Goal: Task Accomplishment & Management: Complete application form

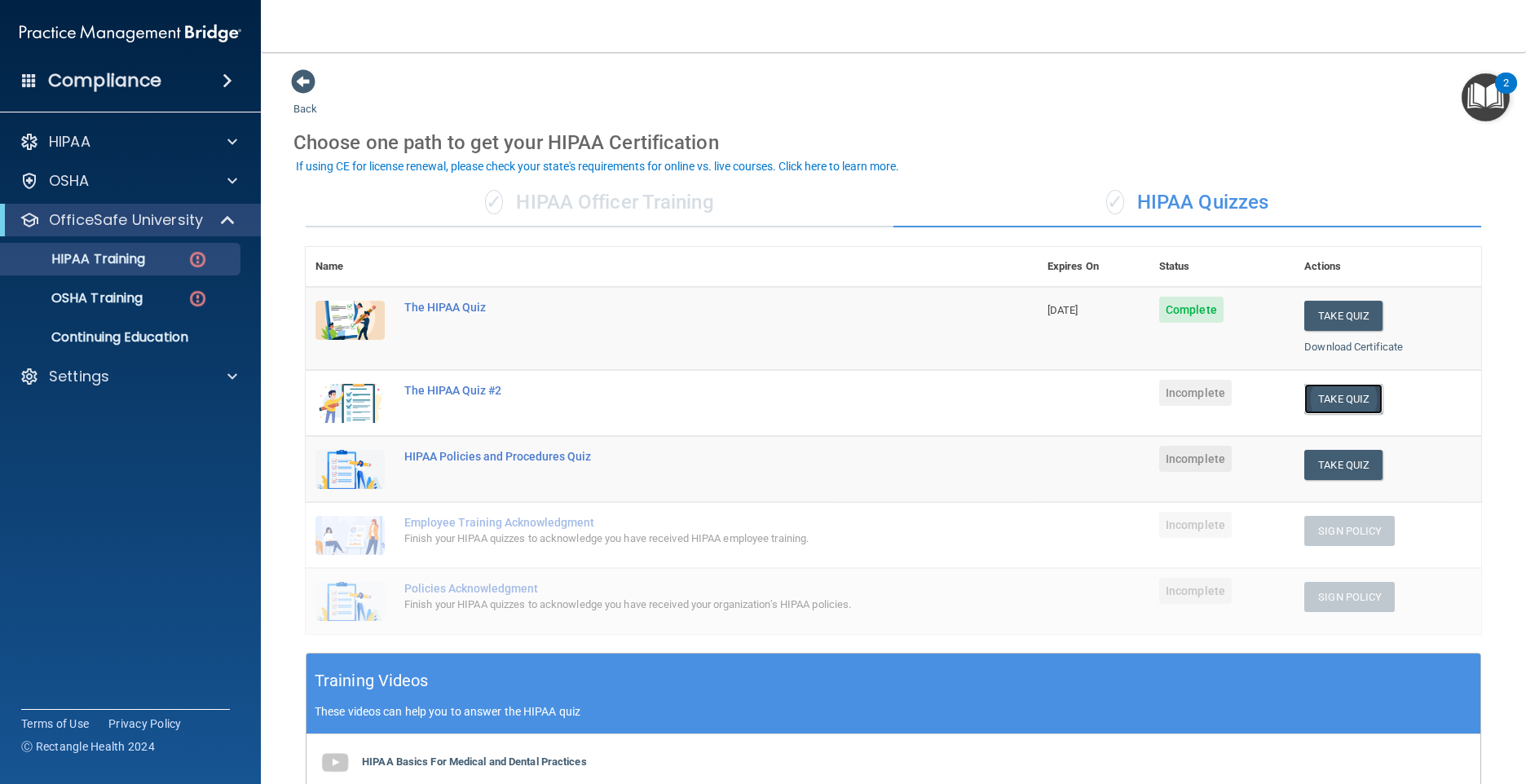
click at [1324, 392] on button "Take Quiz" at bounding box center [1343, 398] width 78 height 30
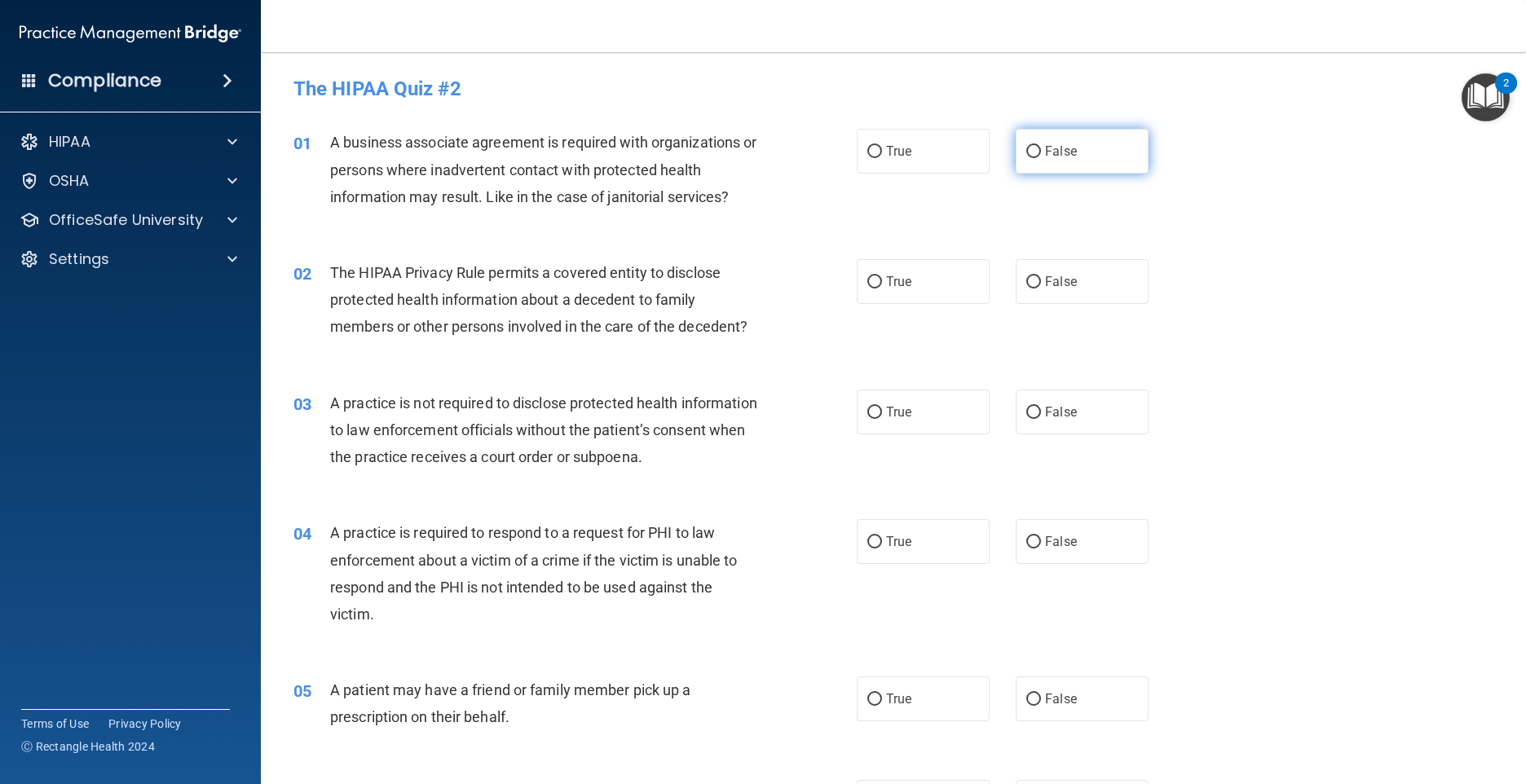
click at [1105, 150] on label "False" at bounding box center [1082, 151] width 133 height 45
click at [1041, 150] on input "False" at bounding box center [1034, 151] width 15 height 12
radio input "true"
click at [873, 291] on label "True" at bounding box center [924, 281] width 133 height 45
click at [873, 288] on input "True" at bounding box center [874, 282] width 15 height 12
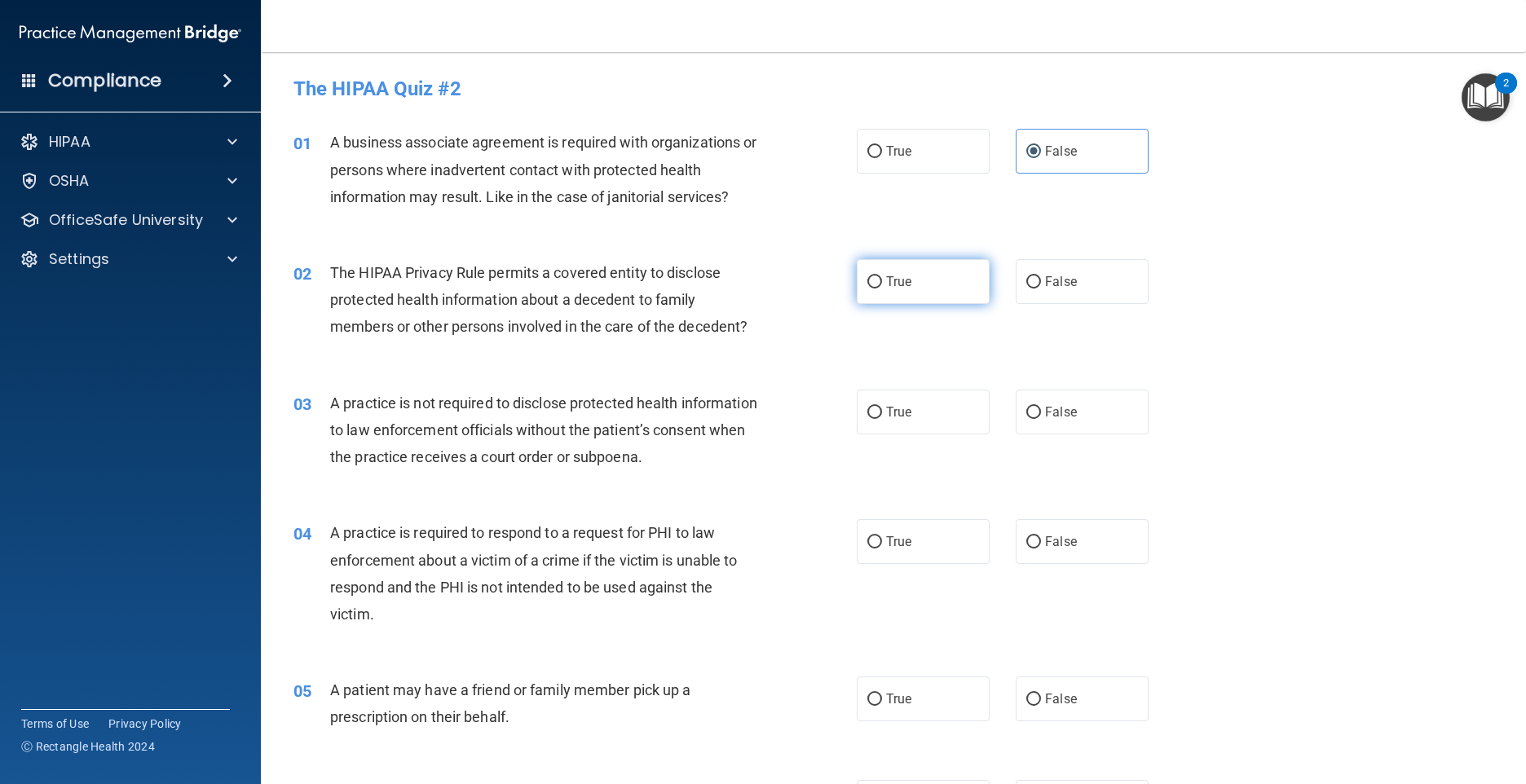
radio input "true"
click at [1070, 422] on label "False" at bounding box center [1082, 411] width 133 height 45
click at [1041, 418] on input "False" at bounding box center [1034, 412] width 15 height 12
radio input "true"
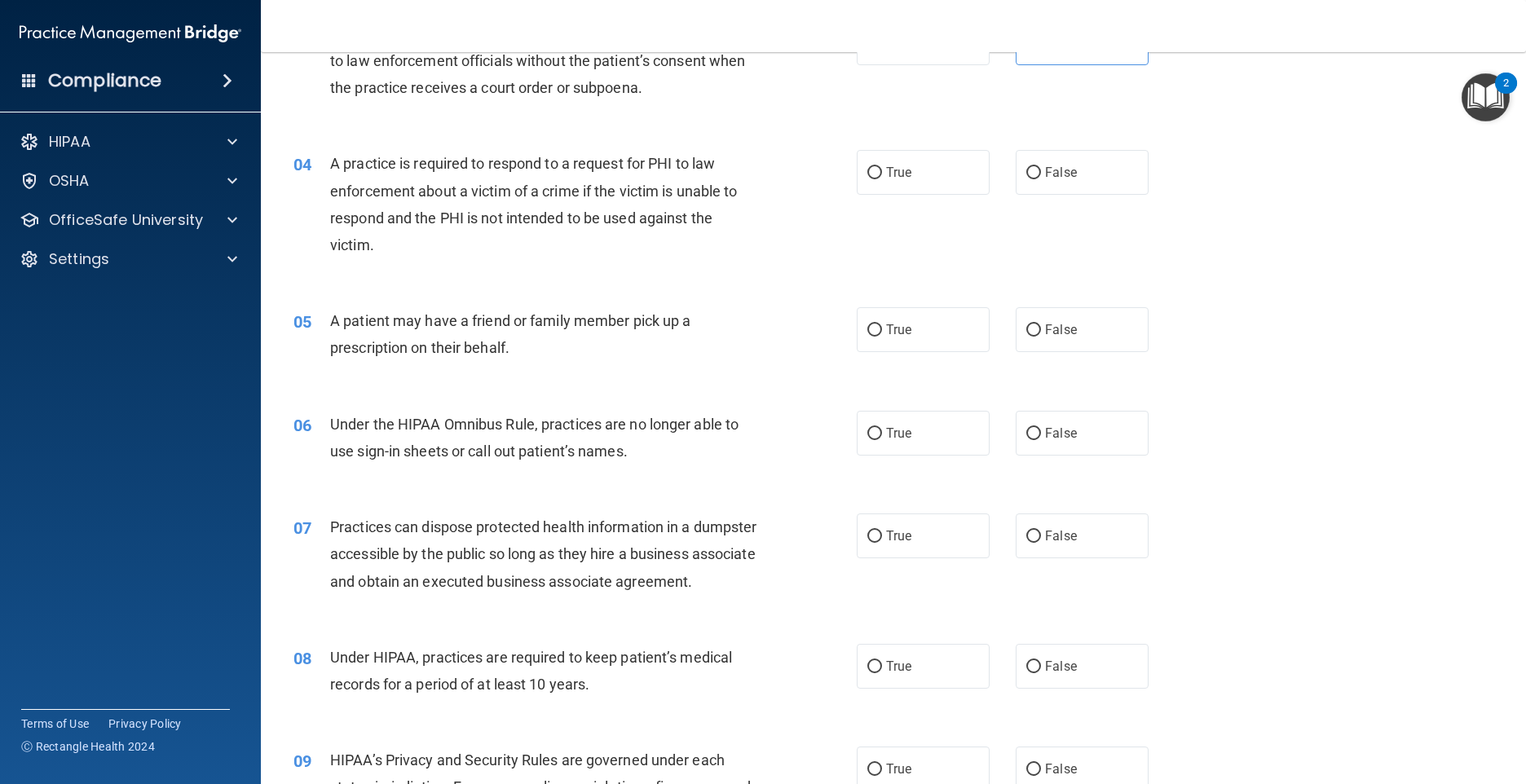
scroll to position [407, 0]
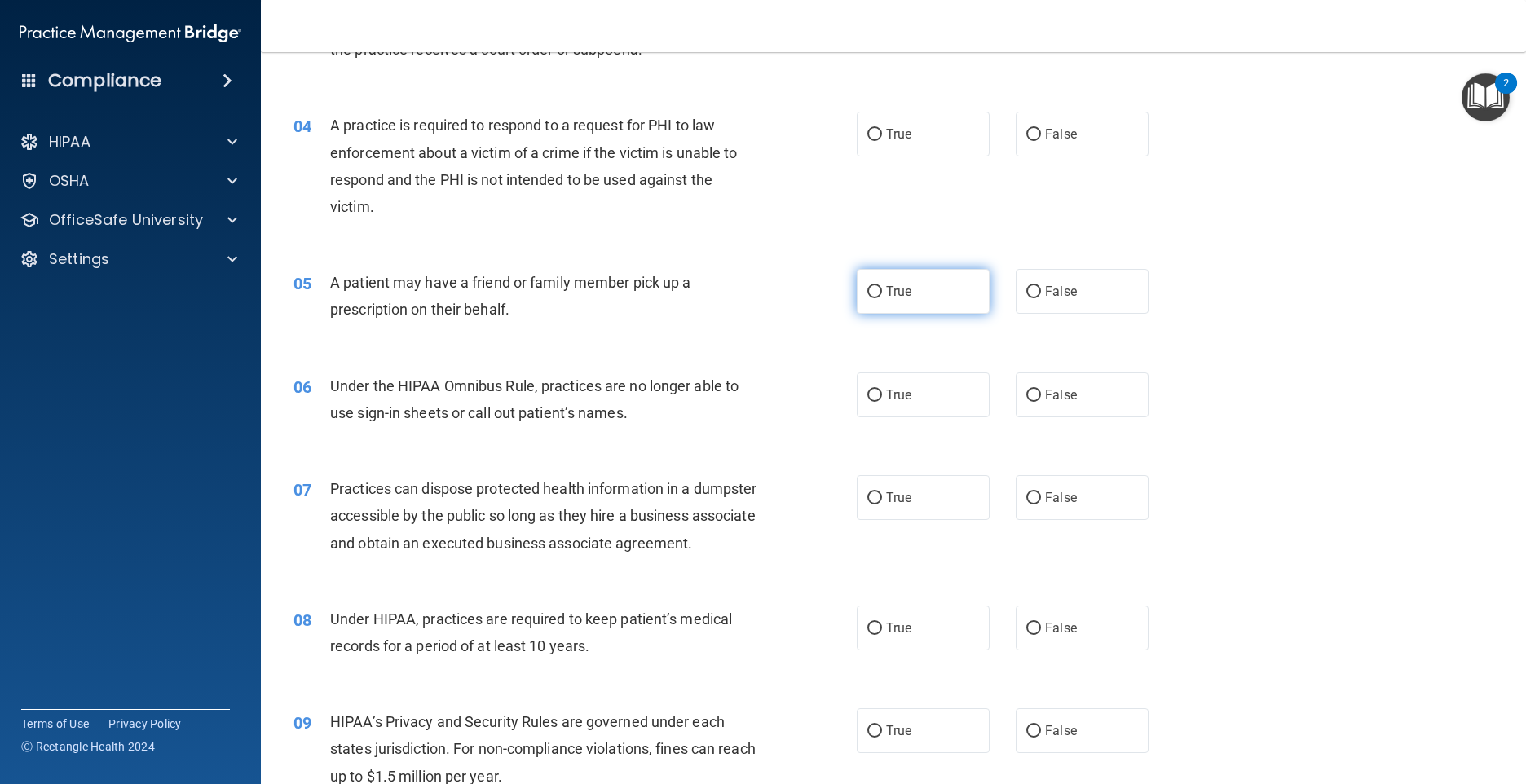
click at [891, 283] on label "True" at bounding box center [924, 291] width 133 height 45
click at [882, 286] on input "True" at bounding box center [874, 291] width 15 height 12
radio input "true"
click at [886, 135] on span "True" at bounding box center [899, 134] width 25 height 15
click at [882, 135] on input "True" at bounding box center [874, 135] width 15 height 12
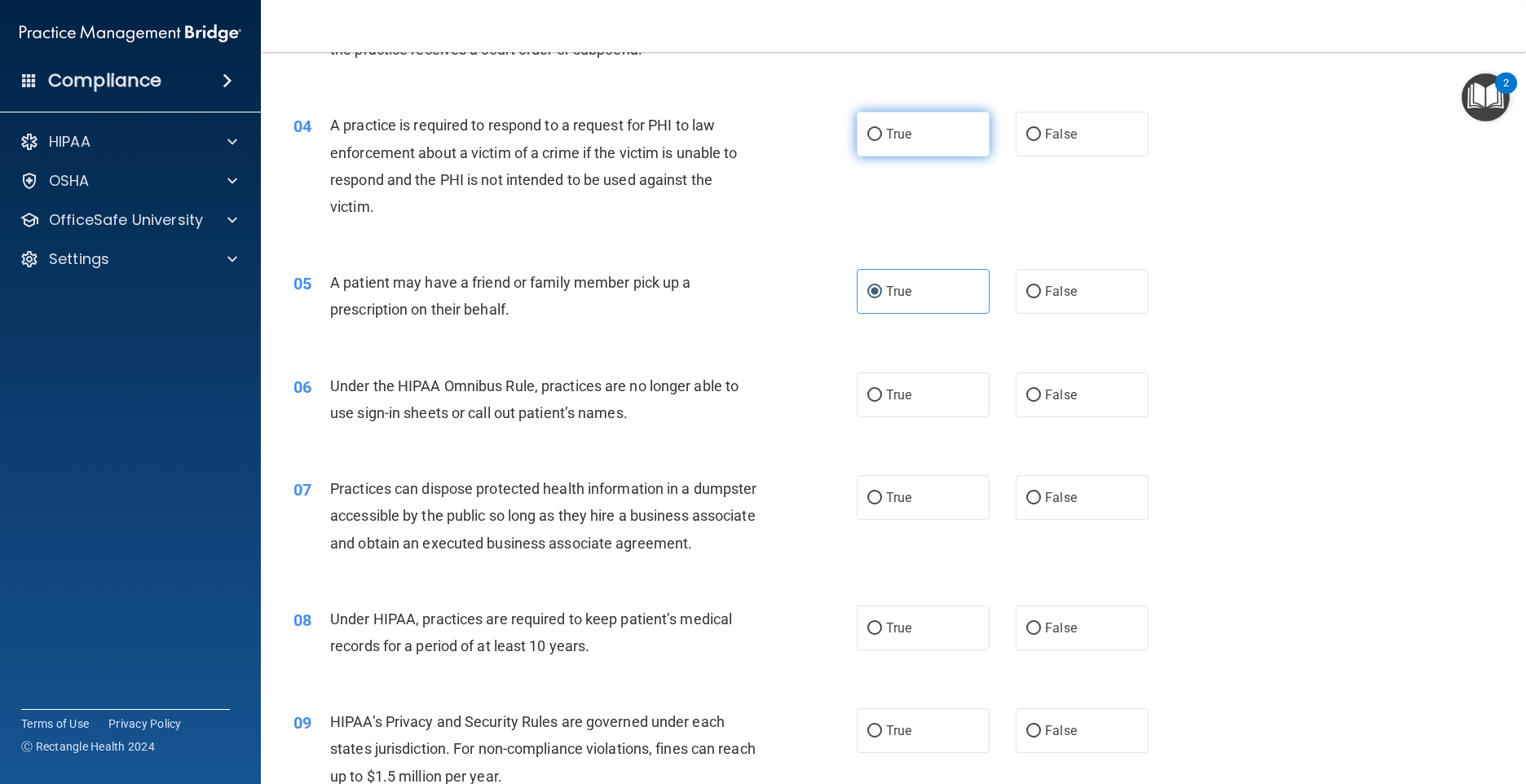
radio input "true"
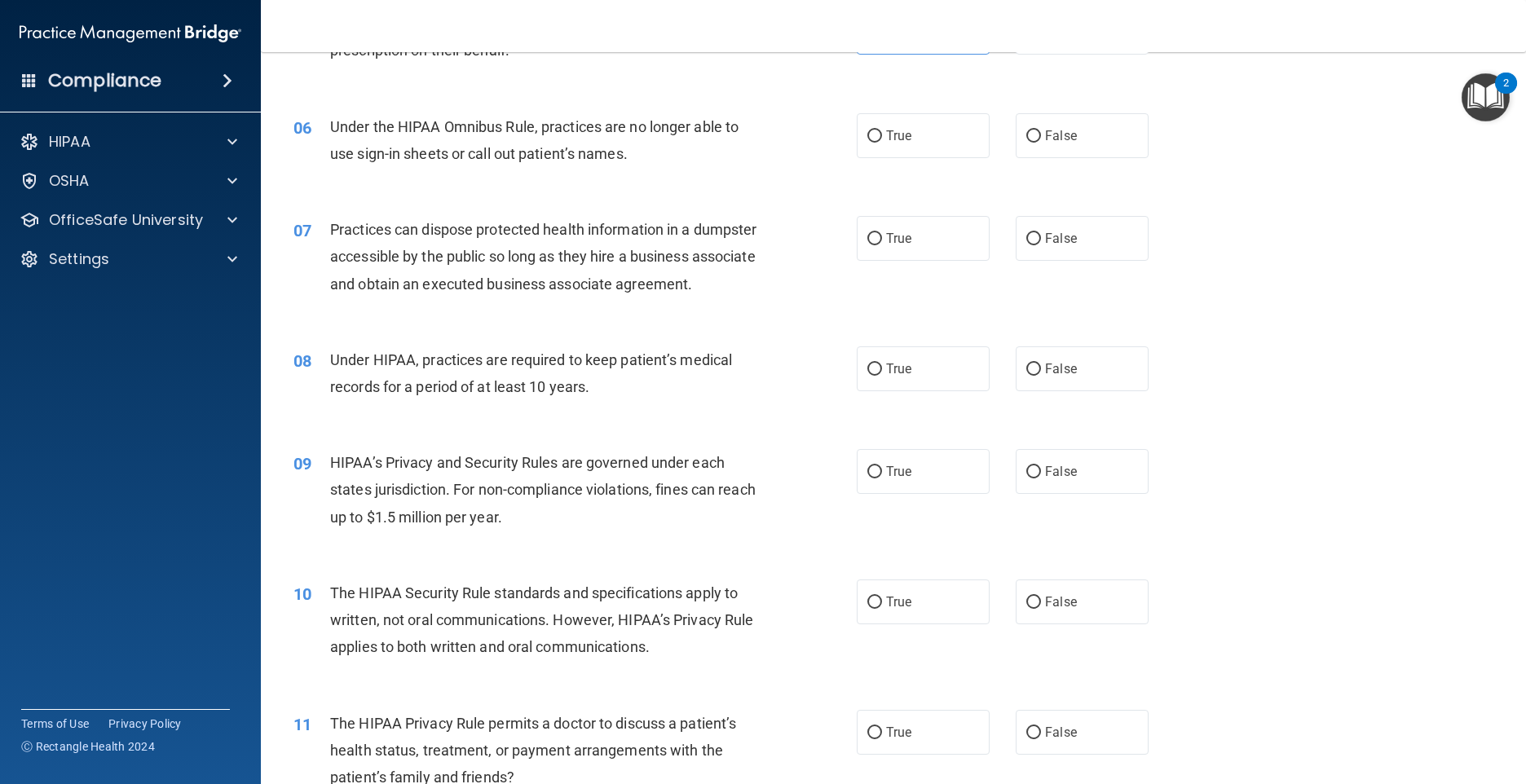
scroll to position [652, 0]
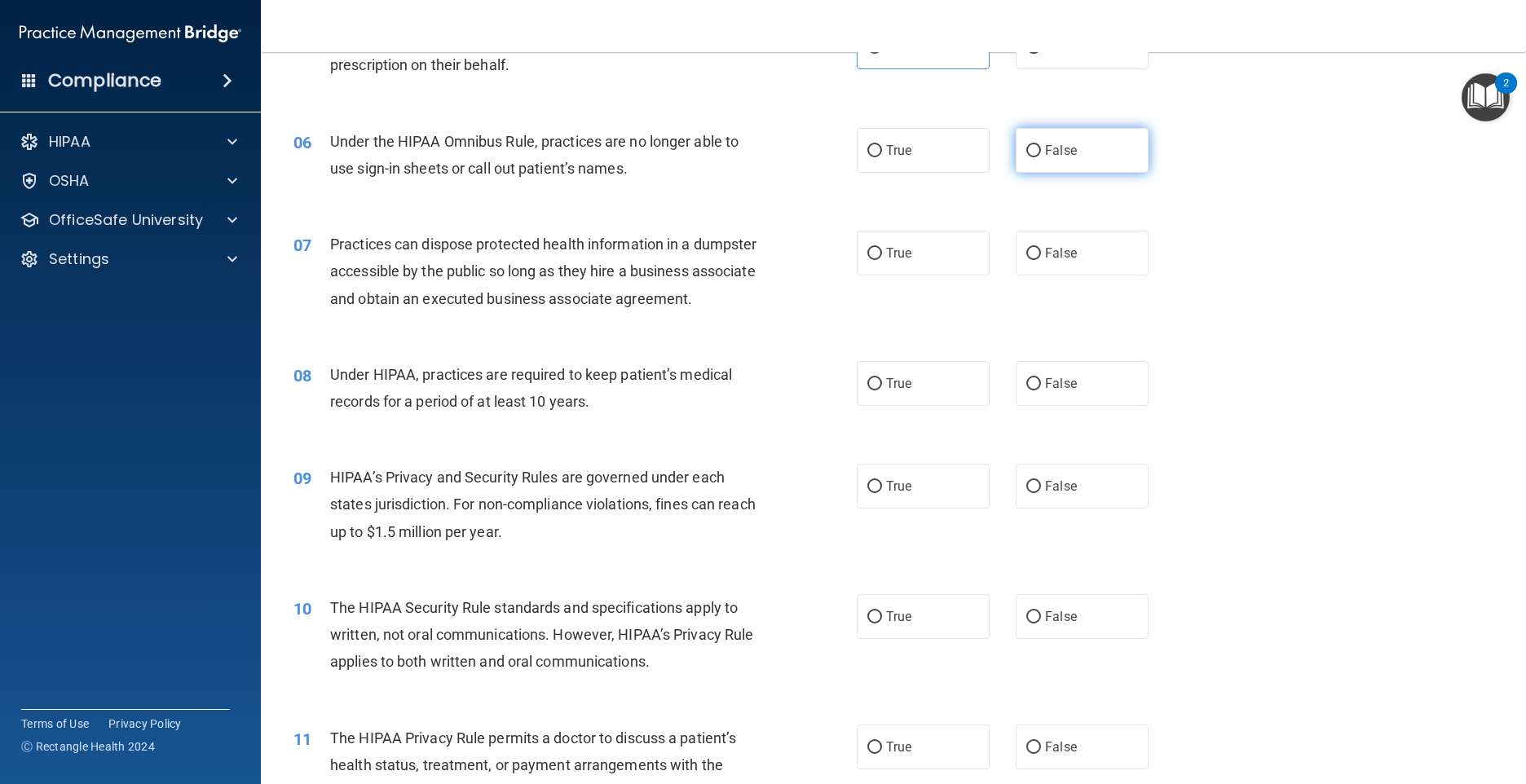
click at [1046, 148] on span "False" at bounding box center [1061, 150] width 32 height 15
click at [1041, 148] on input "False" at bounding box center [1034, 150] width 15 height 12
radio input "true"
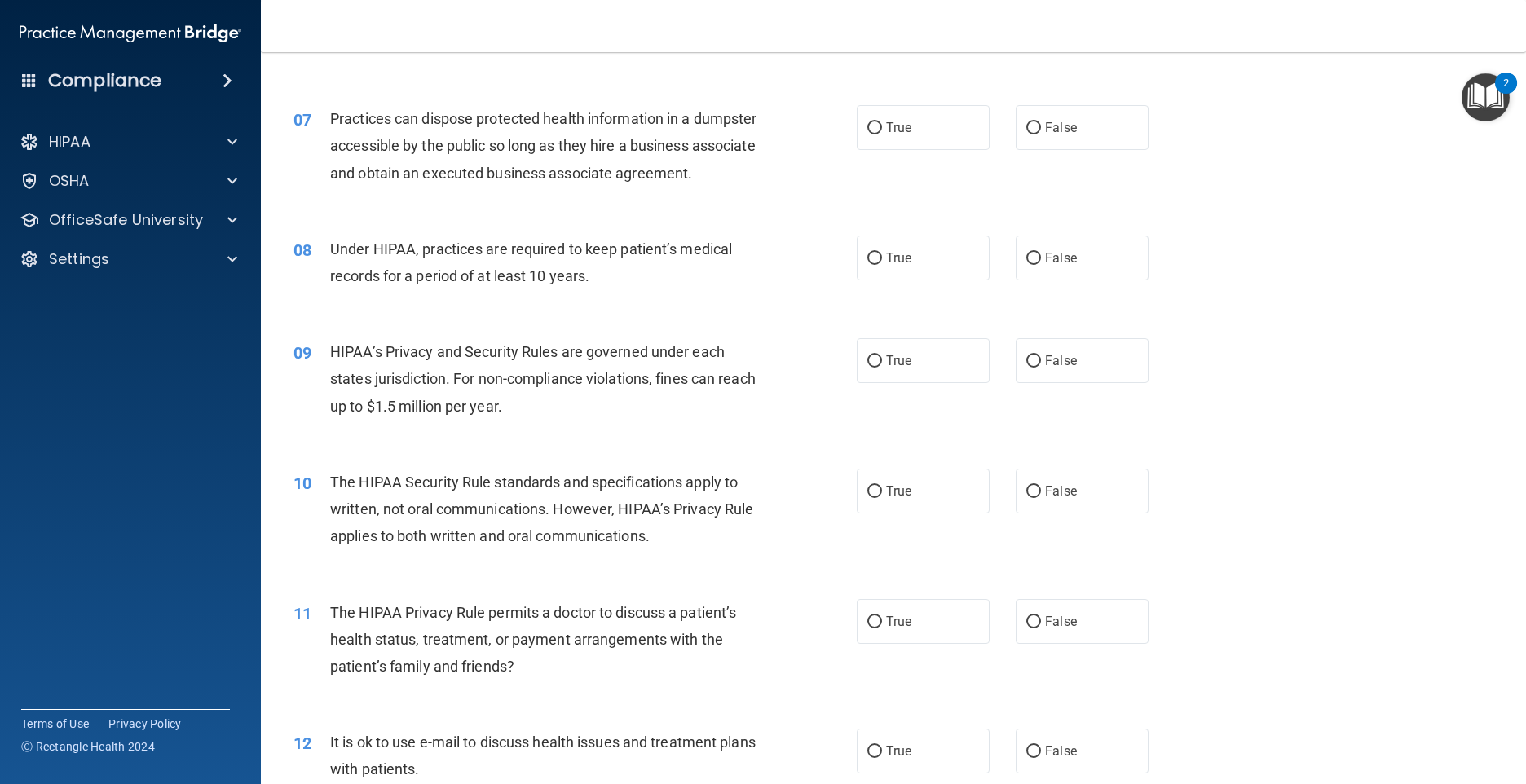
scroll to position [815, 0]
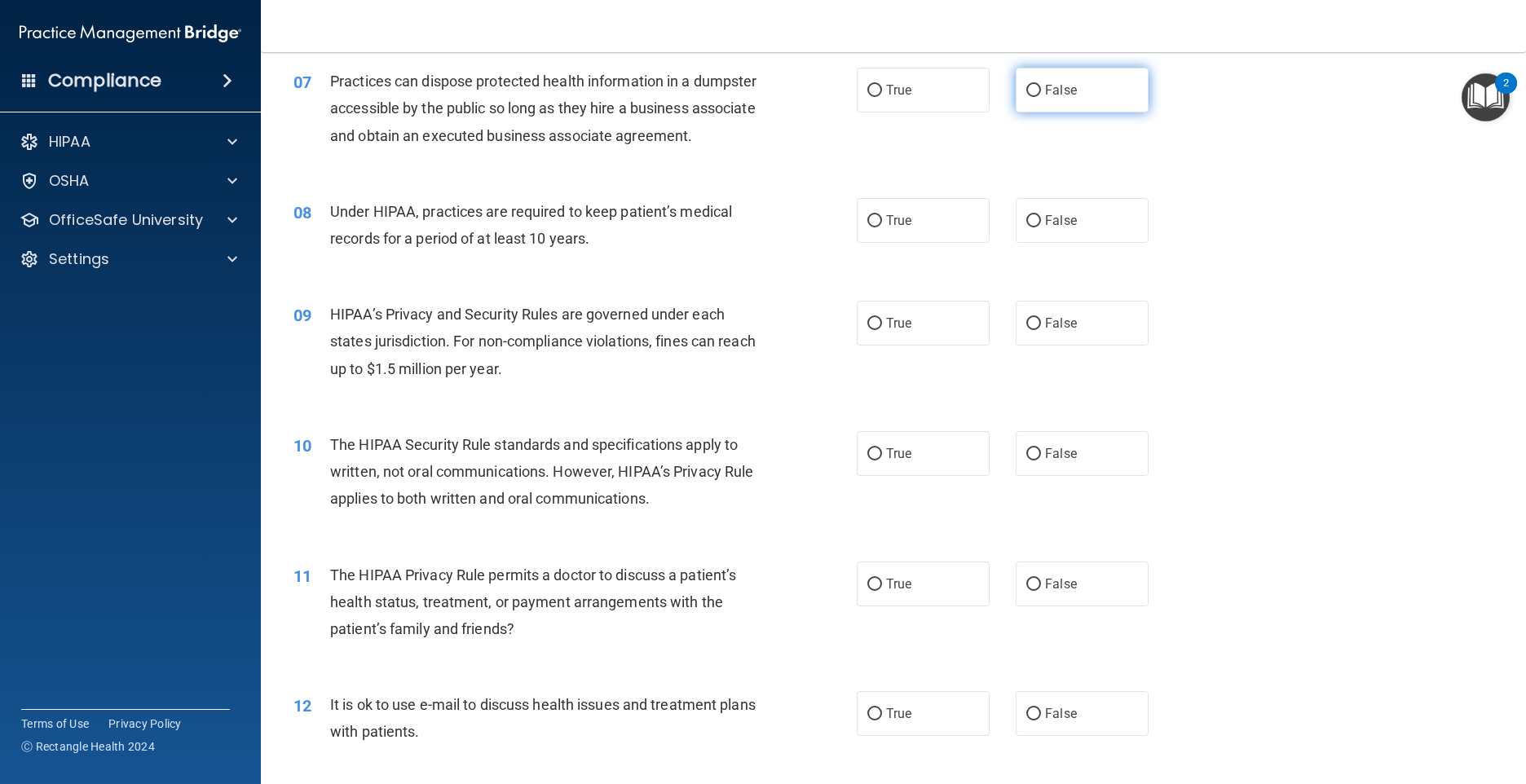
click at [1076, 75] on label "False" at bounding box center [1082, 89] width 133 height 45
click at [1041, 85] on input "False" at bounding box center [1034, 90] width 15 height 12
radio input "true"
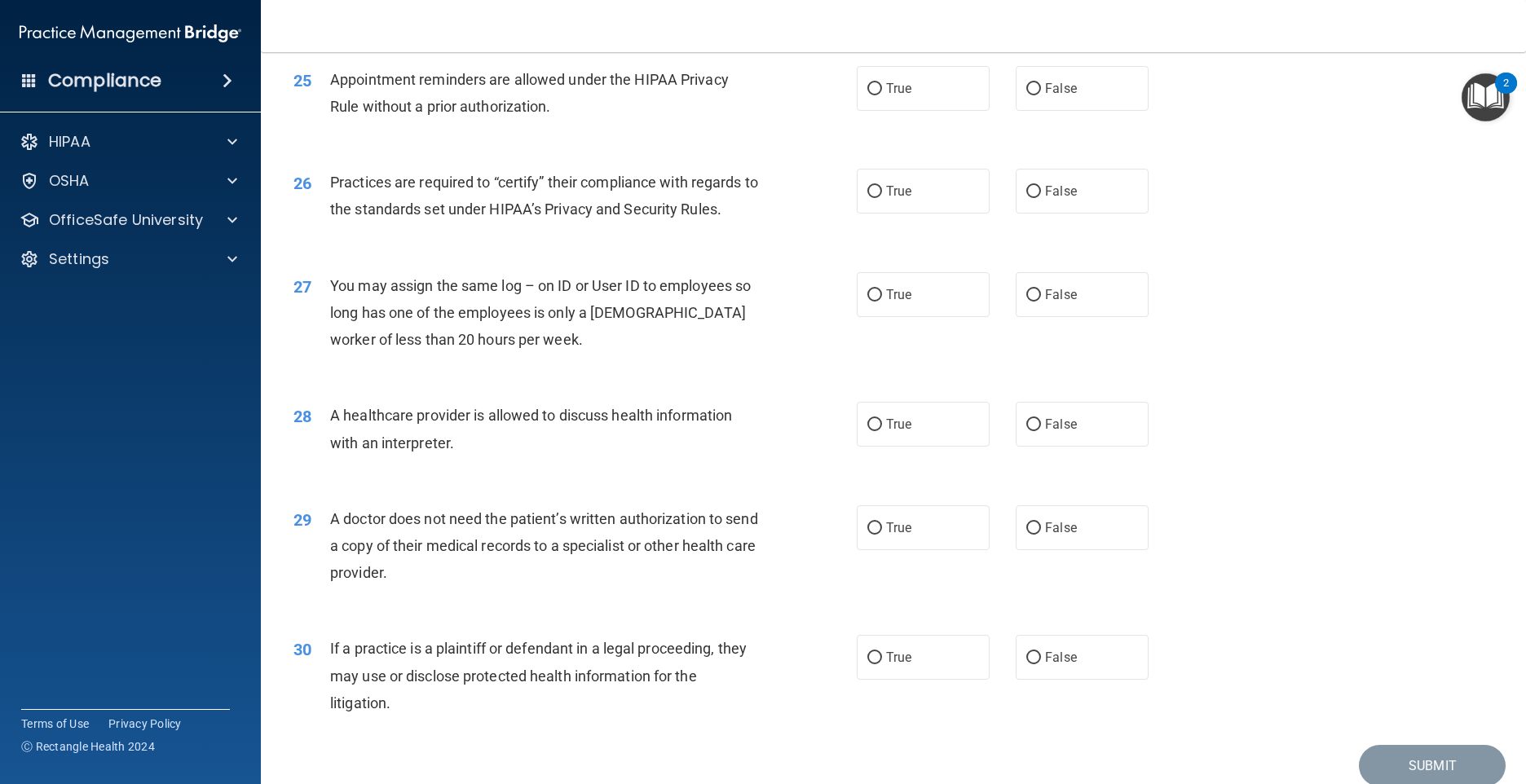
scroll to position [3118, 0]
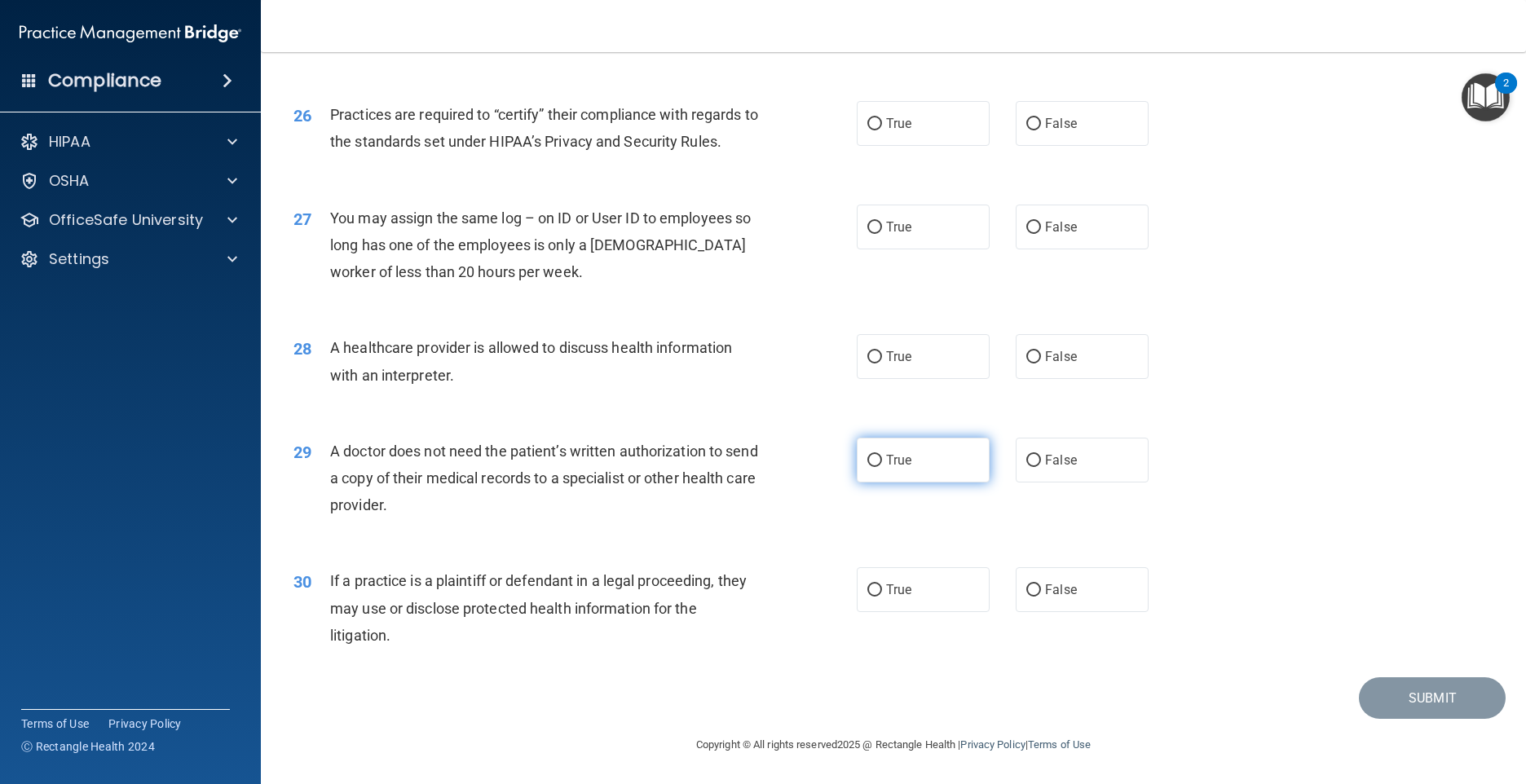
click at [924, 463] on label "True" at bounding box center [924, 459] width 133 height 45
click at [882, 463] on input "True" at bounding box center [874, 460] width 15 height 12
radio input "true"
click at [1078, 603] on label "False" at bounding box center [1082, 589] width 133 height 45
click at [1041, 597] on input "False" at bounding box center [1034, 589] width 15 height 12
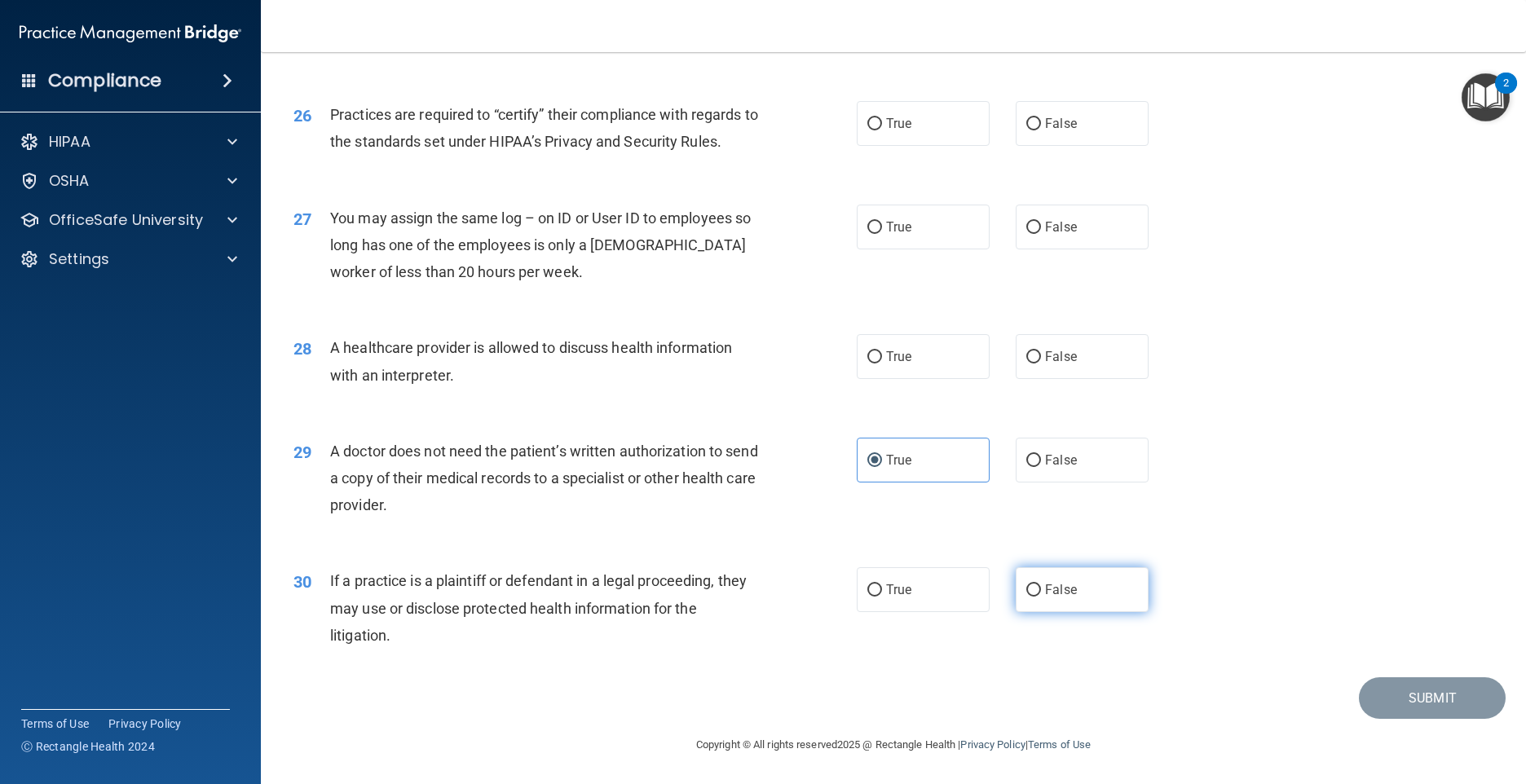
radio input "true"
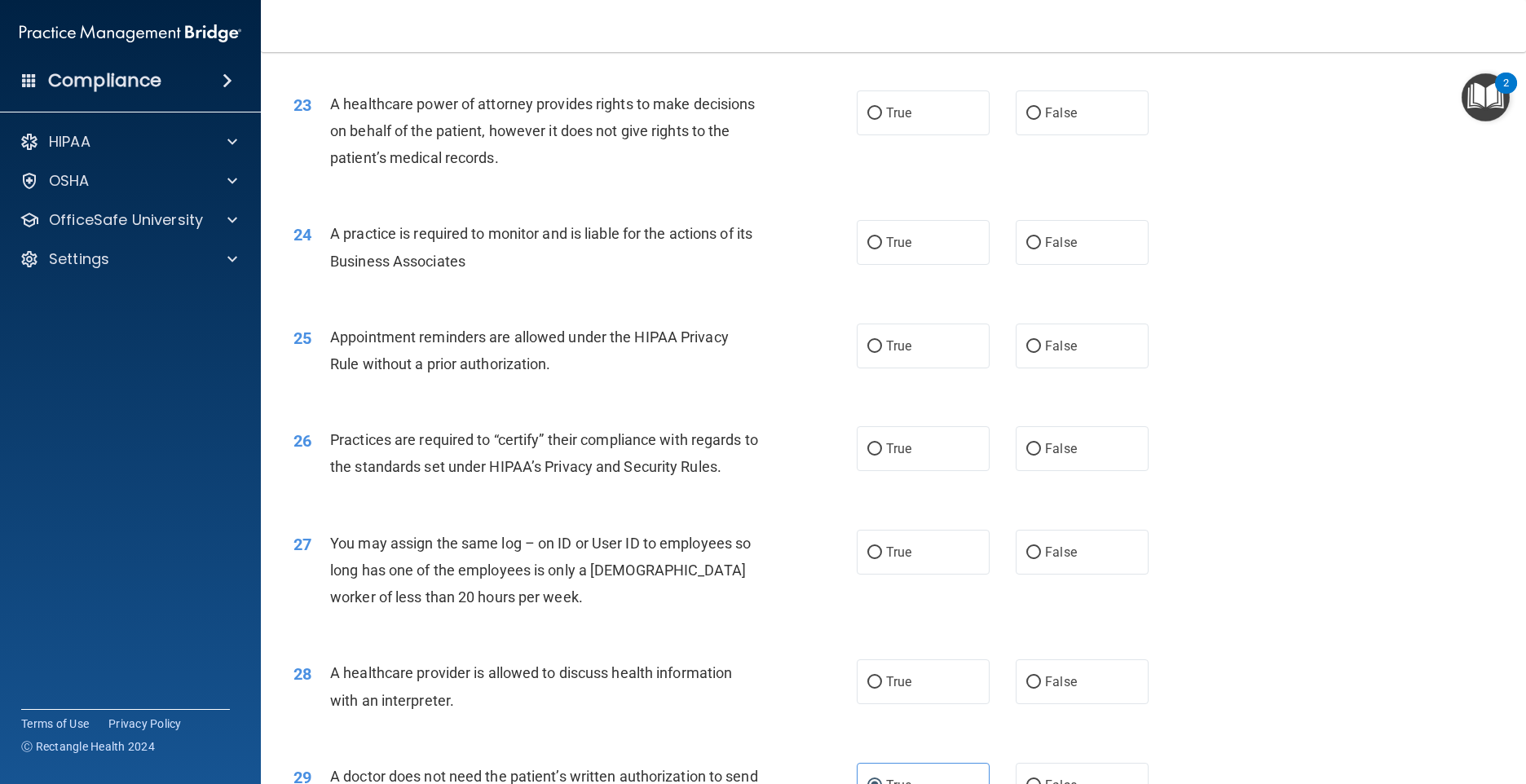
scroll to position [2791, 0]
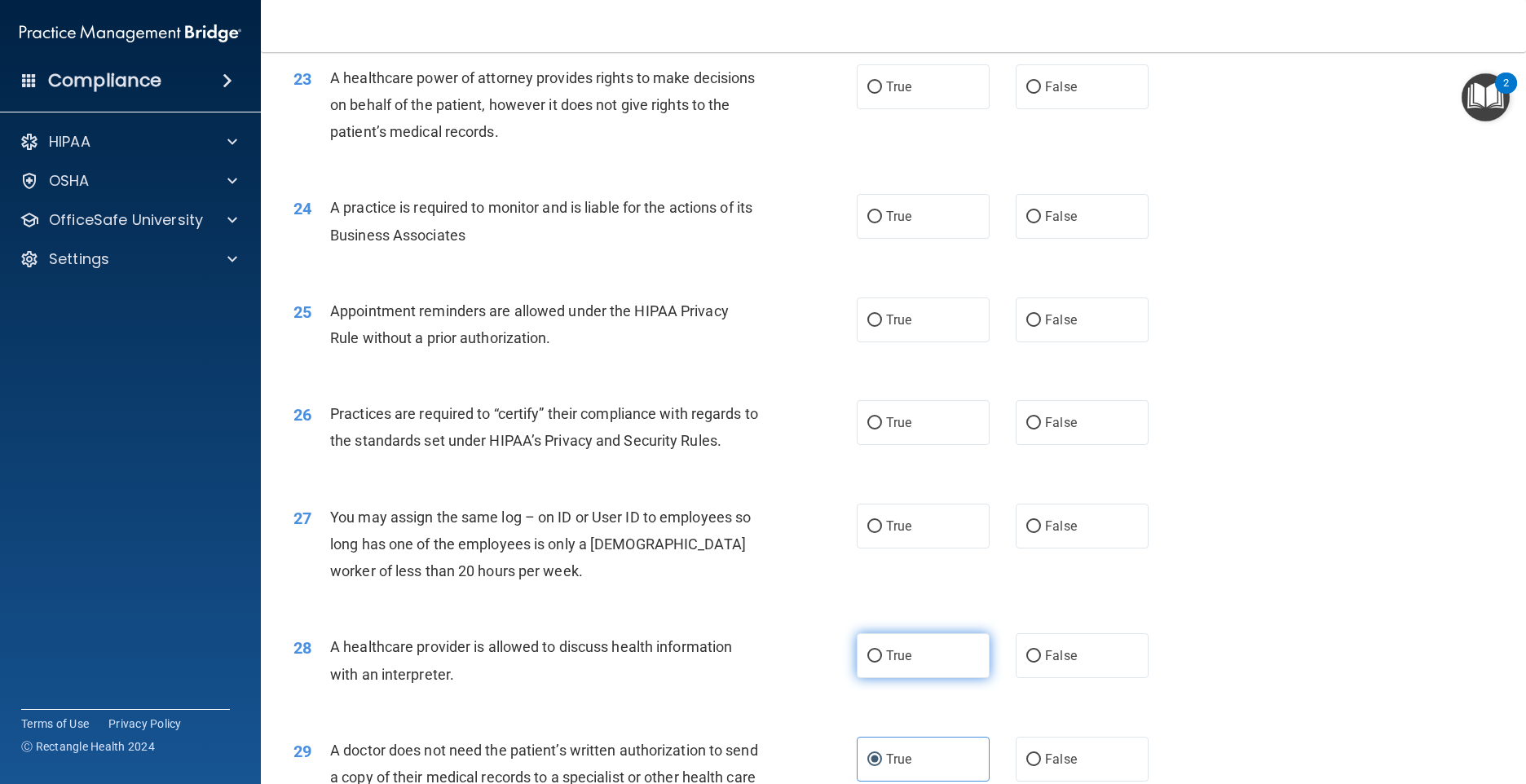
click at [879, 673] on label "True" at bounding box center [924, 655] width 133 height 45
click at [879, 662] on input "True" at bounding box center [874, 656] width 15 height 12
radio input "true"
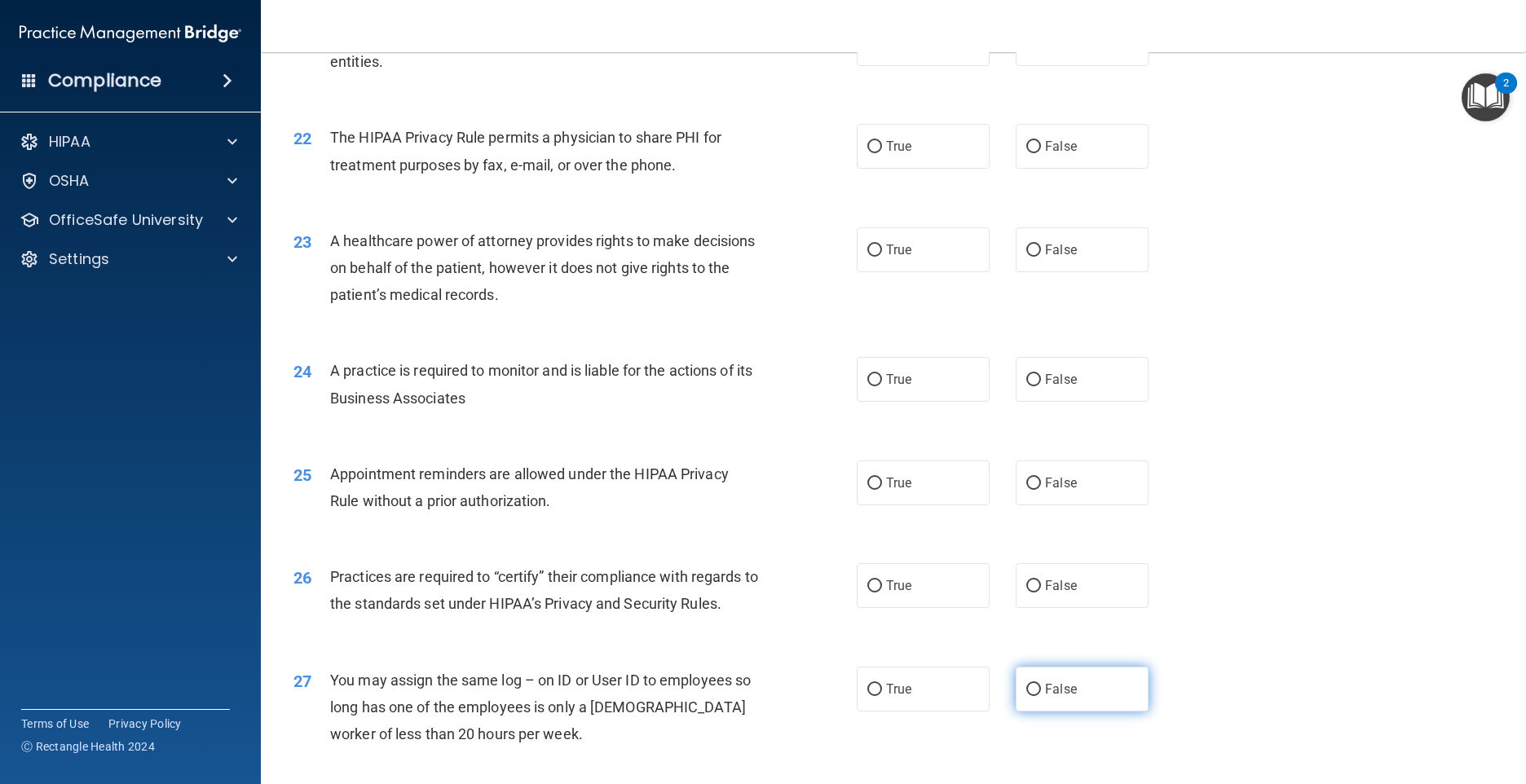
click at [1030, 698] on label "False" at bounding box center [1082, 689] width 133 height 45
click at [1030, 696] on input "False" at bounding box center [1034, 689] width 15 height 12
radio input "true"
click at [912, 492] on label "True" at bounding box center [924, 482] width 133 height 45
click at [882, 489] on input "True" at bounding box center [874, 483] width 15 height 12
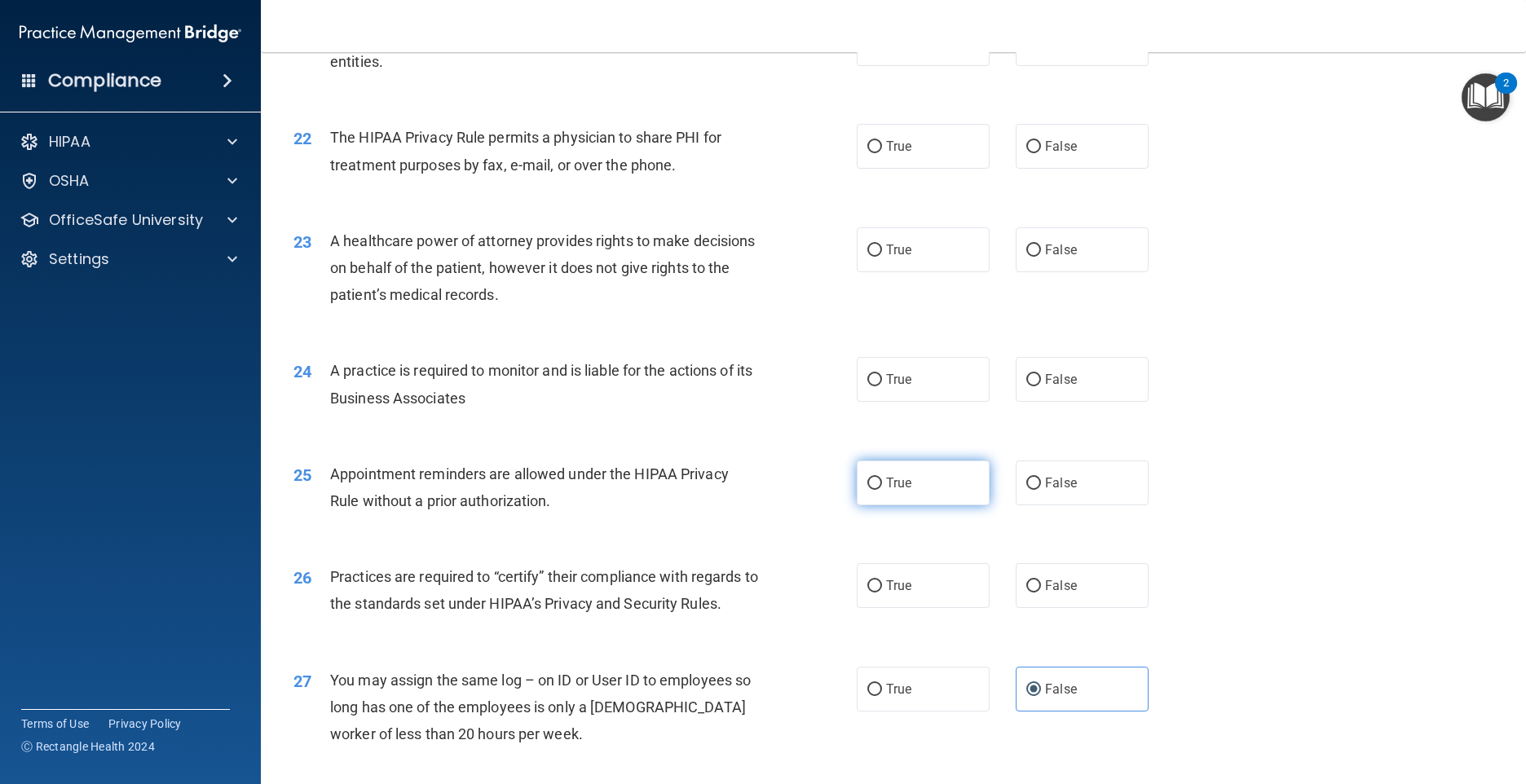
radio input "true"
drag, startPoint x: 1062, startPoint y: 598, endPoint x: 983, endPoint y: 566, distance: 85.2
click at [1061, 598] on label "False" at bounding box center [1082, 585] width 133 height 45
click at [1041, 592] on input "False" at bounding box center [1034, 586] width 15 height 12
radio input "true"
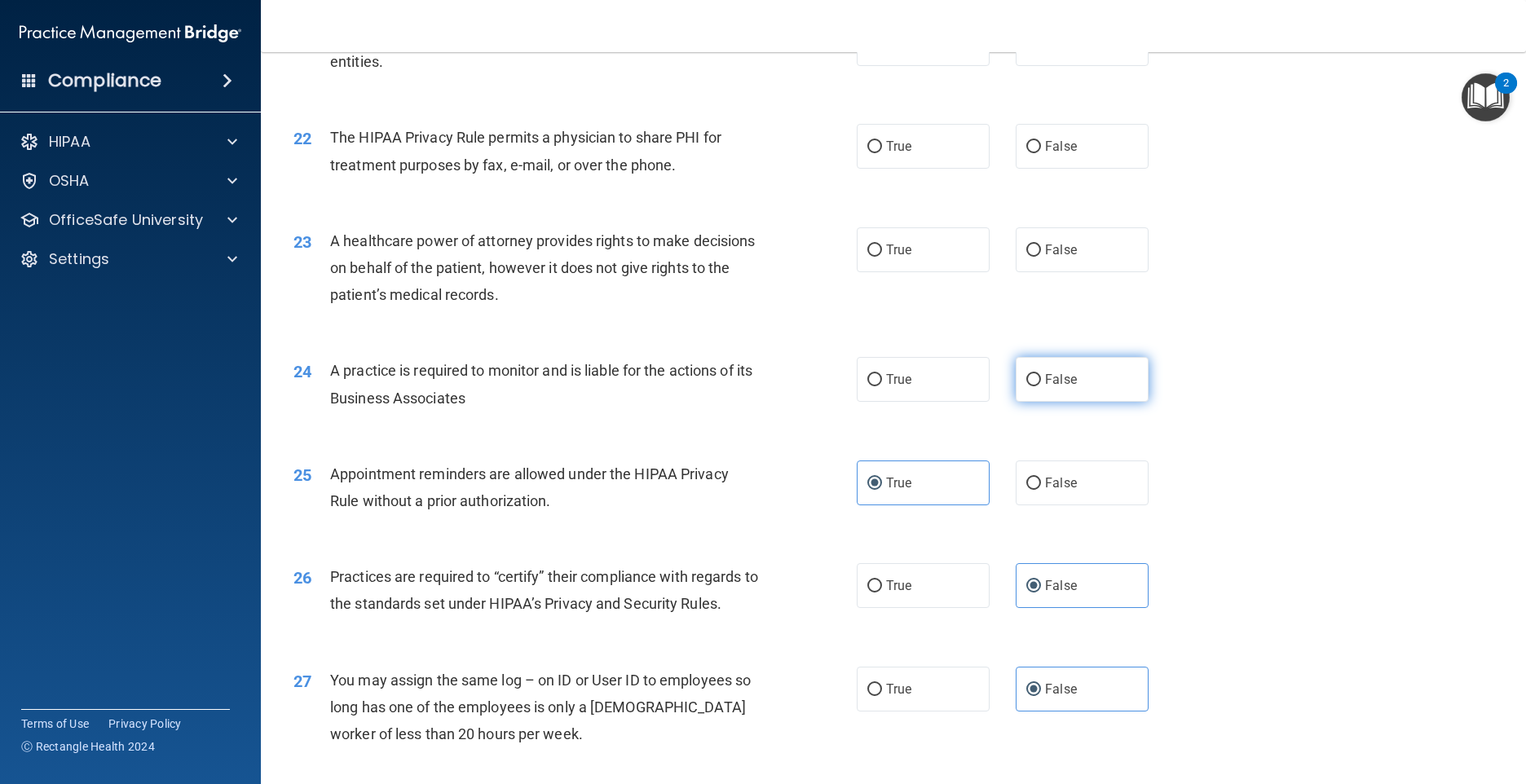
click at [1062, 387] on span "False" at bounding box center [1061, 379] width 32 height 15
click at [1041, 387] on input "False" at bounding box center [1034, 379] width 15 height 12
radio input "true"
click at [894, 387] on label "True" at bounding box center [924, 378] width 133 height 45
click at [882, 387] on input "True" at bounding box center [874, 379] width 15 height 12
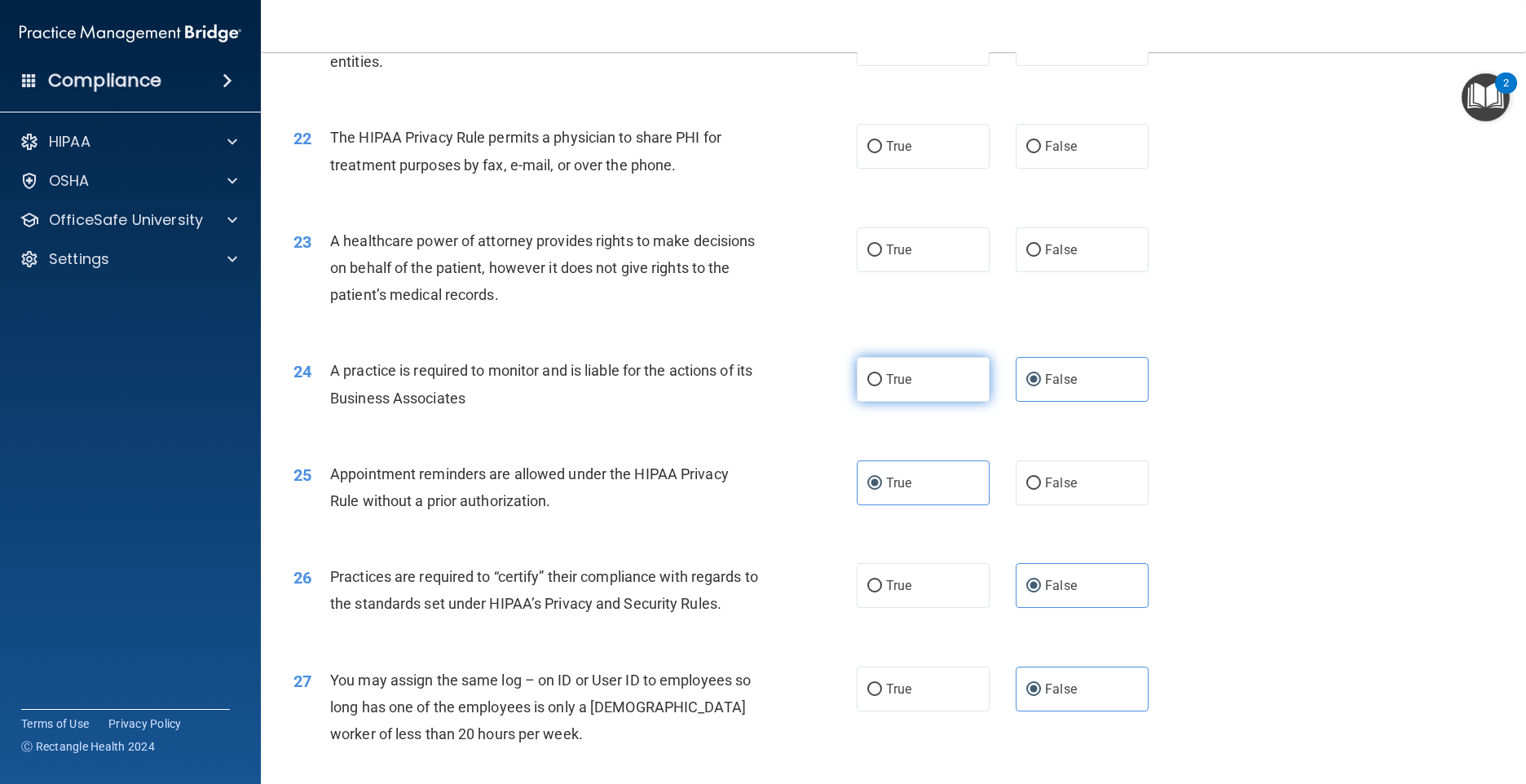
radio input "true"
radio input "false"
click at [1085, 266] on label "False" at bounding box center [1082, 249] width 133 height 45
click at [1041, 256] on input "False" at bounding box center [1034, 250] width 15 height 12
radio input "true"
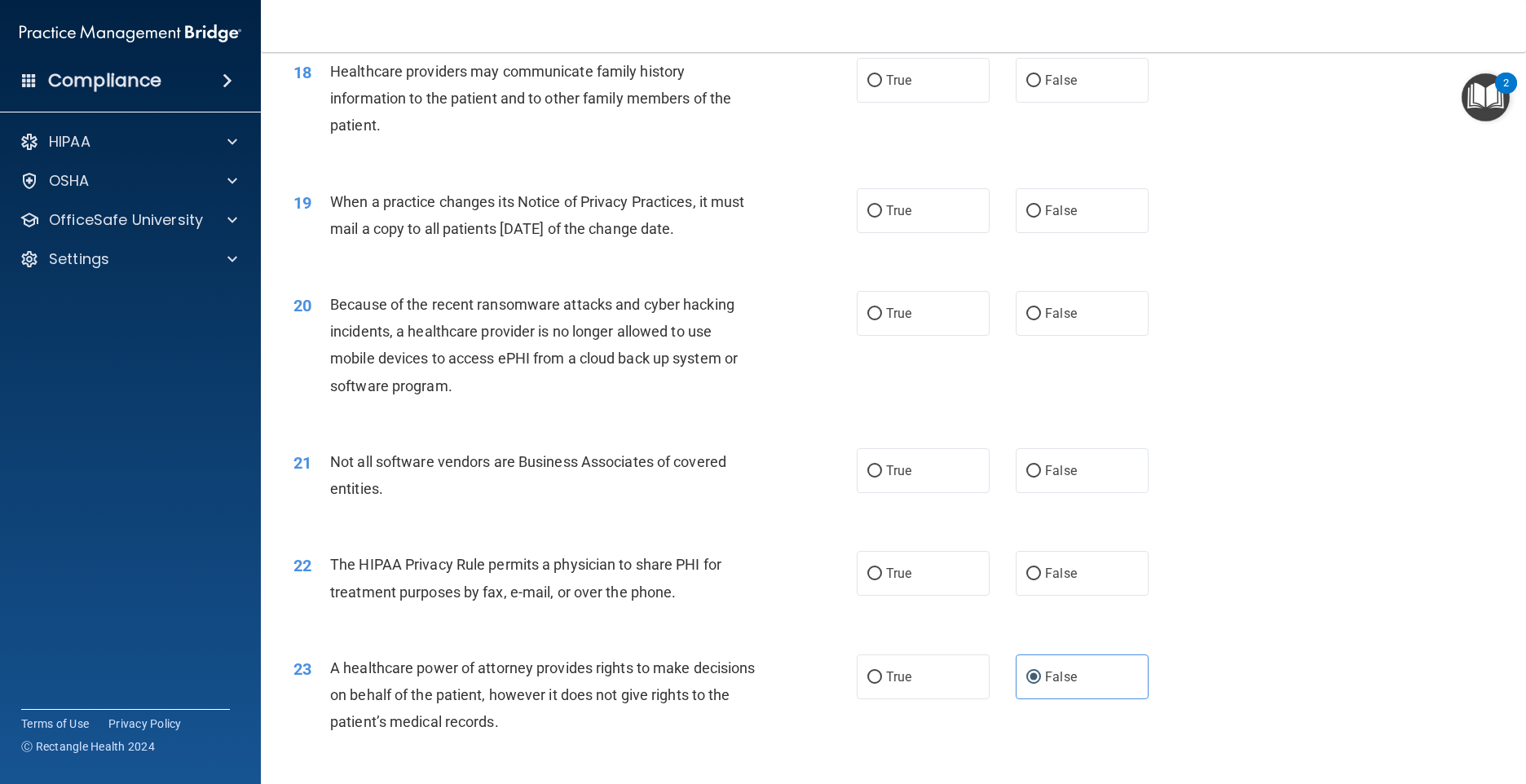
scroll to position [2140, 0]
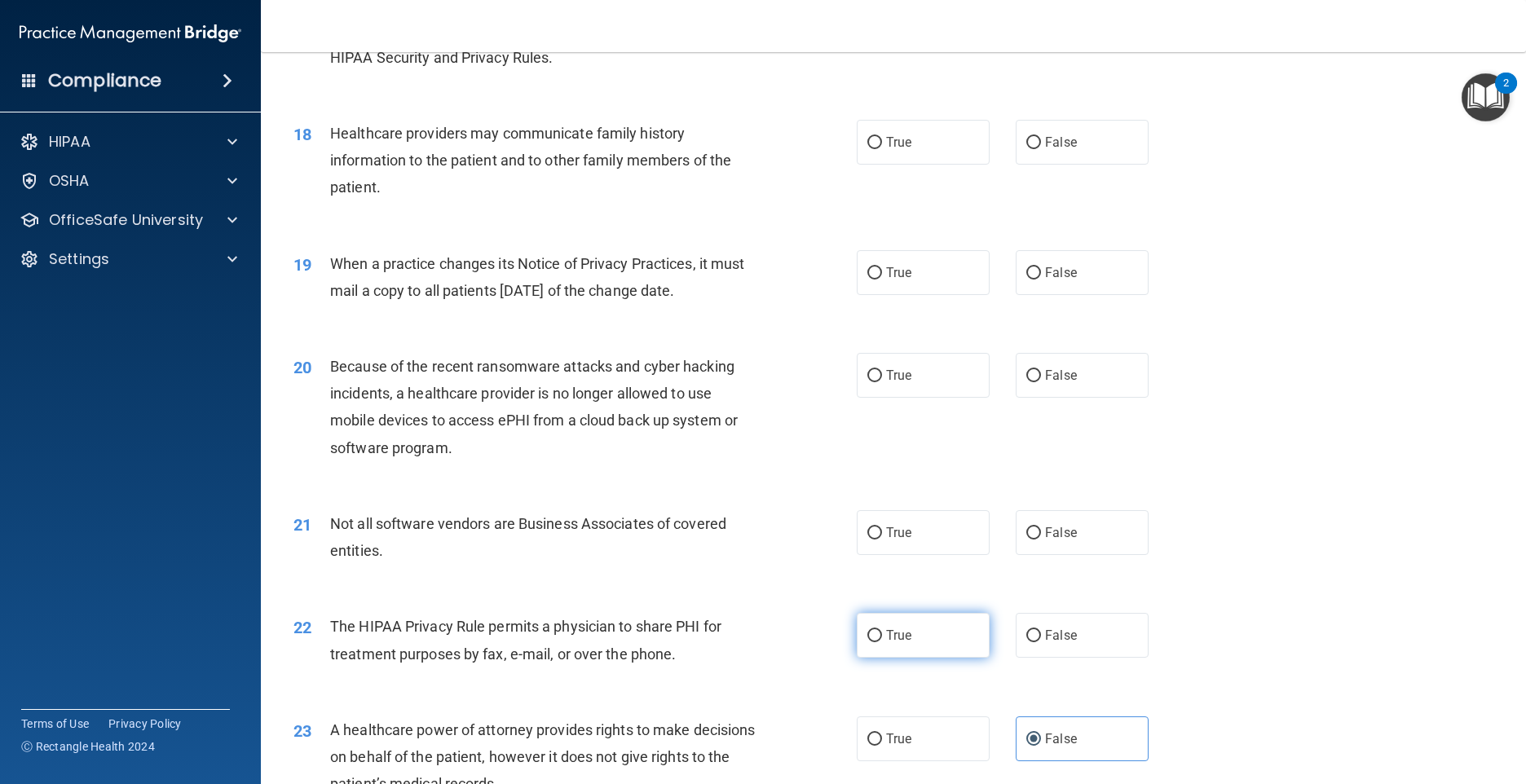
click at [905, 643] on span "True" at bounding box center [899, 635] width 25 height 15
click at [882, 642] on input "True" at bounding box center [874, 636] width 15 height 12
radio input "true"
click at [912, 548] on label "True" at bounding box center [924, 532] width 133 height 45
click at [882, 539] on input "True" at bounding box center [874, 533] width 15 height 12
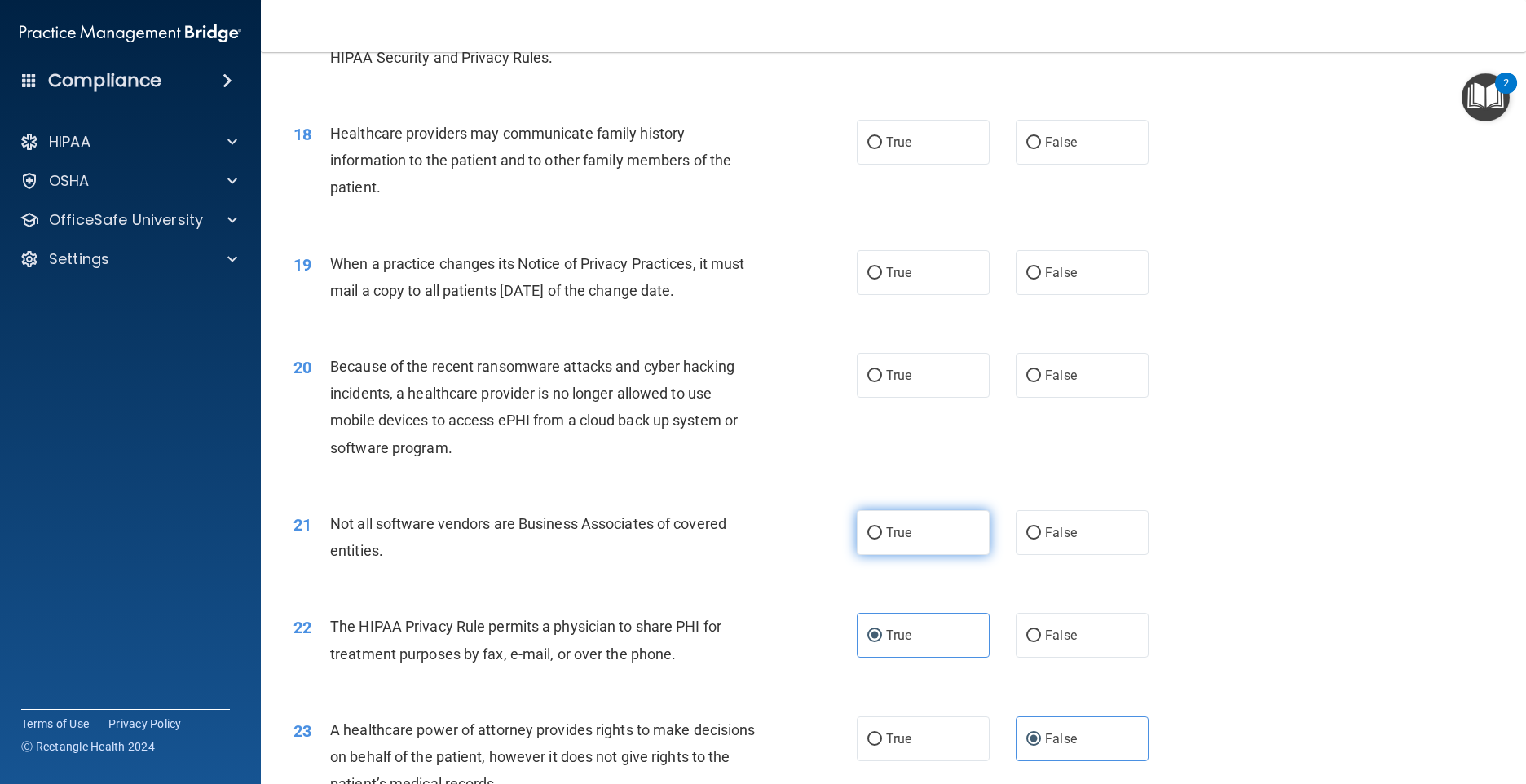
radio input "true"
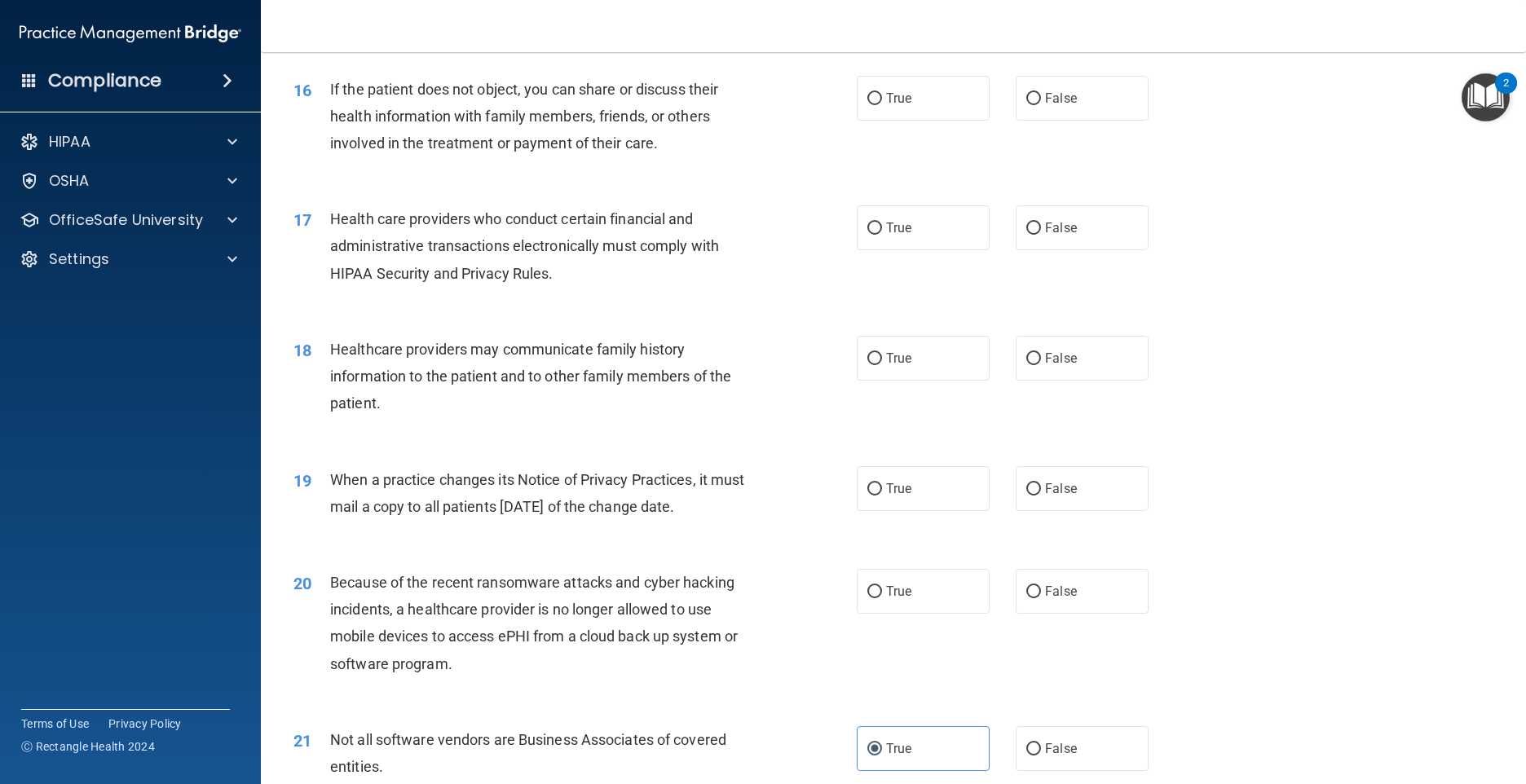
scroll to position [1895, 0]
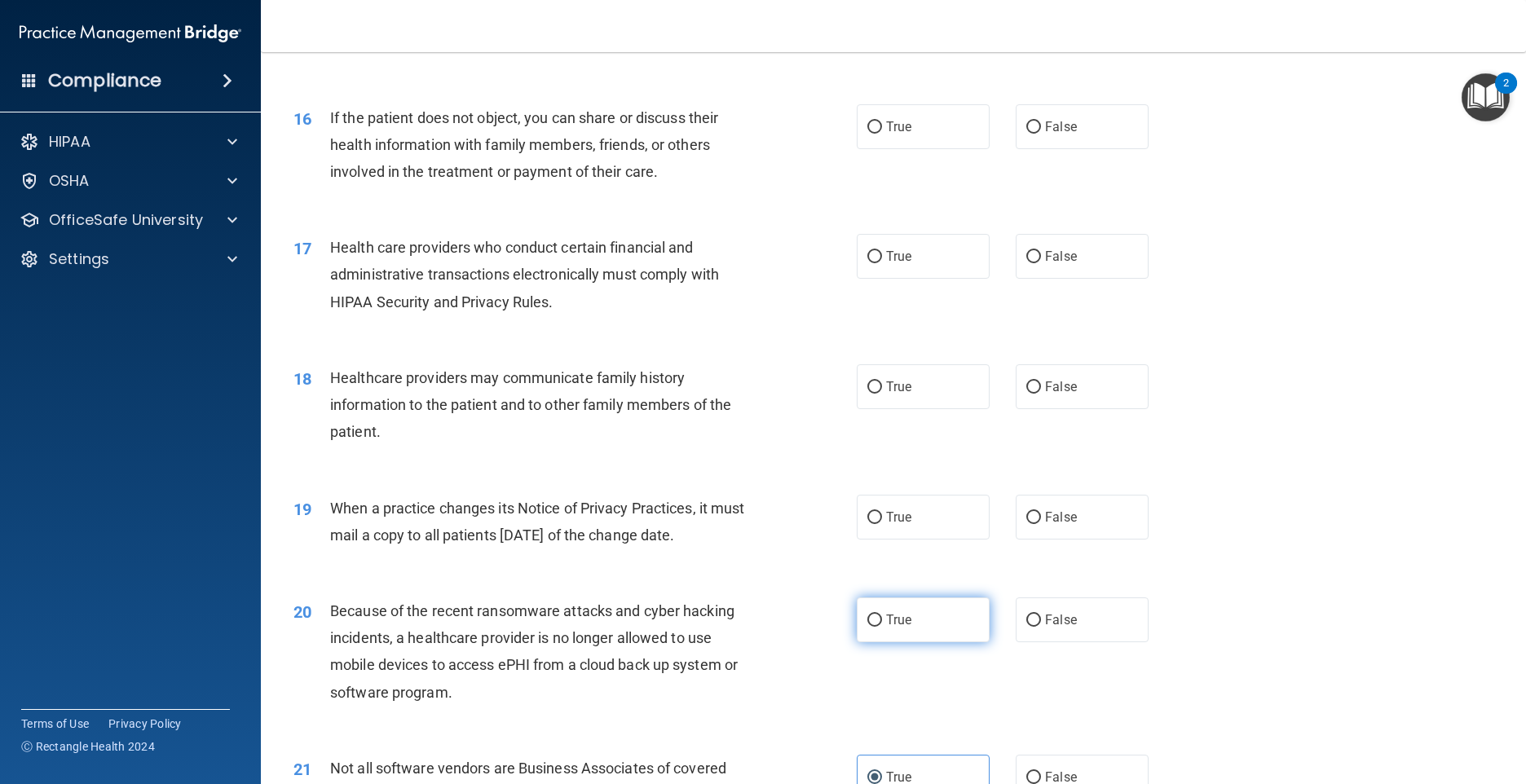
click at [903, 628] on span "True" at bounding box center [899, 619] width 25 height 15
click at [882, 627] on input "True" at bounding box center [874, 619] width 15 height 12
radio input "true"
click at [1046, 628] on span "False" at bounding box center [1061, 619] width 32 height 15
click at [1041, 627] on input "False" at bounding box center [1034, 619] width 15 height 12
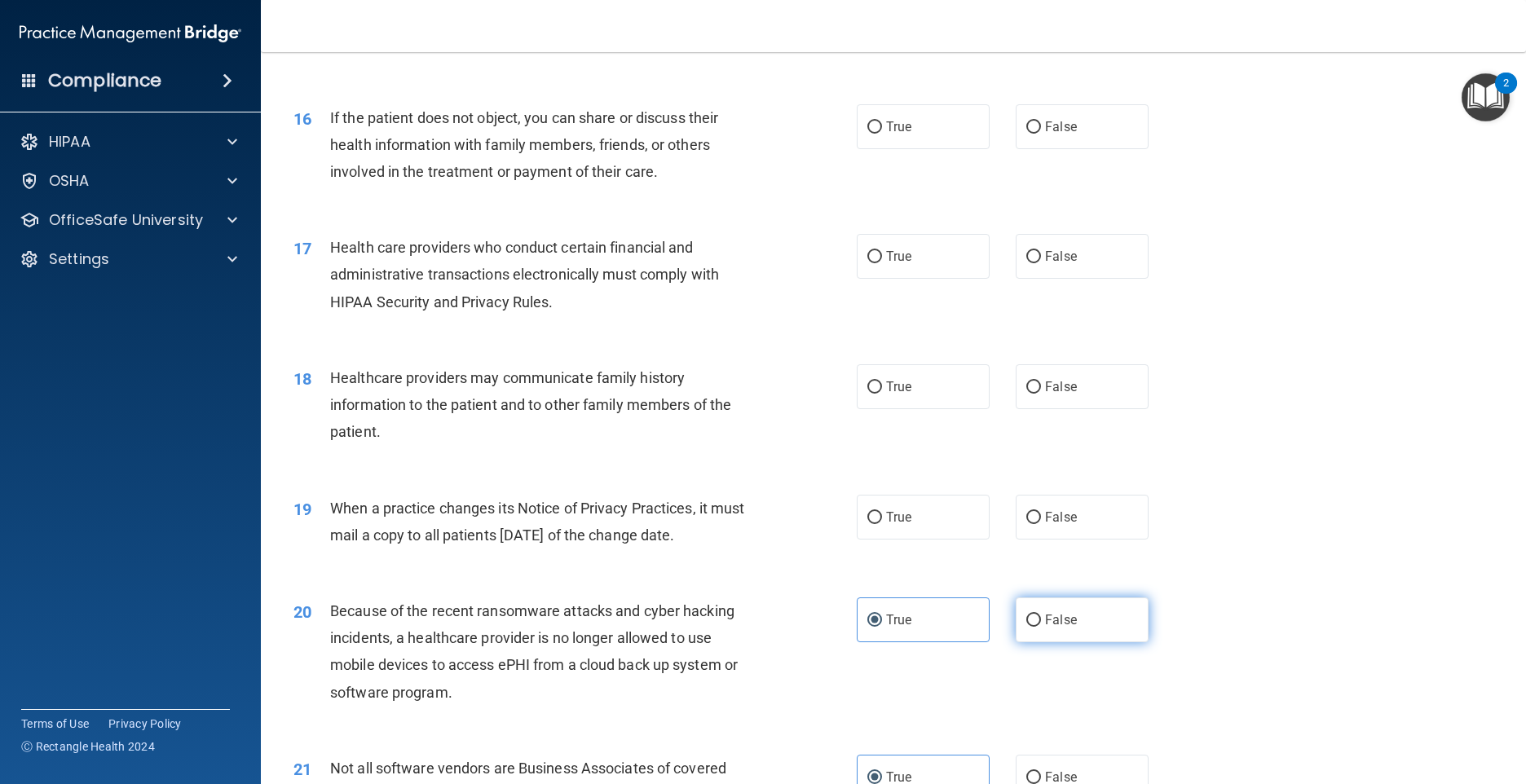
radio input "true"
radio input "false"
click at [860, 538] on label "True" at bounding box center [924, 517] width 133 height 45
click at [867, 524] on input "True" at bounding box center [874, 518] width 15 height 12
radio input "true"
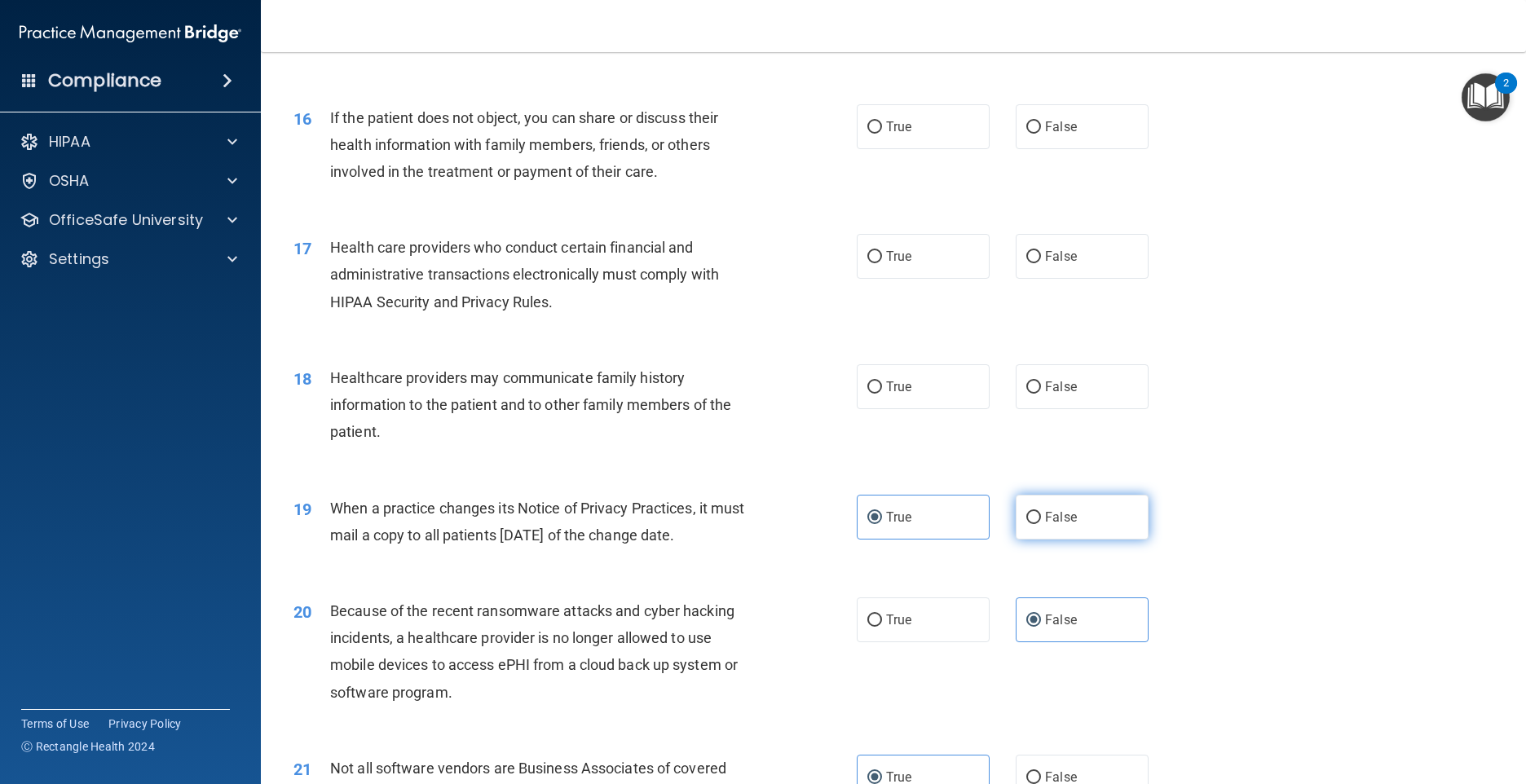
click at [1042, 528] on label "False" at bounding box center [1082, 517] width 133 height 45
click at [1041, 524] on input "False" at bounding box center [1034, 518] width 15 height 12
radio input "true"
radio input "false"
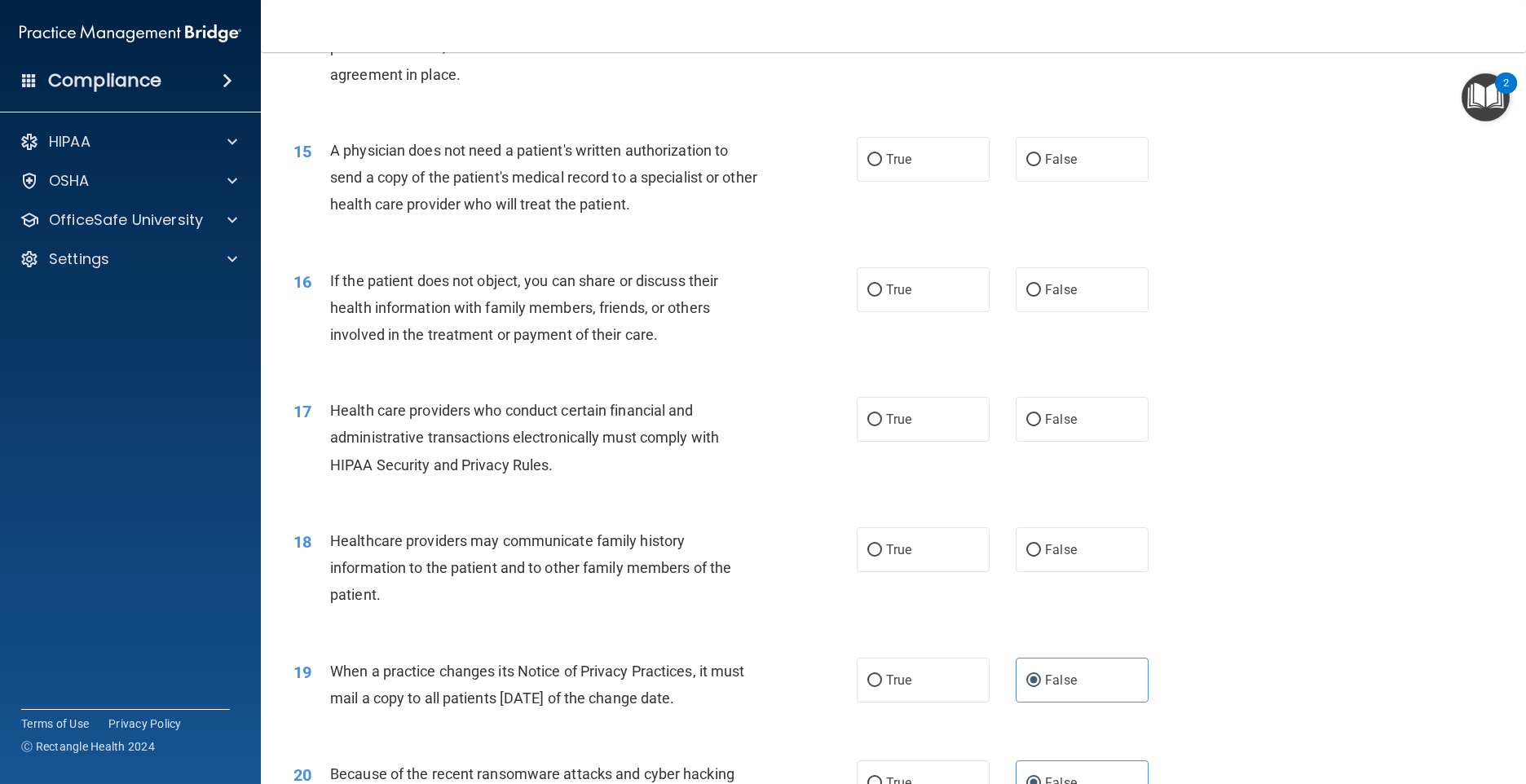
scroll to position [1651, 0]
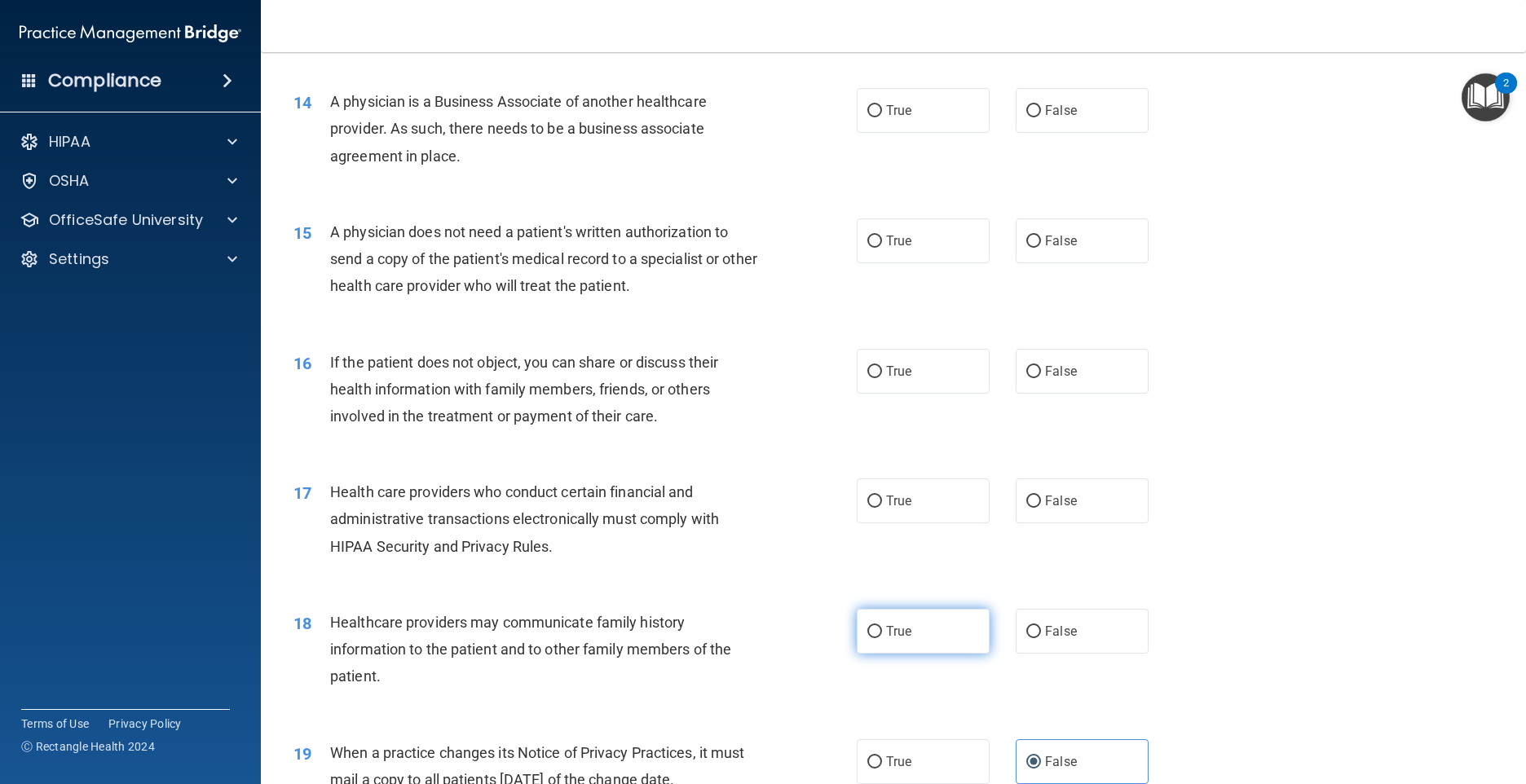
click at [880, 648] on label "True" at bounding box center [924, 630] width 133 height 45
click at [880, 638] on input "True" at bounding box center [874, 631] width 15 height 12
radio input "true"
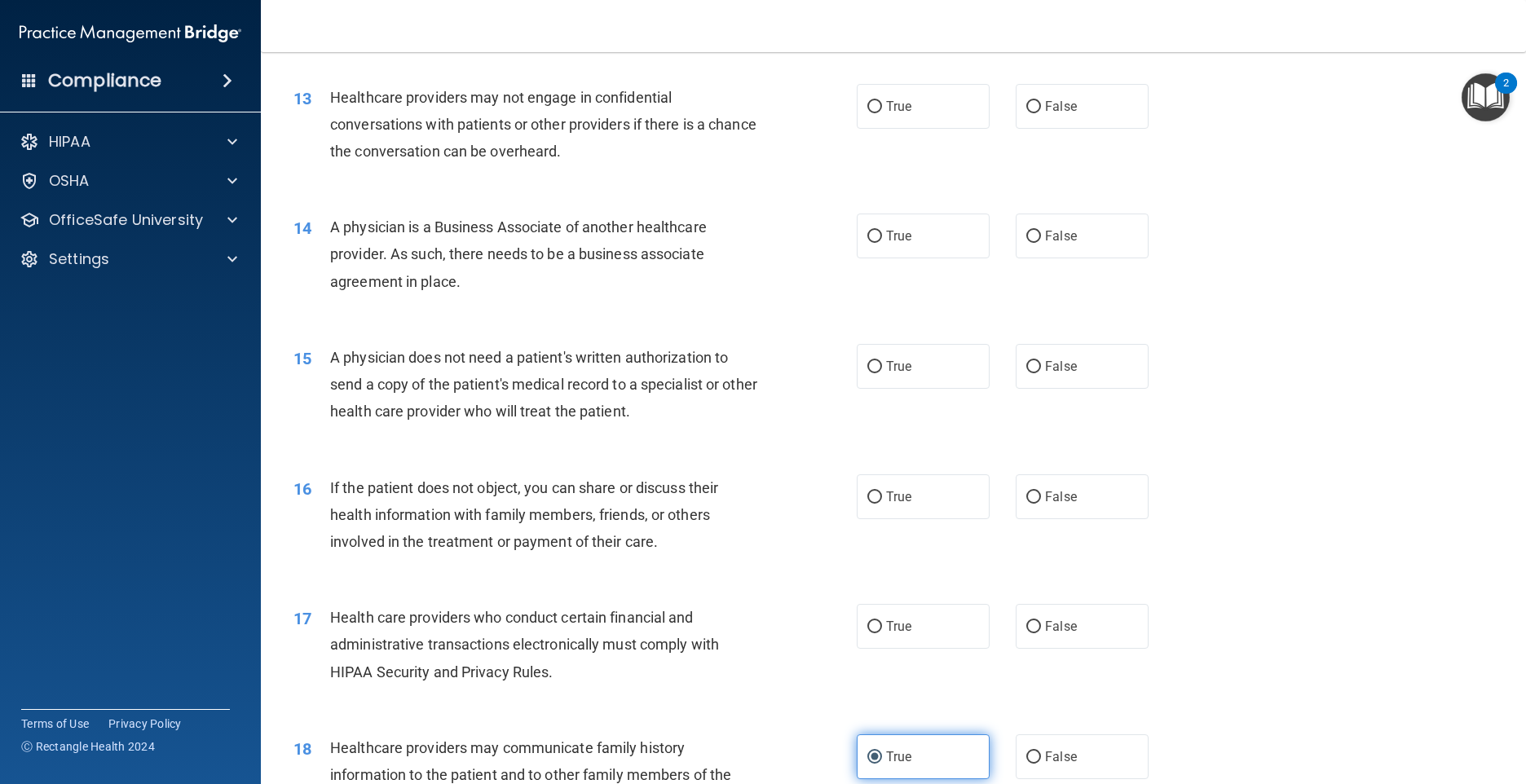
scroll to position [1488, 0]
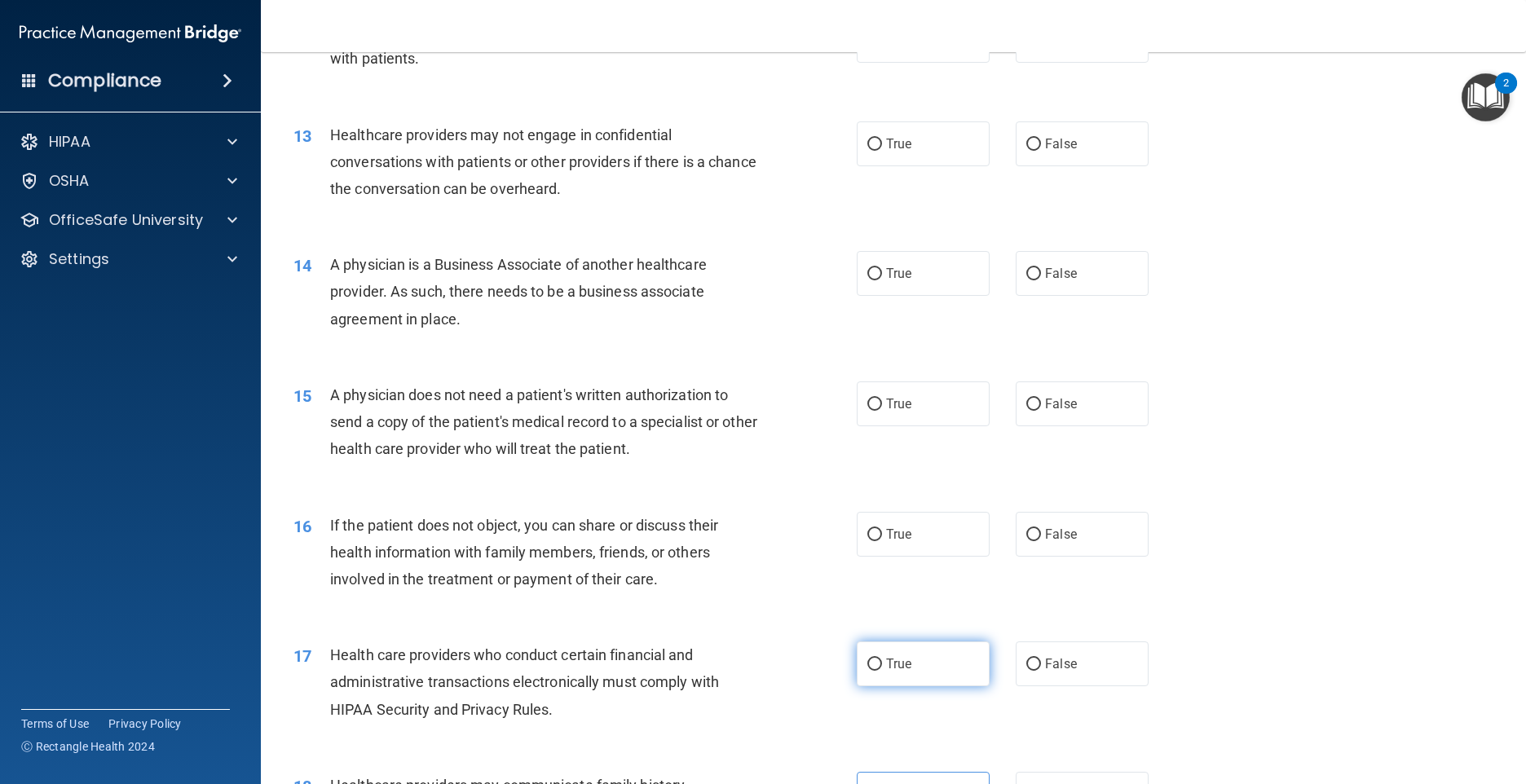
click at [919, 686] on label "True" at bounding box center [924, 663] width 133 height 45
click at [882, 670] on input "True" at bounding box center [874, 664] width 15 height 12
radio input "true"
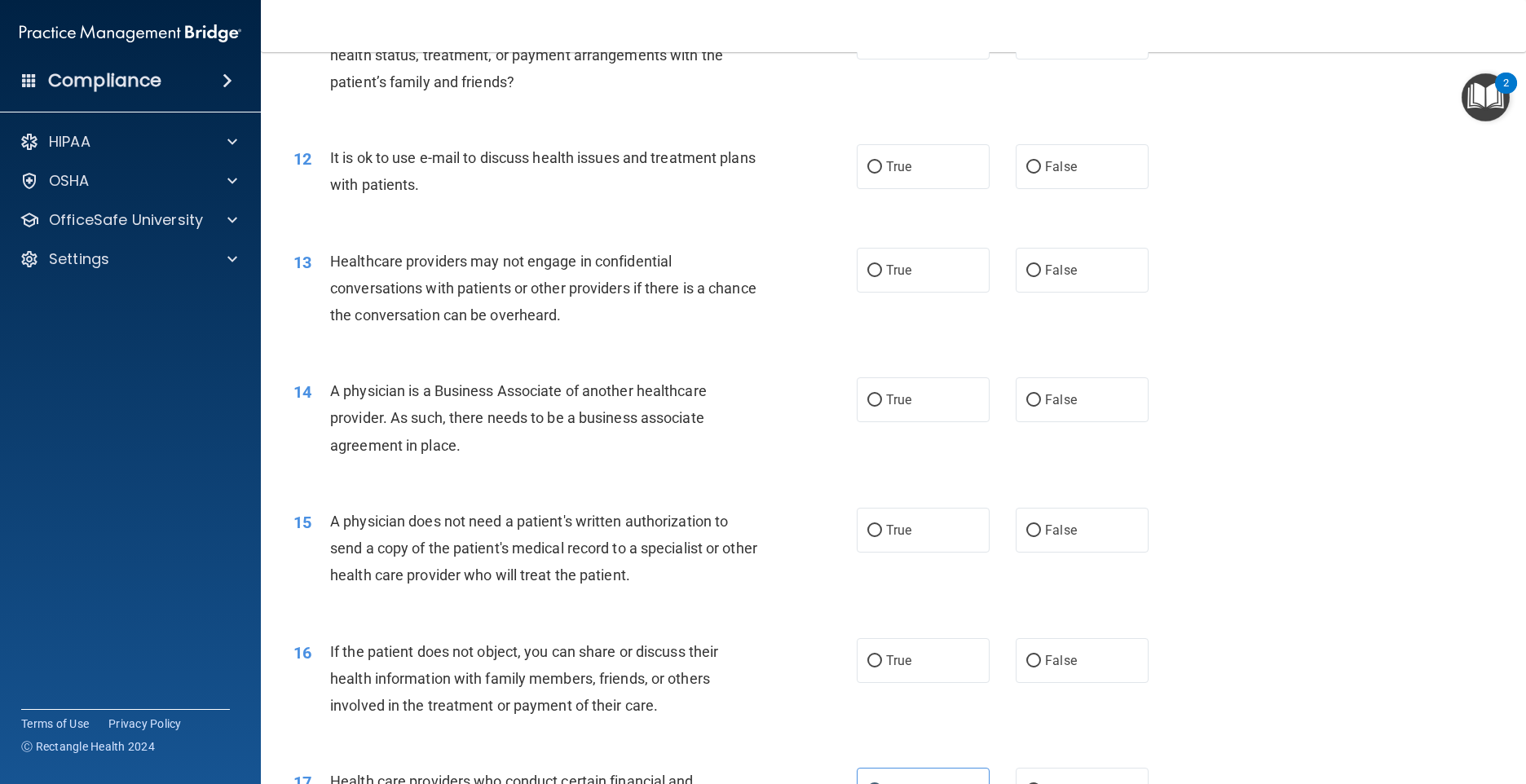
scroll to position [1325, 0]
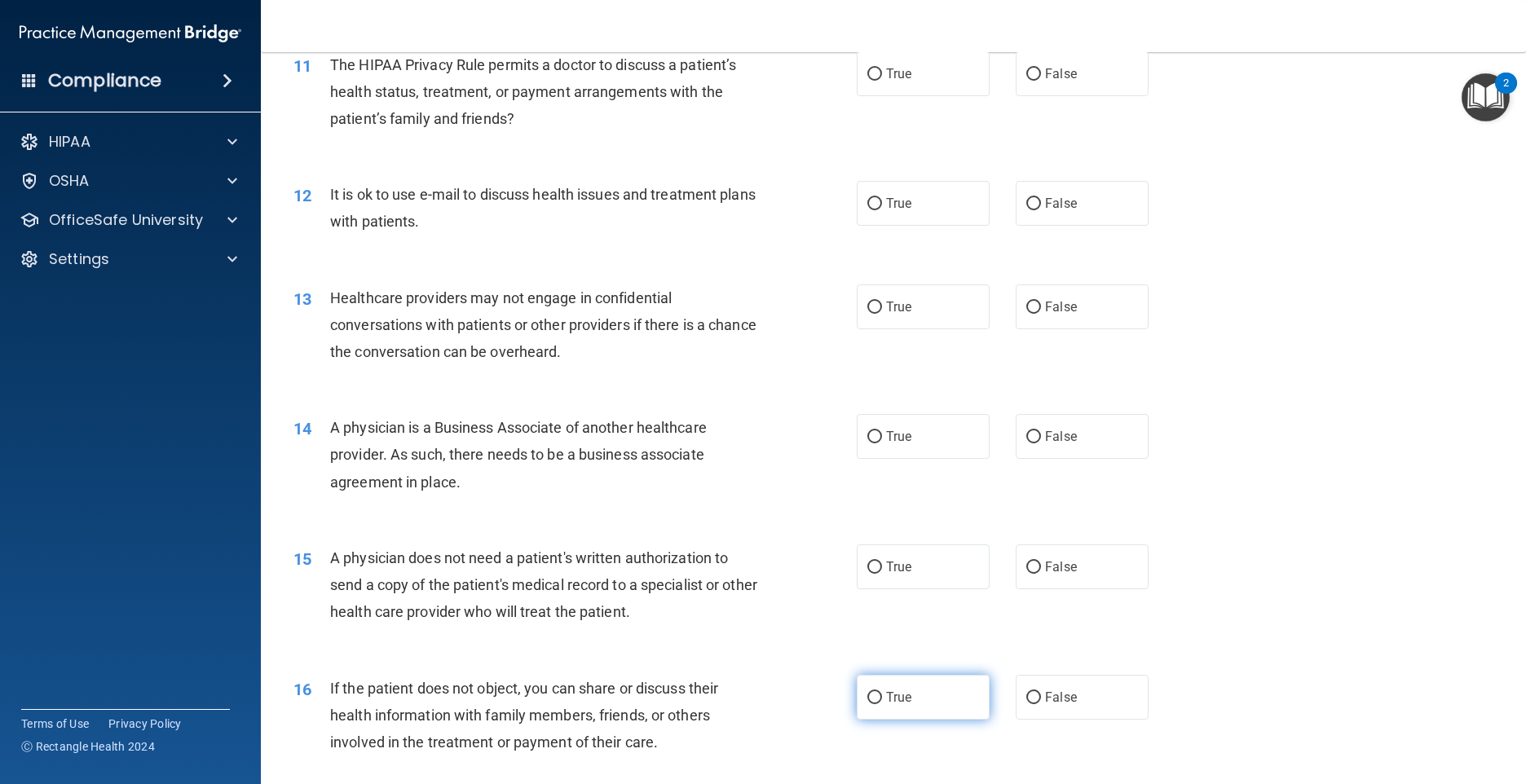
click at [873, 719] on label "True" at bounding box center [924, 697] width 133 height 45
click at [873, 704] on input "True" at bounding box center [874, 698] width 15 height 12
radio input "true"
click at [904, 575] on span "True" at bounding box center [899, 567] width 25 height 15
click at [882, 574] on input "True" at bounding box center [874, 567] width 15 height 12
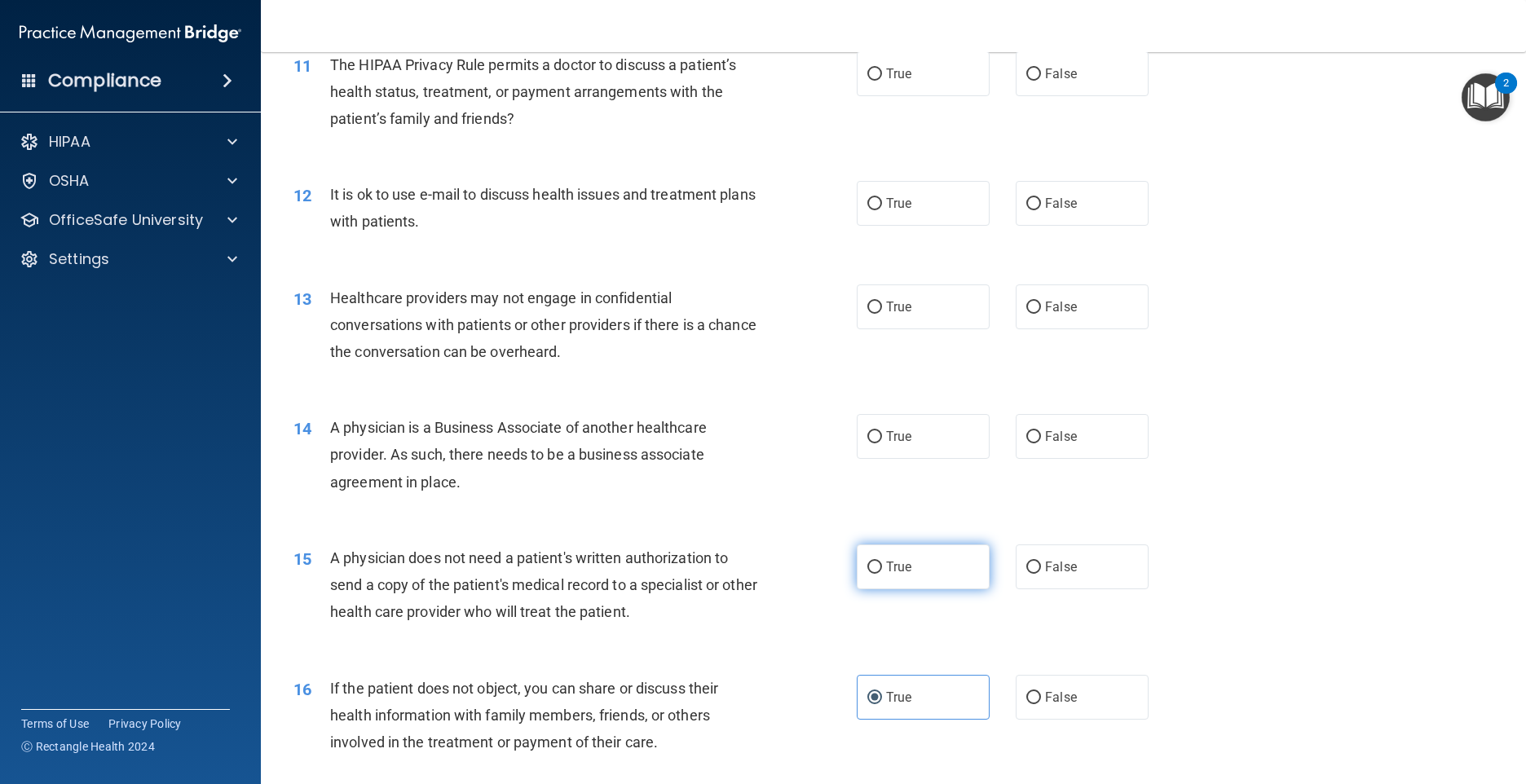
radio input "true"
click at [1027, 210] on input "False" at bounding box center [1034, 204] width 15 height 12
radio input "true"
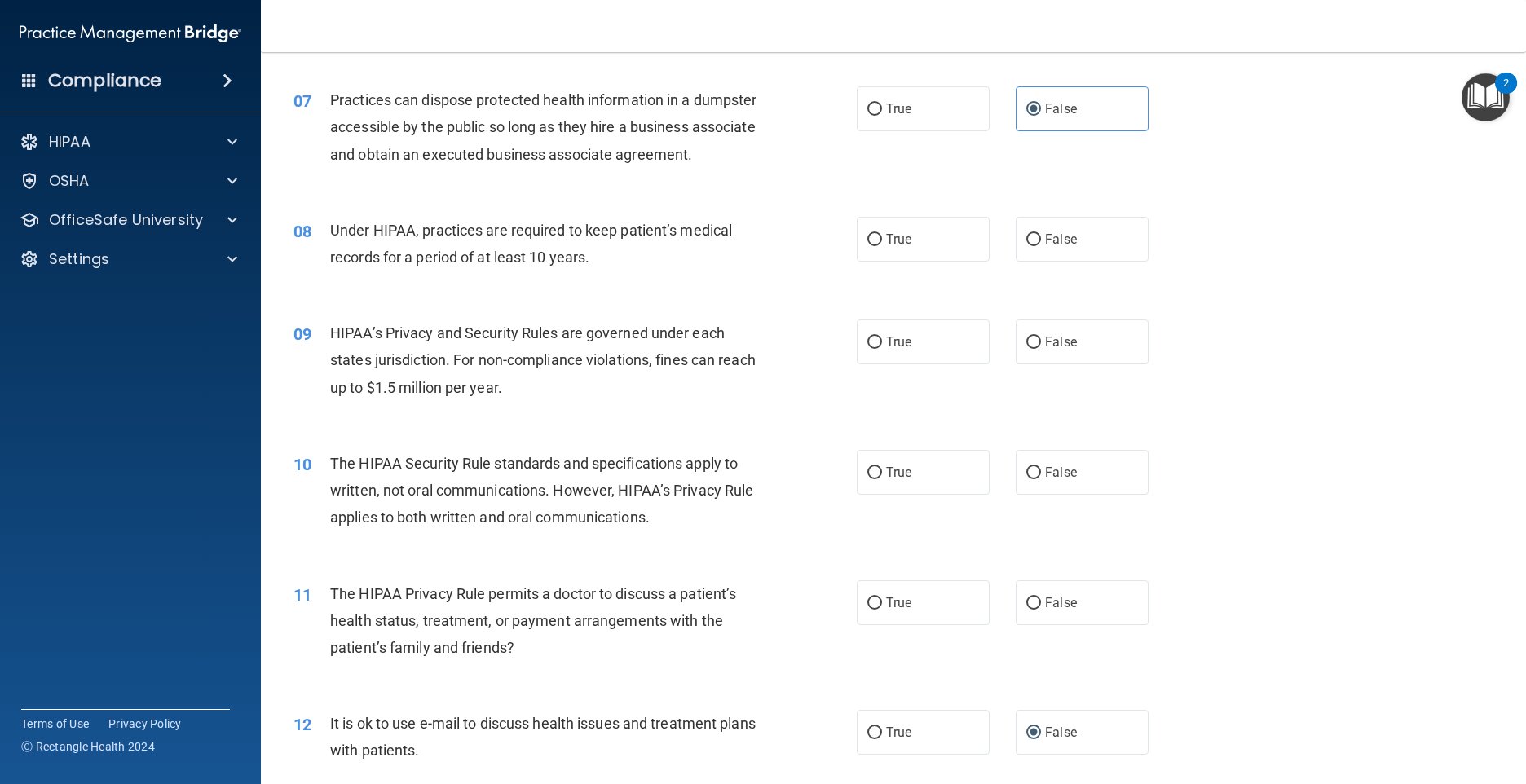
scroll to position [836, 0]
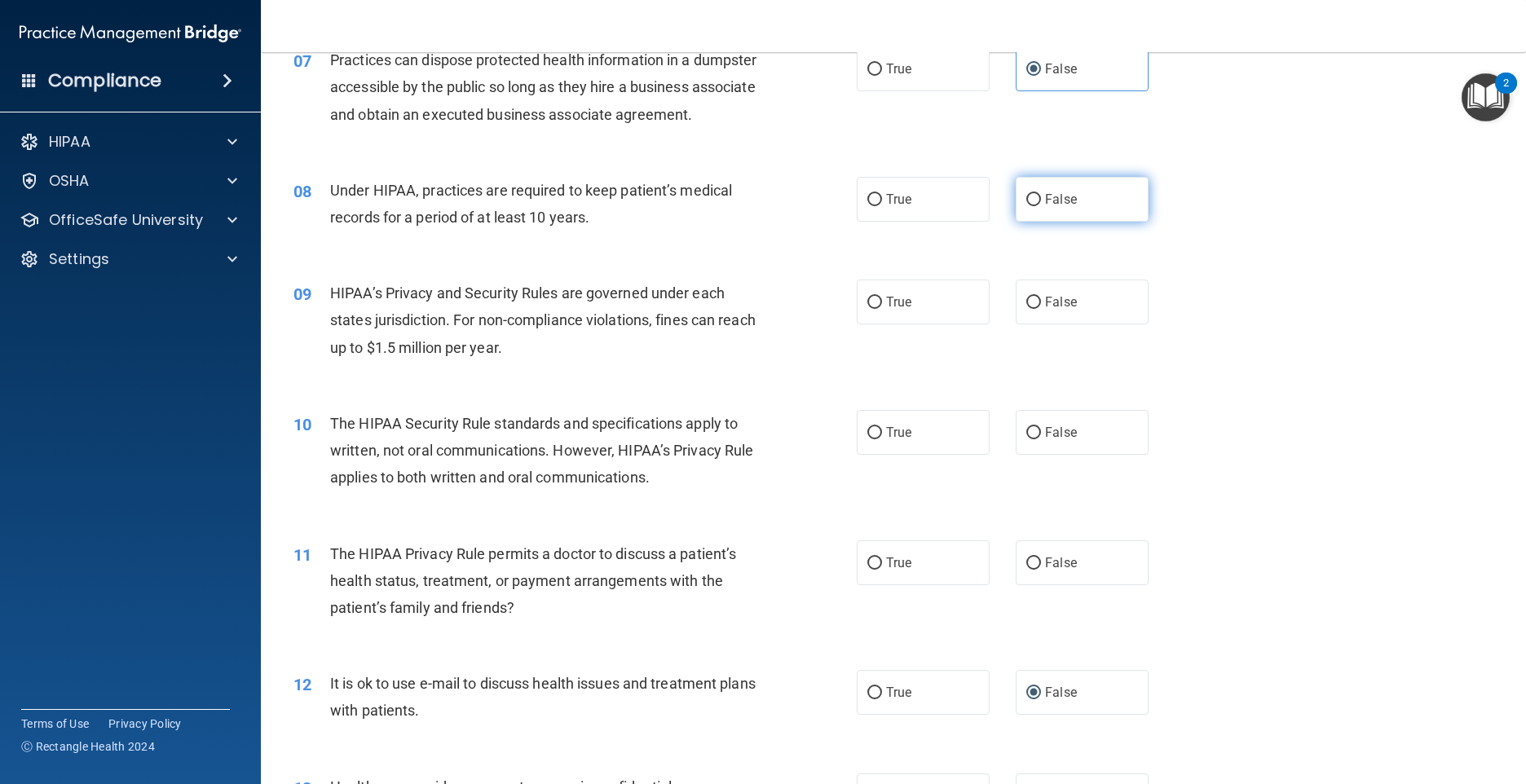
click at [1097, 222] on label "False" at bounding box center [1082, 198] width 133 height 45
click at [1041, 206] on input "False" at bounding box center [1034, 199] width 15 height 12
radio input "true"
click at [912, 317] on label "True" at bounding box center [924, 301] width 133 height 45
click at [882, 309] on input "True" at bounding box center [874, 302] width 15 height 12
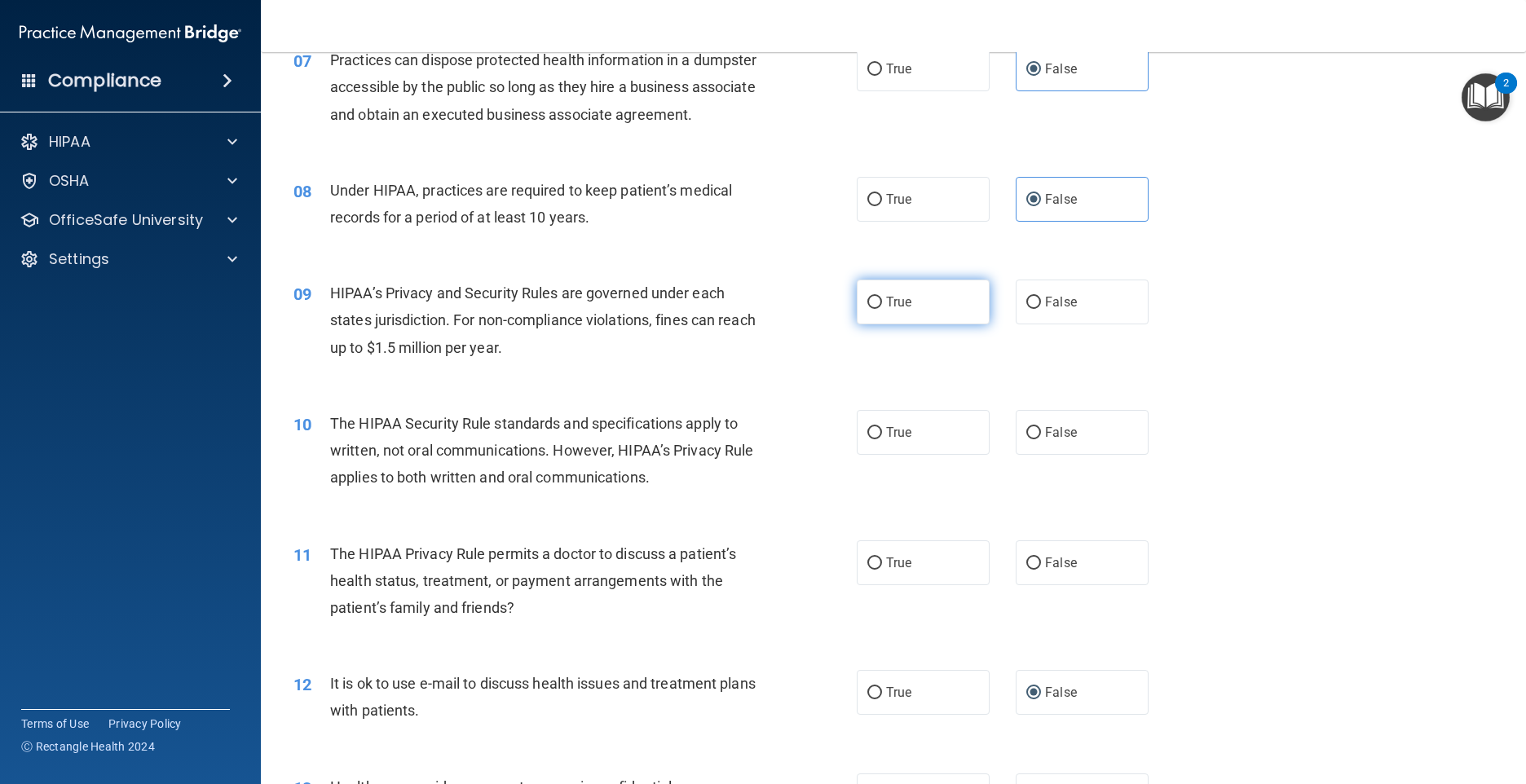
radio input "true"
click at [1053, 309] on span "False" at bounding box center [1061, 301] width 32 height 15
click at [1041, 309] on input "False" at bounding box center [1034, 302] width 15 height 12
radio input "true"
radio input "false"
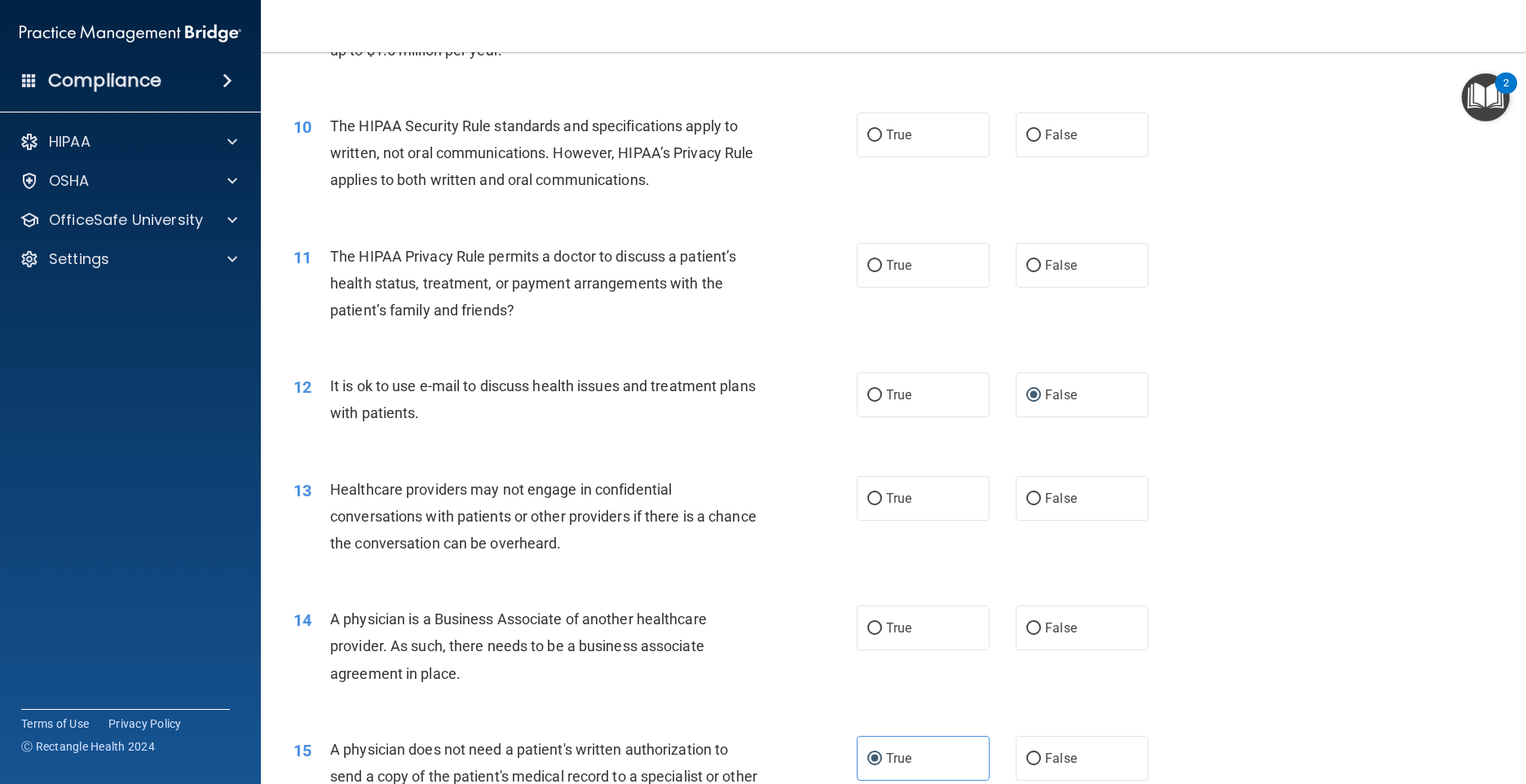
scroll to position [1162, 0]
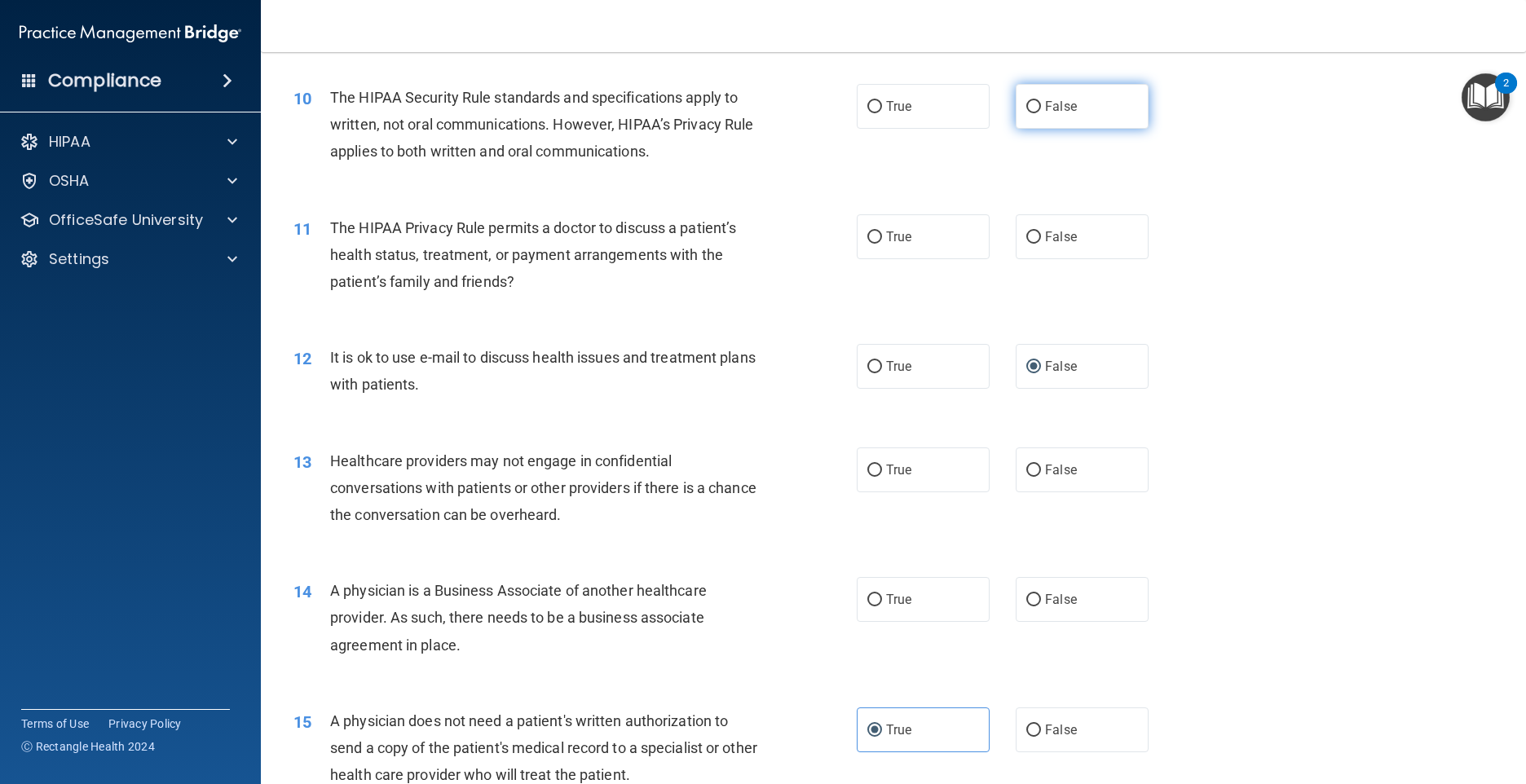
click at [1046, 114] on span "False" at bounding box center [1061, 106] width 32 height 15
click at [1041, 114] on input "False" at bounding box center [1034, 106] width 15 height 12
radio input "true"
click at [886, 245] on span "True" at bounding box center [899, 236] width 25 height 15
drag, startPoint x: 884, startPoint y: 270, endPoint x: 939, endPoint y: 269, distance: 55.0
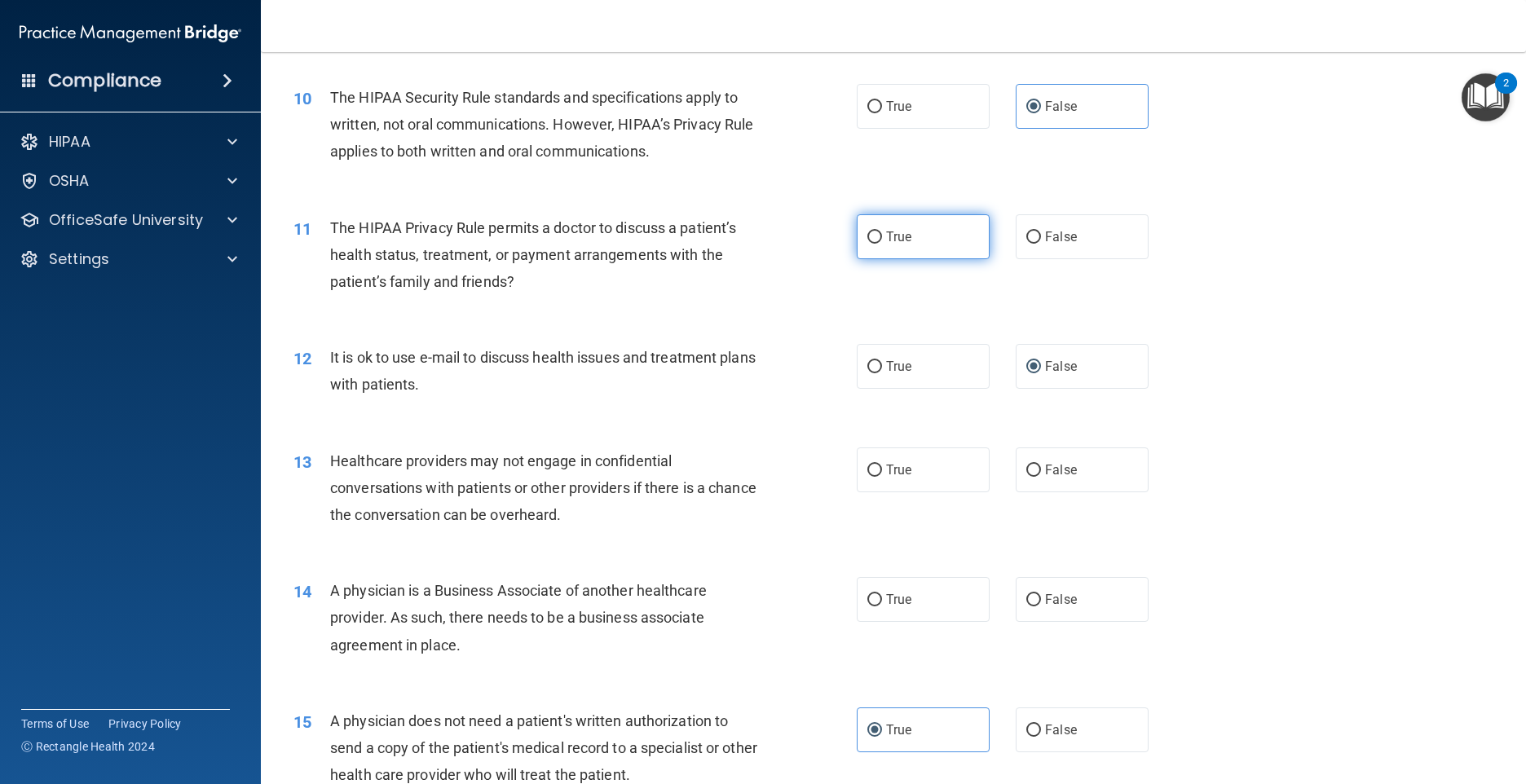
click at [939, 259] on label "True" at bounding box center [924, 236] width 133 height 45
click at [882, 244] on input "True" at bounding box center [874, 236] width 15 height 12
radio input "true"
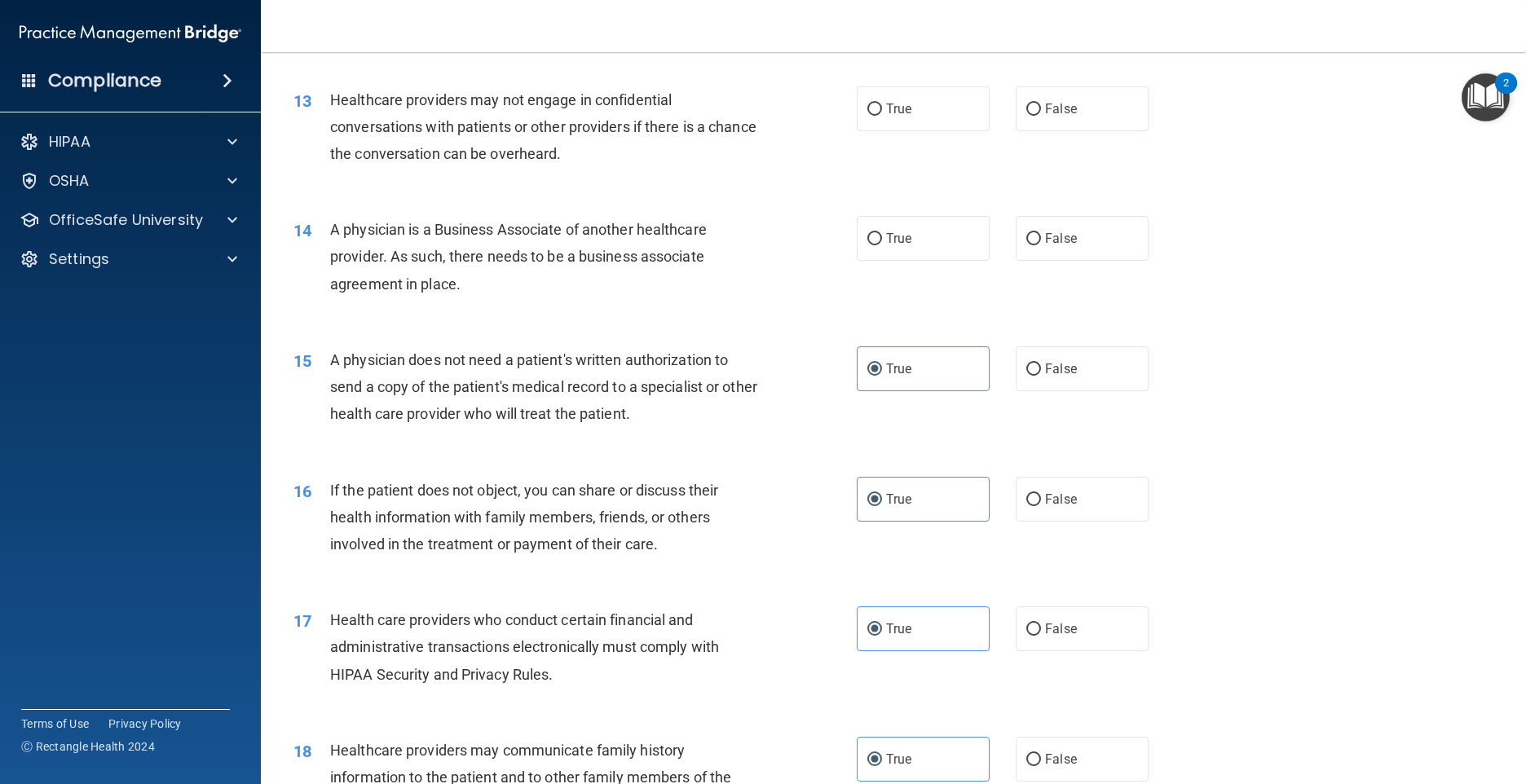
scroll to position [1569, 0]
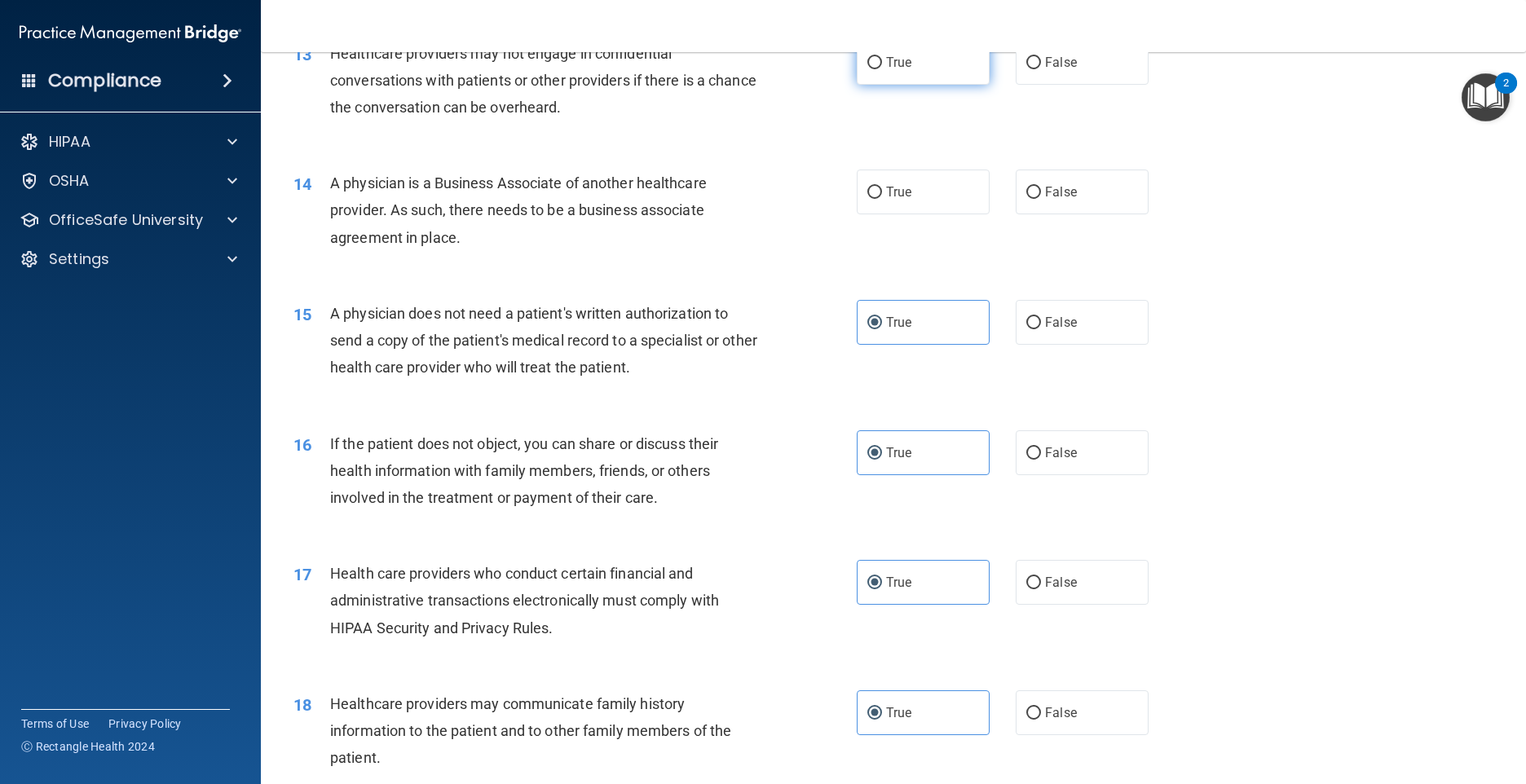
click at [860, 85] on label "True" at bounding box center [924, 62] width 133 height 45
click at [867, 69] on input "True" at bounding box center [874, 63] width 15 height 12
radio input "true"
click at [1046, 75] on label "False" at bounding box center [1082, 62] width 133 height 45
click at [1041, 69] on input "False" at bounding box center [1034, 63] width 15 height 12
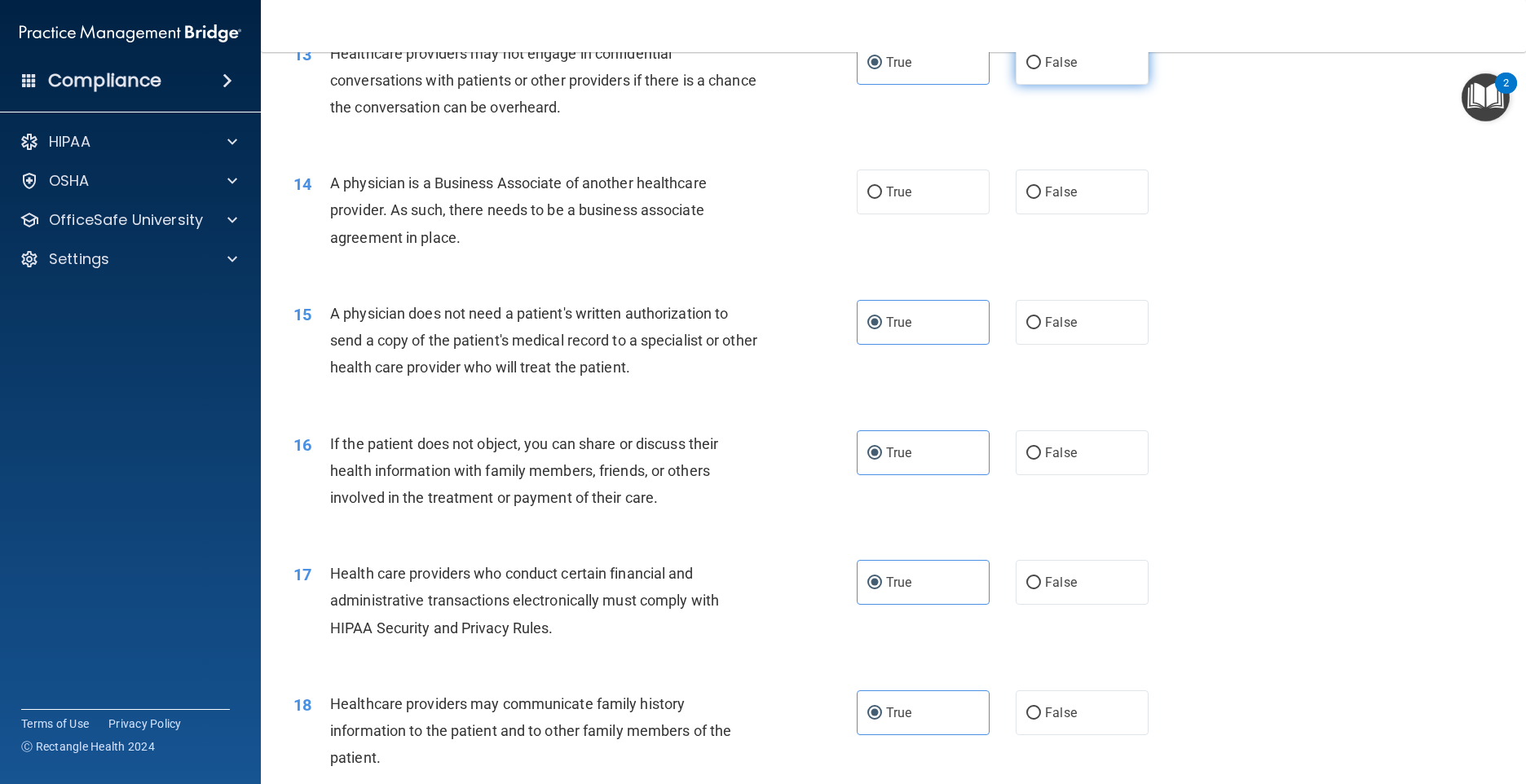
radio input "true"
radio input "false"
click at [1054, 199] on span "False" at bounding box center [1061, 191] width 32 height 15
click at [1041, 199] on input "False" at bounding box center [1034, 192] width 15 height 12
radio input "true"
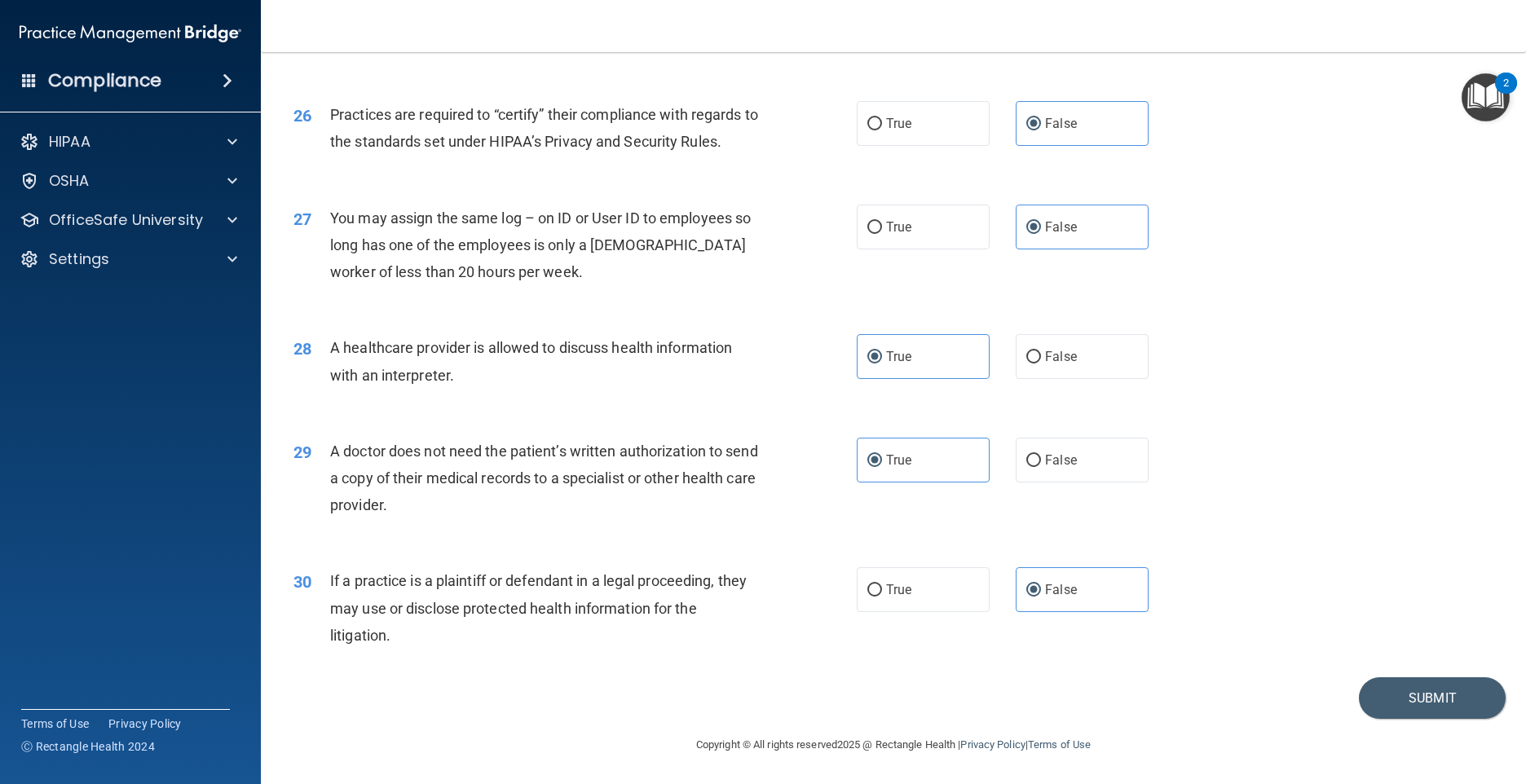
scroll to position [3118, 0]
click at [1362, 685] on button "Submit" at bounding box center [1431, 698] width 147 height 42
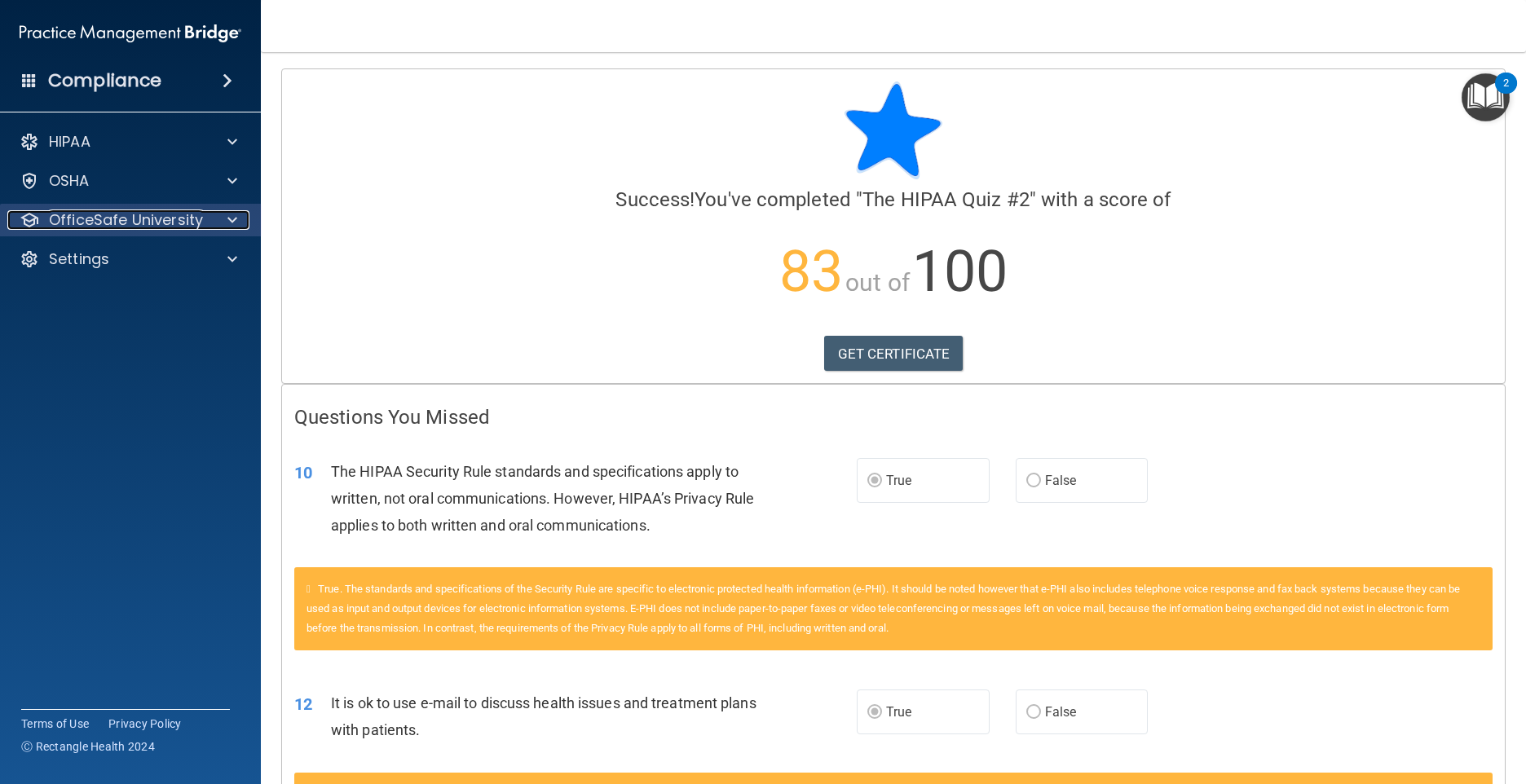
click at [228, 212] on span at bounding box center [232, 220] width 10 height 20
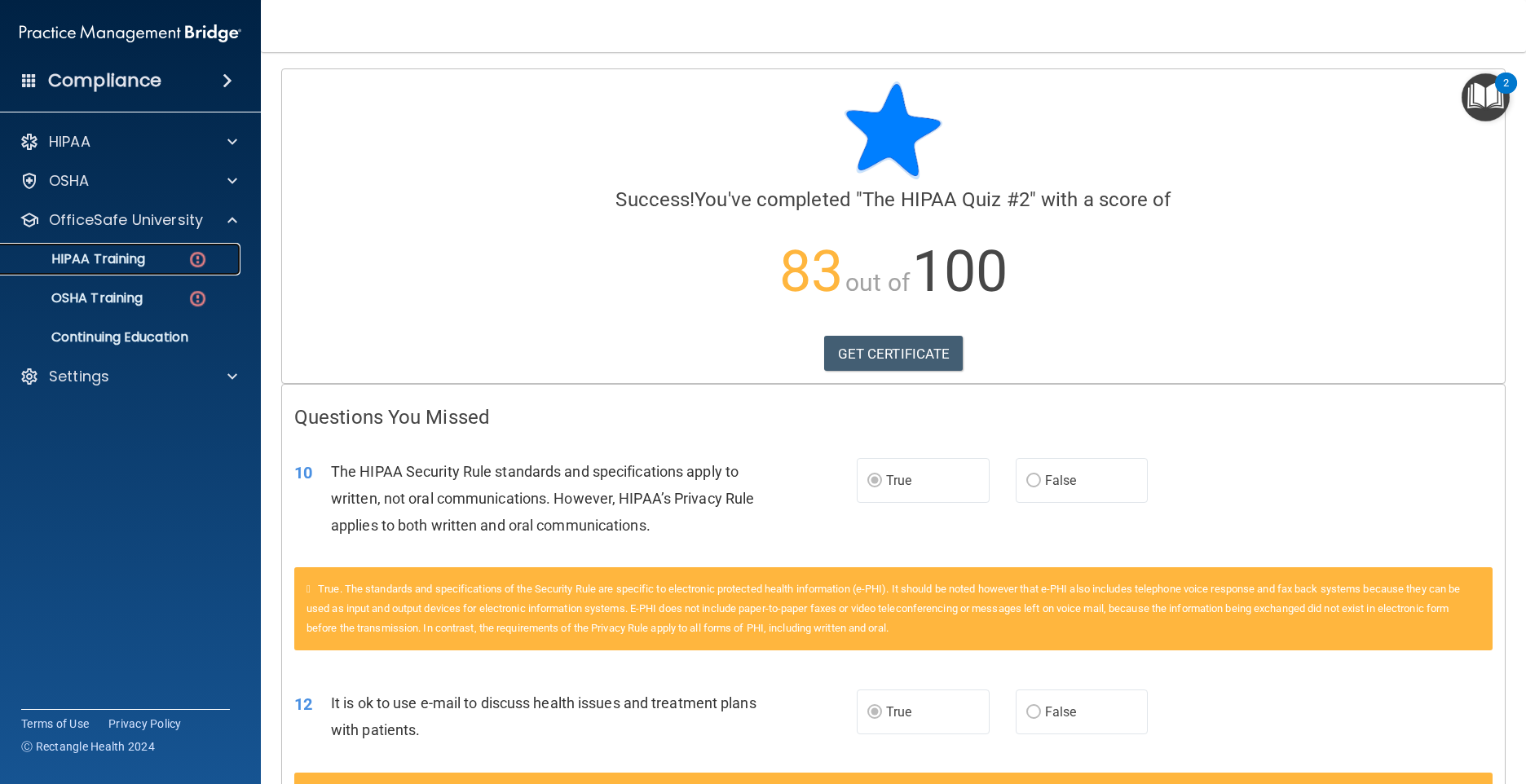
click at [192, 256] on img at bounding box center [197, 259] width 20 height 20
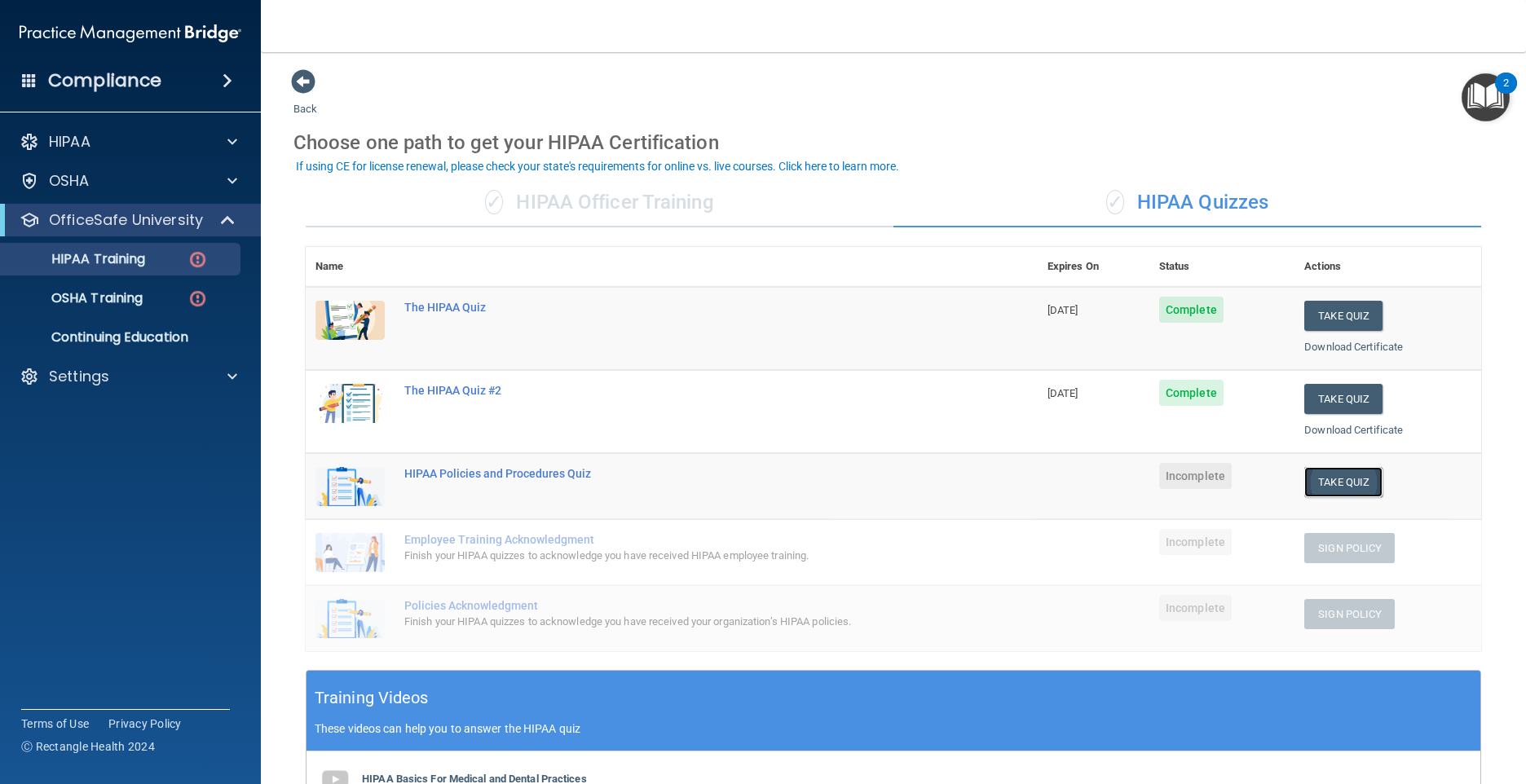
click at [1367, 475] on button "Take Quiz" at bounding box center [1343, 481] width 78 height 30
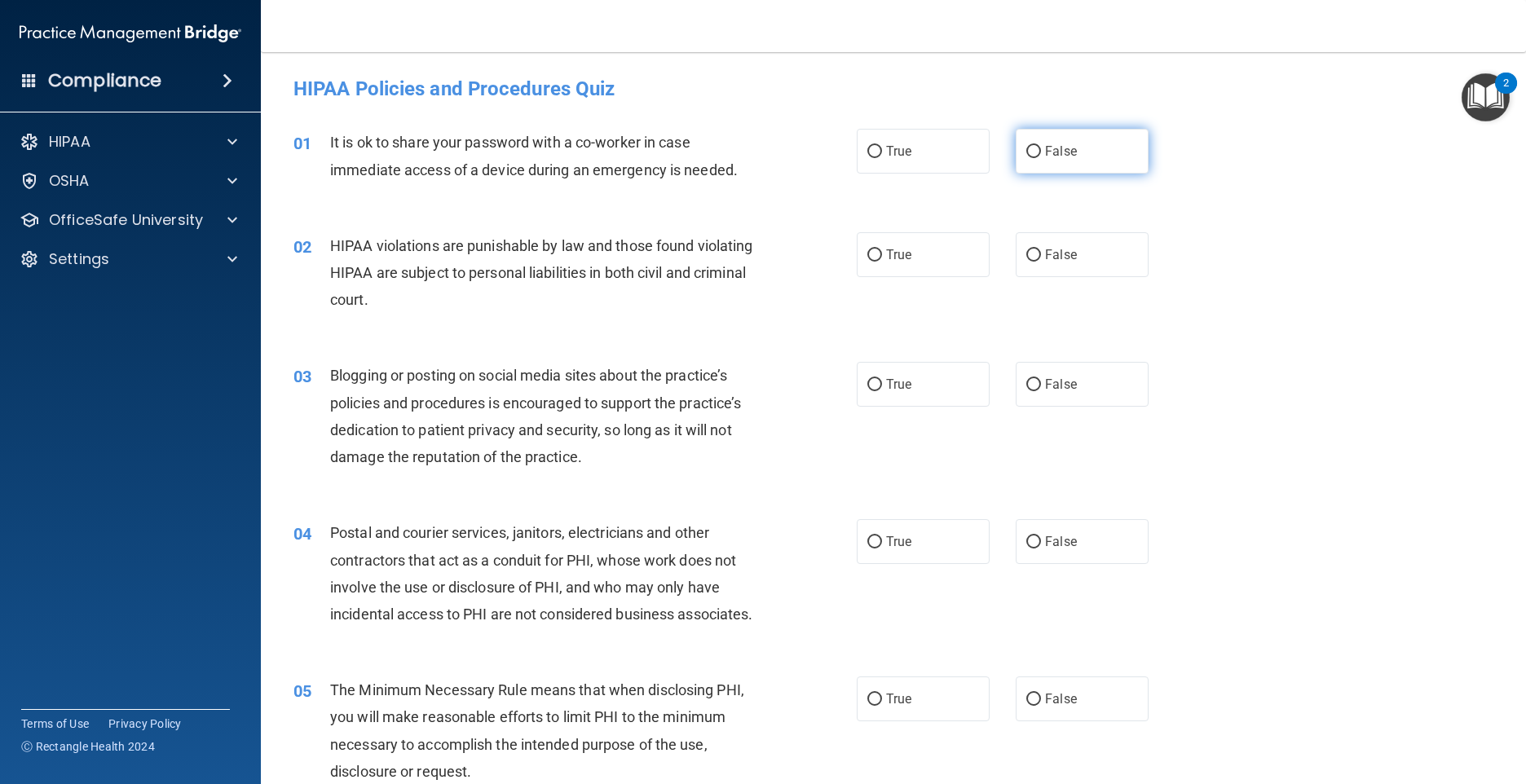
click at [1107, 151] on label "False" at bounding box center [1082, 151] width 133 height 45
click at [1041, 151] on input "False" at bounding box center [1034, 151] width 15 height 12
radio input "true"
click at [886, 253] on span "True" at bounding box center [899, 254] width 25 height 15
click at [882, 253] on input "True" at bounding box center [874, 255] width 15 height 12
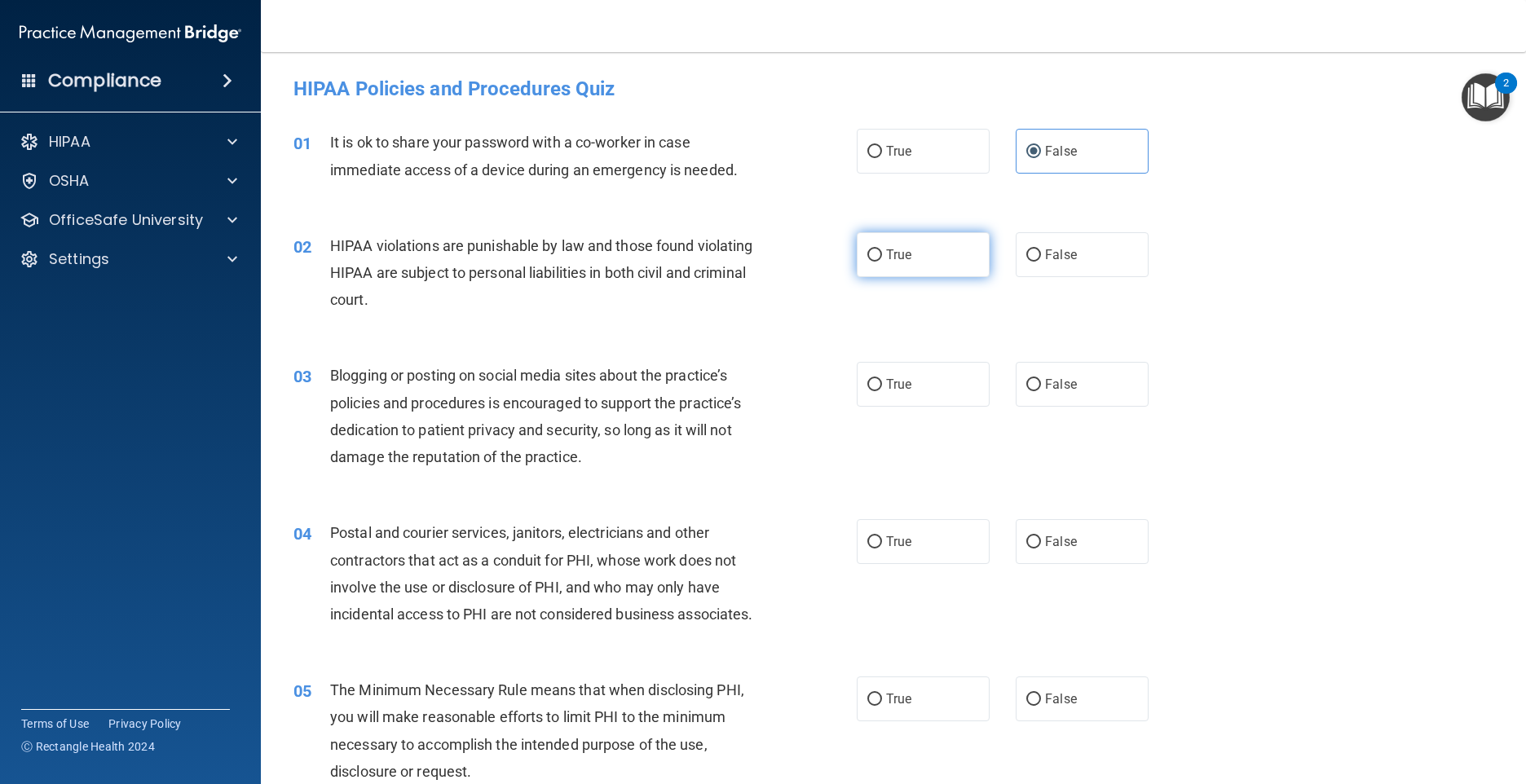
radio input "true"
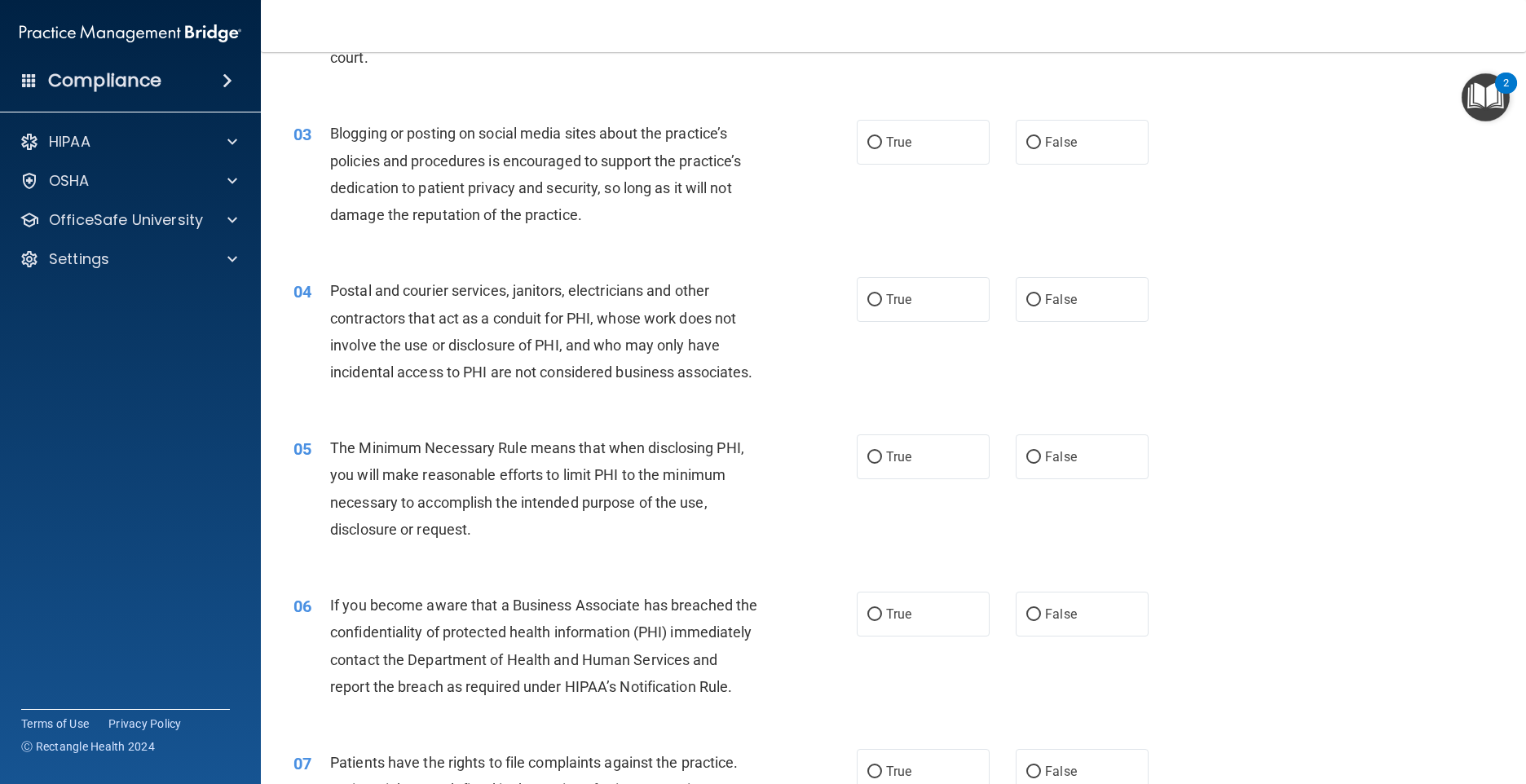
scroll to position [245, 0]
click at [954, 295] on label "True" at bounding box center [924, 297] width 133 height 45
click at [882, 295] on input "True" at bounding box center [874, 297] width 15 height 12
radio input "true"
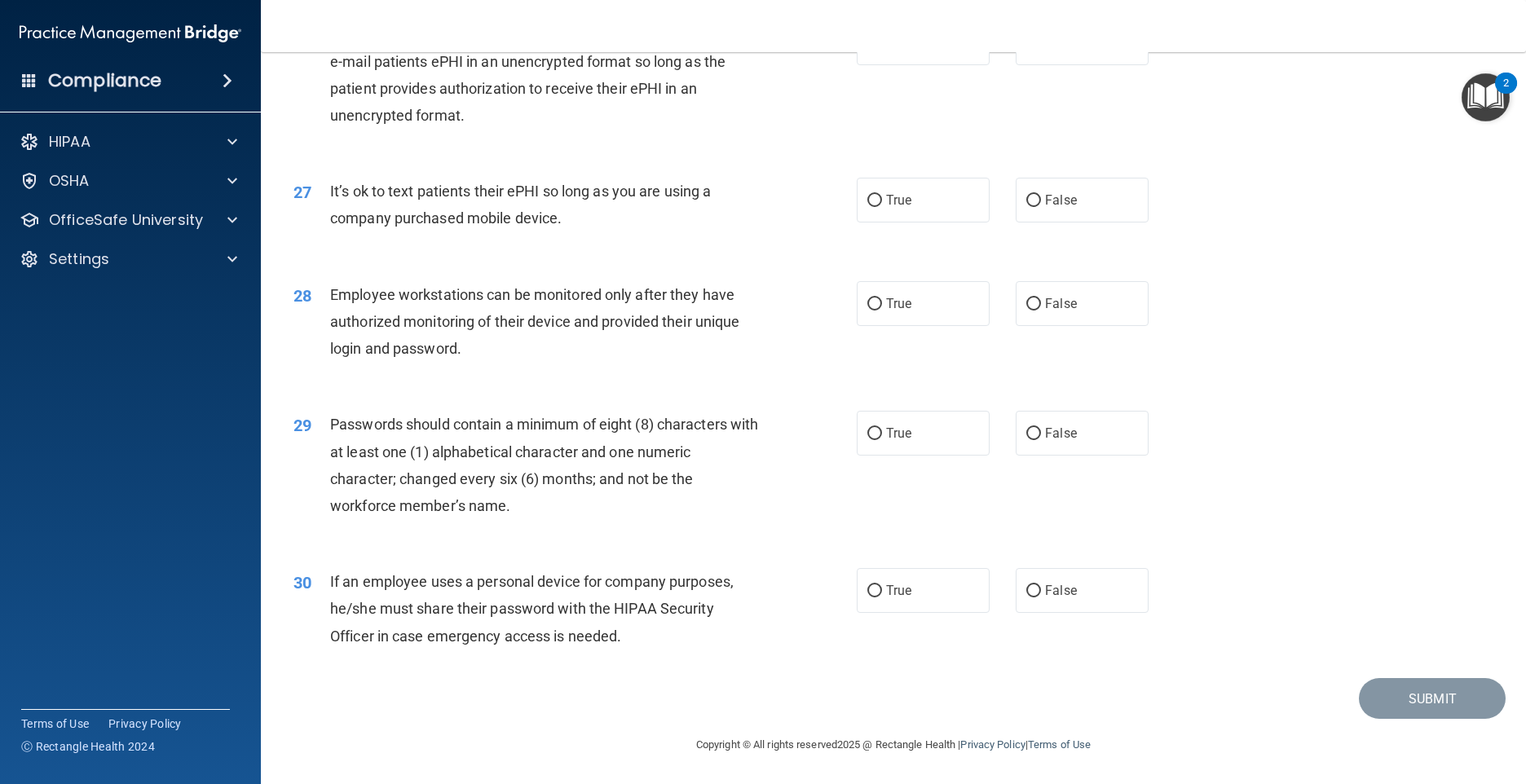
scroll to position [3388, 0]
drag, startPoint x: 1018, startPoint y: 185, endPoint x: 1009, endPoint y: 184, distance: 9.1
click at [1016, 185] on label "False" at bounding box center [1082, 199] width 133 height 45
click at [1026, 195] on input "False" at bounding box center [1034, 200] width 15 height 12
radio input "true"
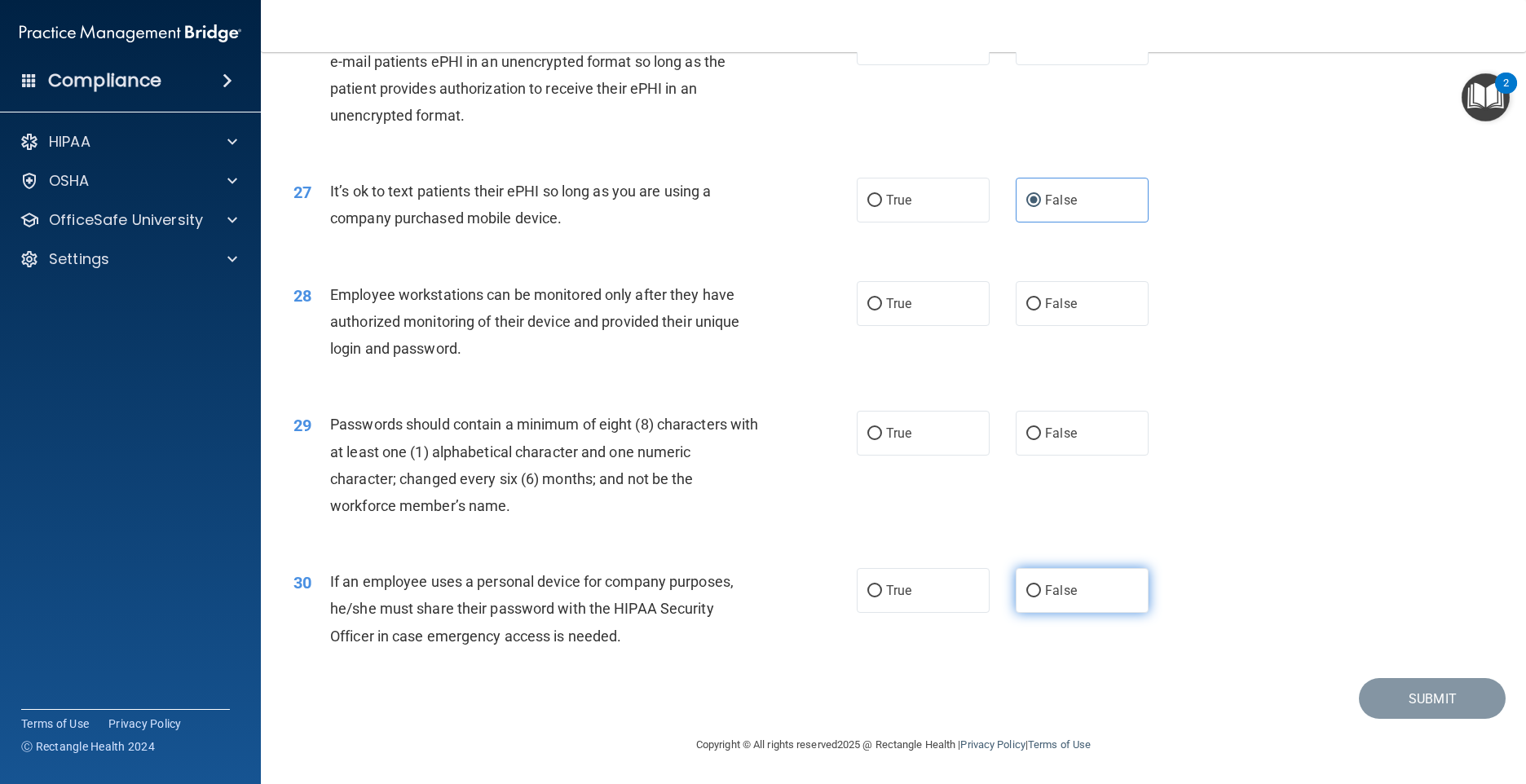
click at [1083, 578] on label "False" at bounding box center [1082, 589] width 133 height 45
click at [1041, 585] on input "False" at bounding box center [1034, 590] width 15 height 12
radio input "true"
click at [950, 442] on label "True" at bounding box center [924, 433] width 133 height 45
click at [882, 440] on input "True" at bounding box center [874, 433] width 15 height 12
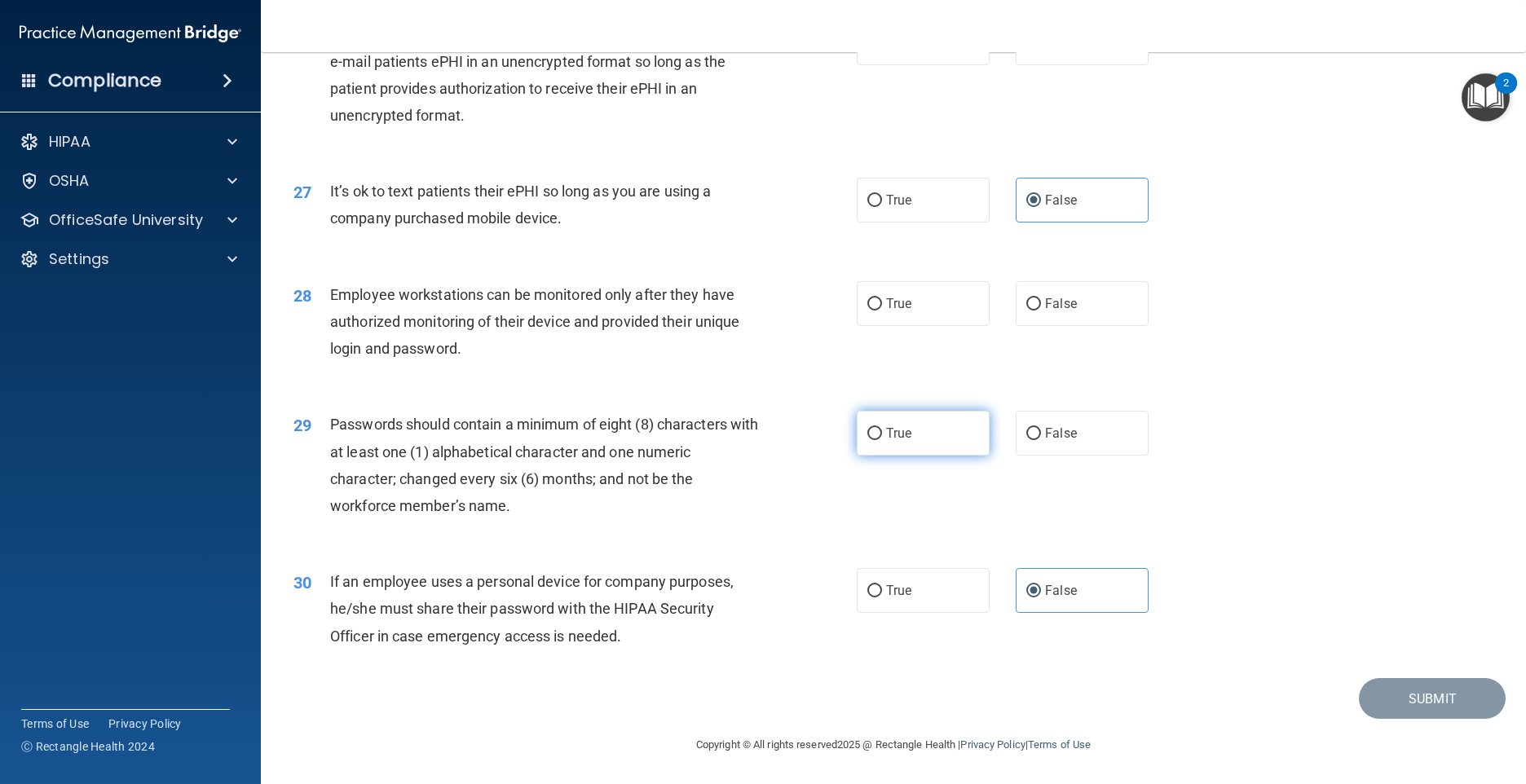
radio input "true"
click at [1053, 299] on span "False" at bounding box center [1061, 303] width 32 height 15
click at [1041, 299] on input "False" at bounding box center [1034, 304] width 15 height 12
radio input "true"
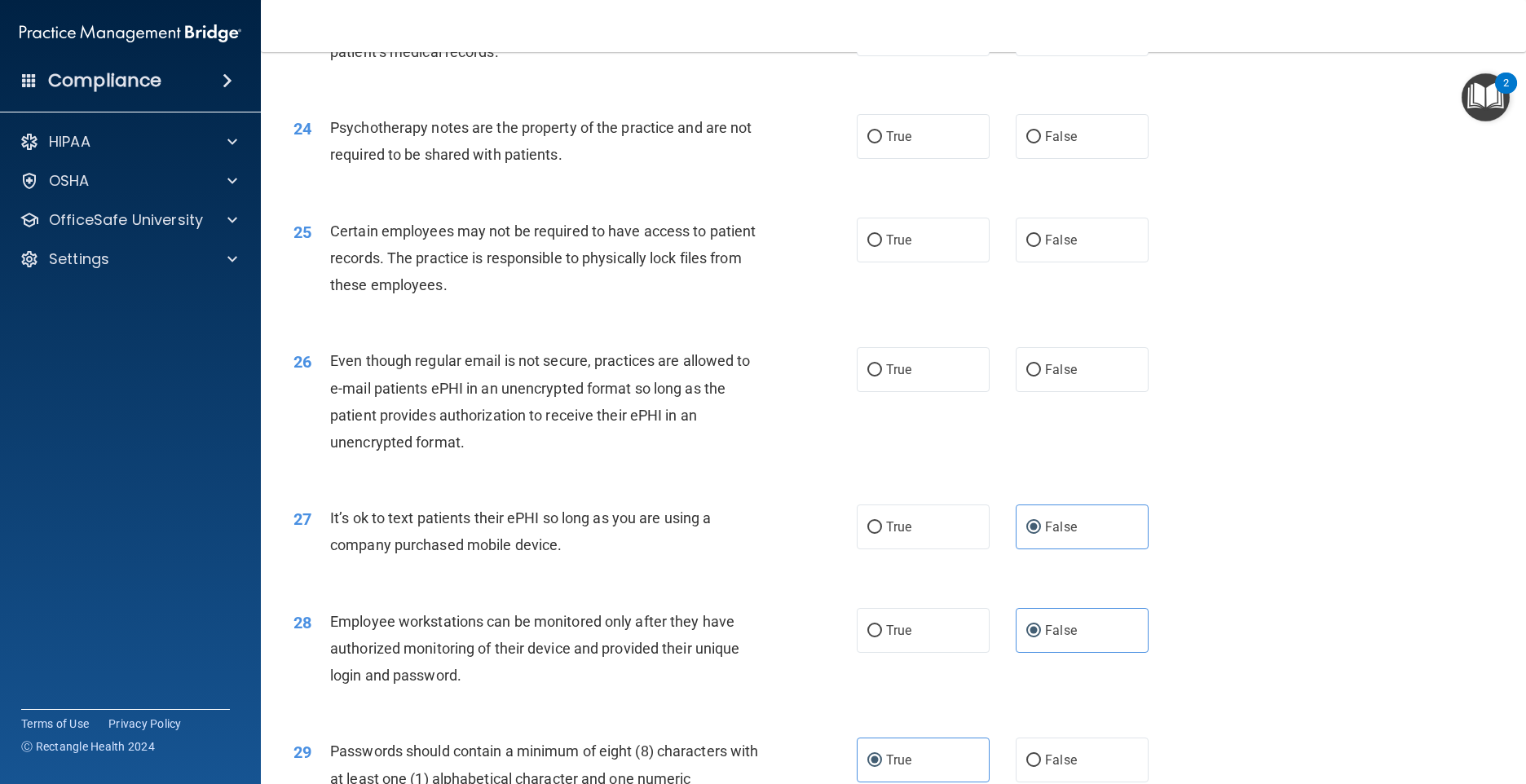
scroll to position [2818, 0]
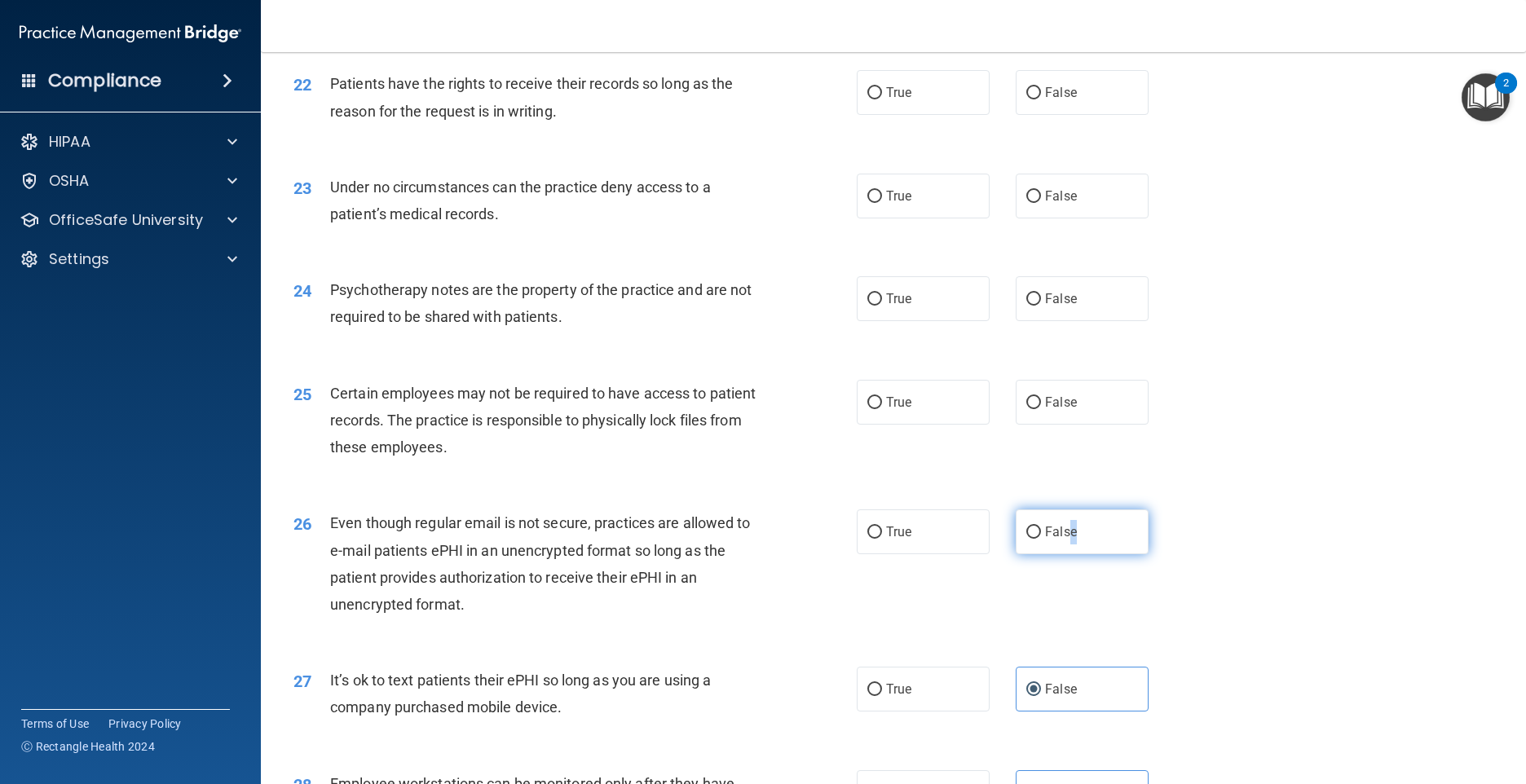
click at [1065, 539] on span "False" at bounding box center [1061, 531] width 32 height 15
click at [1041, 538] on input "False" at bounding box center [1034, 532] width 15 height 12
radio input "true"
click at [864, 425] on label "True" at bounding box center [924, 401] width 133 height 45
click at [867, 409] on input "True" at bounding box center [874, 402] width 15 height 12
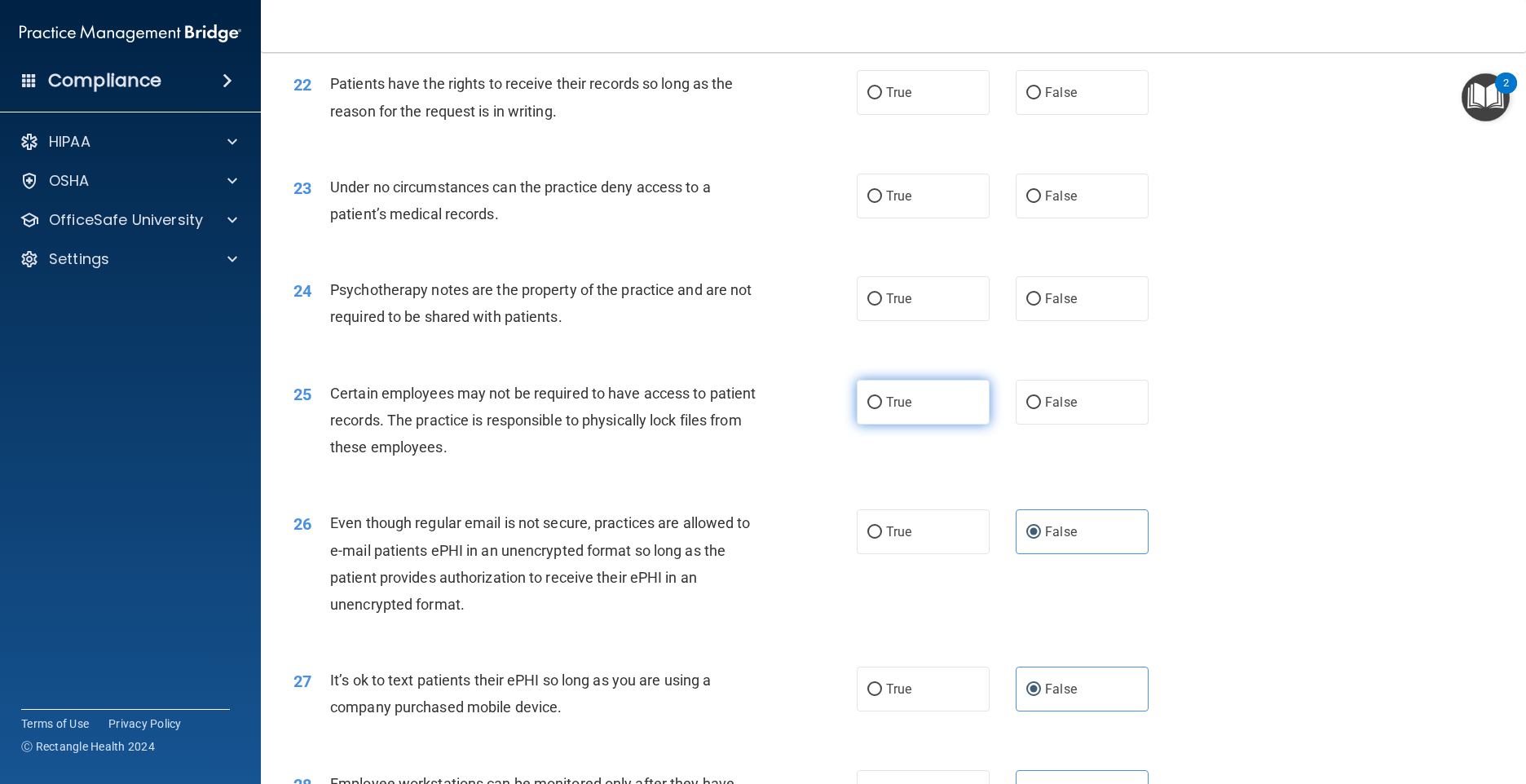
radio input "true"
click at [857, 321] on label "True" at bounding box center [924, 298] width 133 height 45
click at [867, 306] on input "True" at bounding box center [874, 299] width 15 height 12
radio input "true"
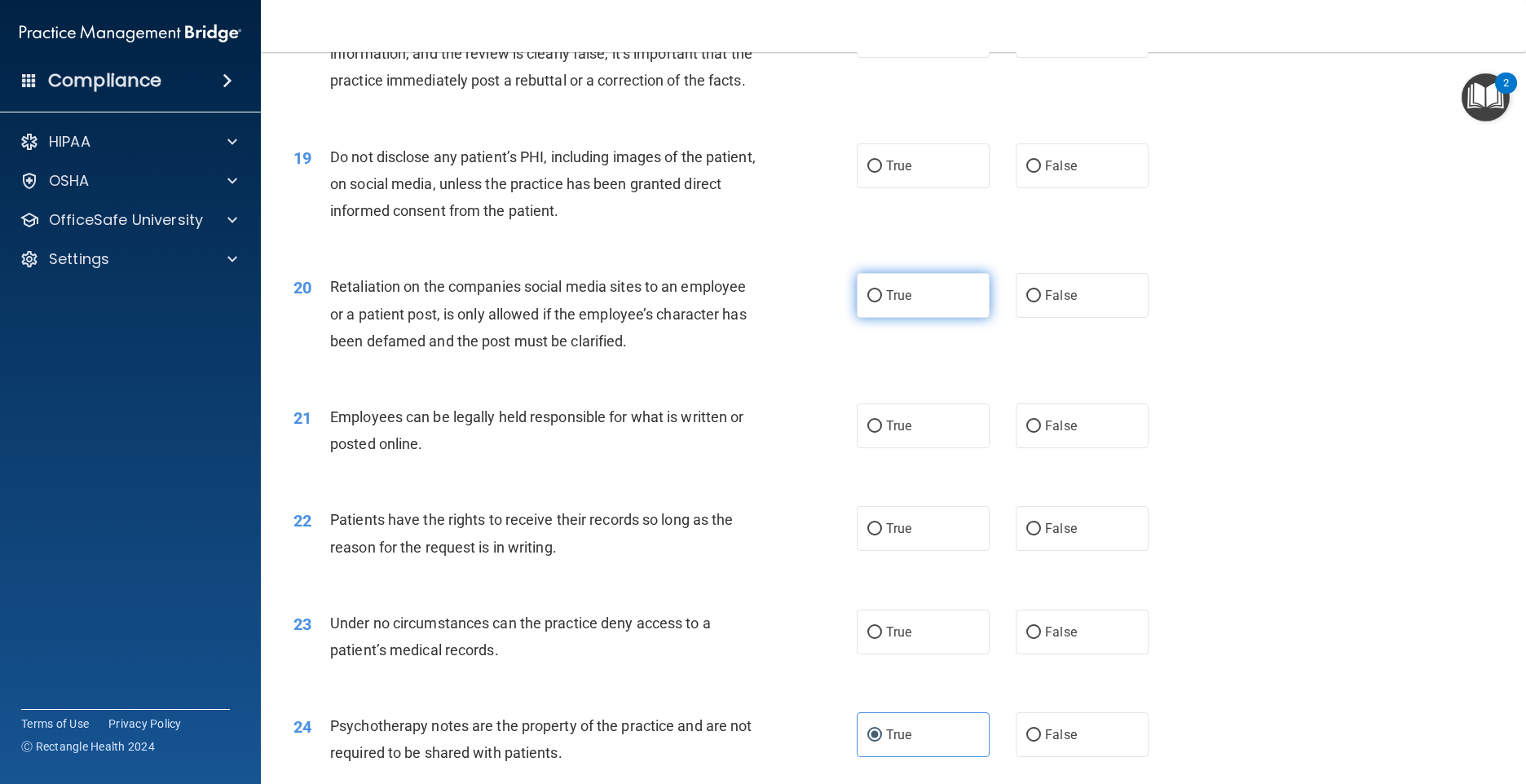
scroll to position [2410, 0]
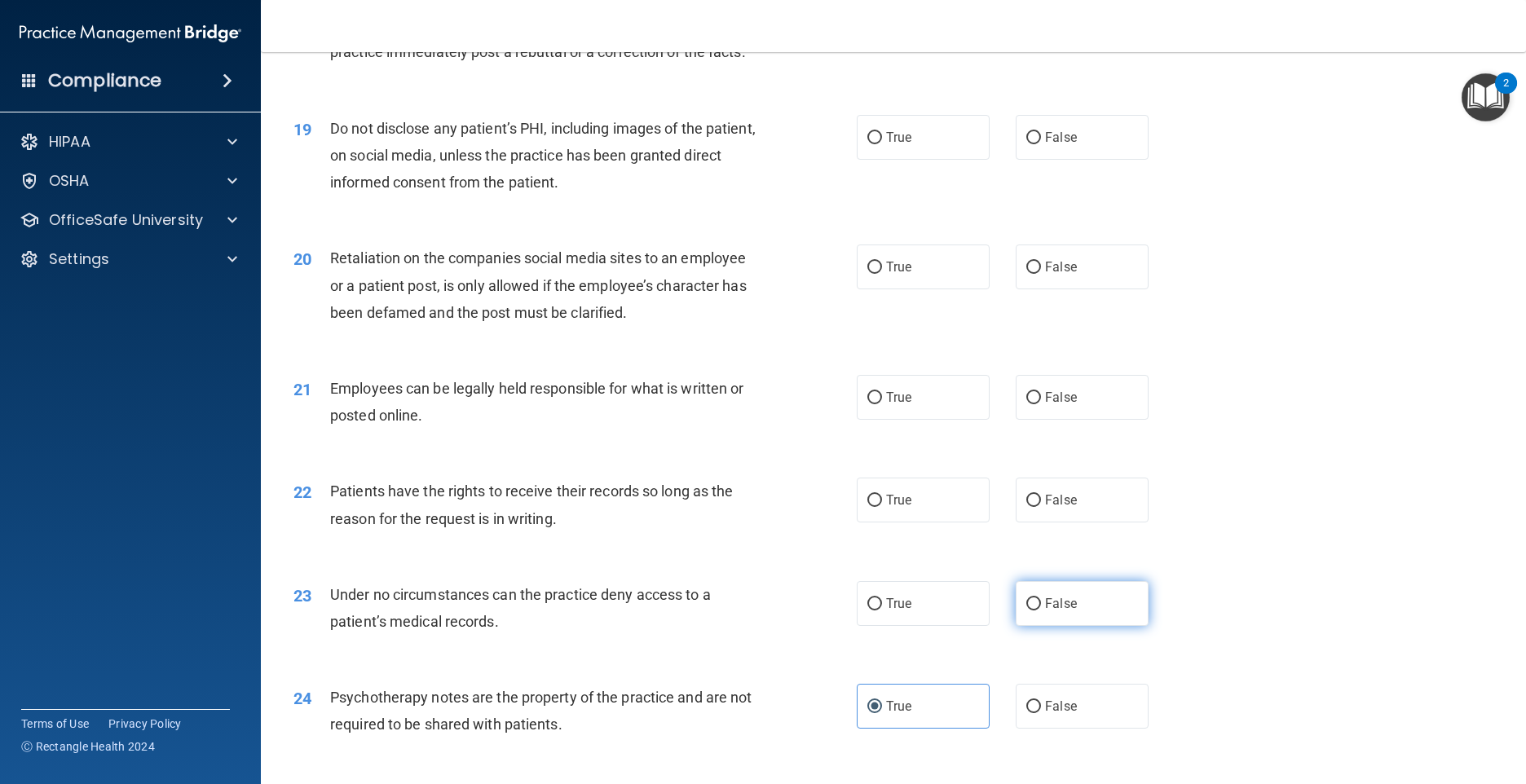
click at [1043, 626] on label "False" at bounding box center [1082, 603] width 133 height 45
click at [1041, 610] on input "False" at bounding box center [1034, 604] width 15 height 12
radio input "true"
click at [943, 522] on label "True" at bounding box center [924, 499] width 133 height 45
click at [882, 507] on input "True" at bounding box center [874, 500] width 15 height 12
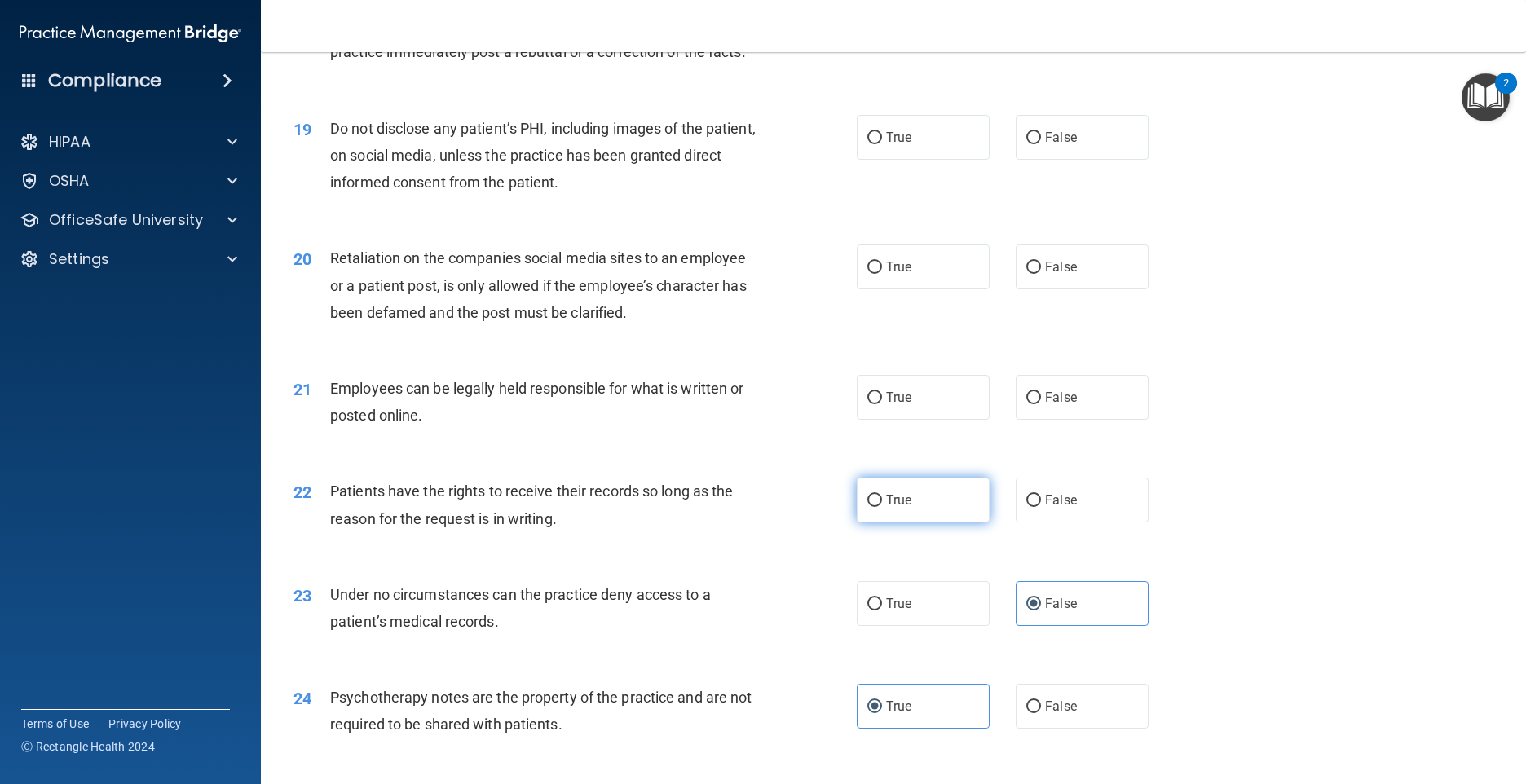
radio input "true"
click at [914, 419] on label "True" at bounding box center [924, 397] width 133 height 45
click at [882, 404] on input "True" at bounding box center [874, 397] width 15 height 12
radio input "true"
click at [1116, 289] on label "False" at bounding box center [1082, 266] width 133 height 45
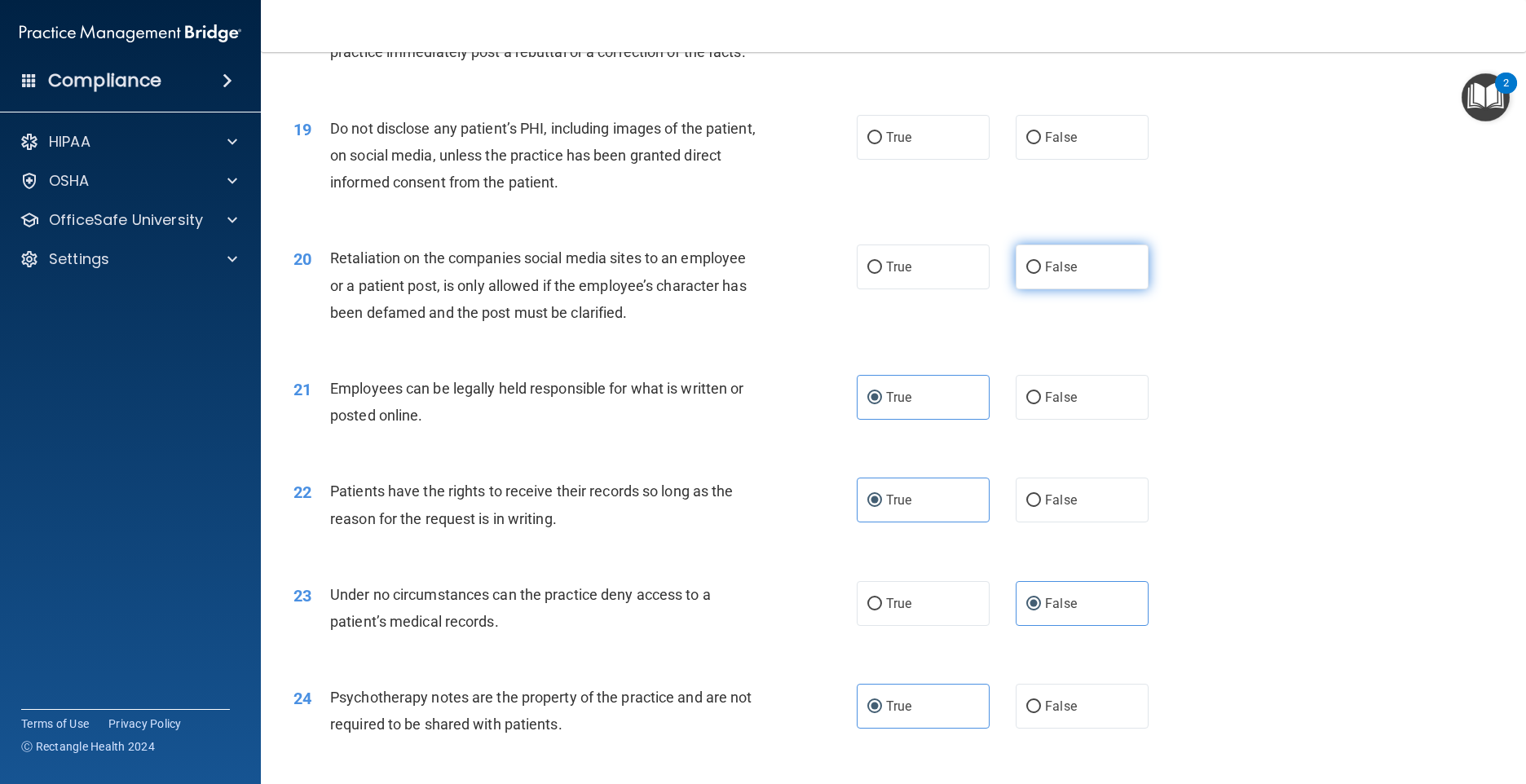
click at [1041, 274] on input "False" at bounding box center [1034, 267] width 15 height 12
radio input "true"
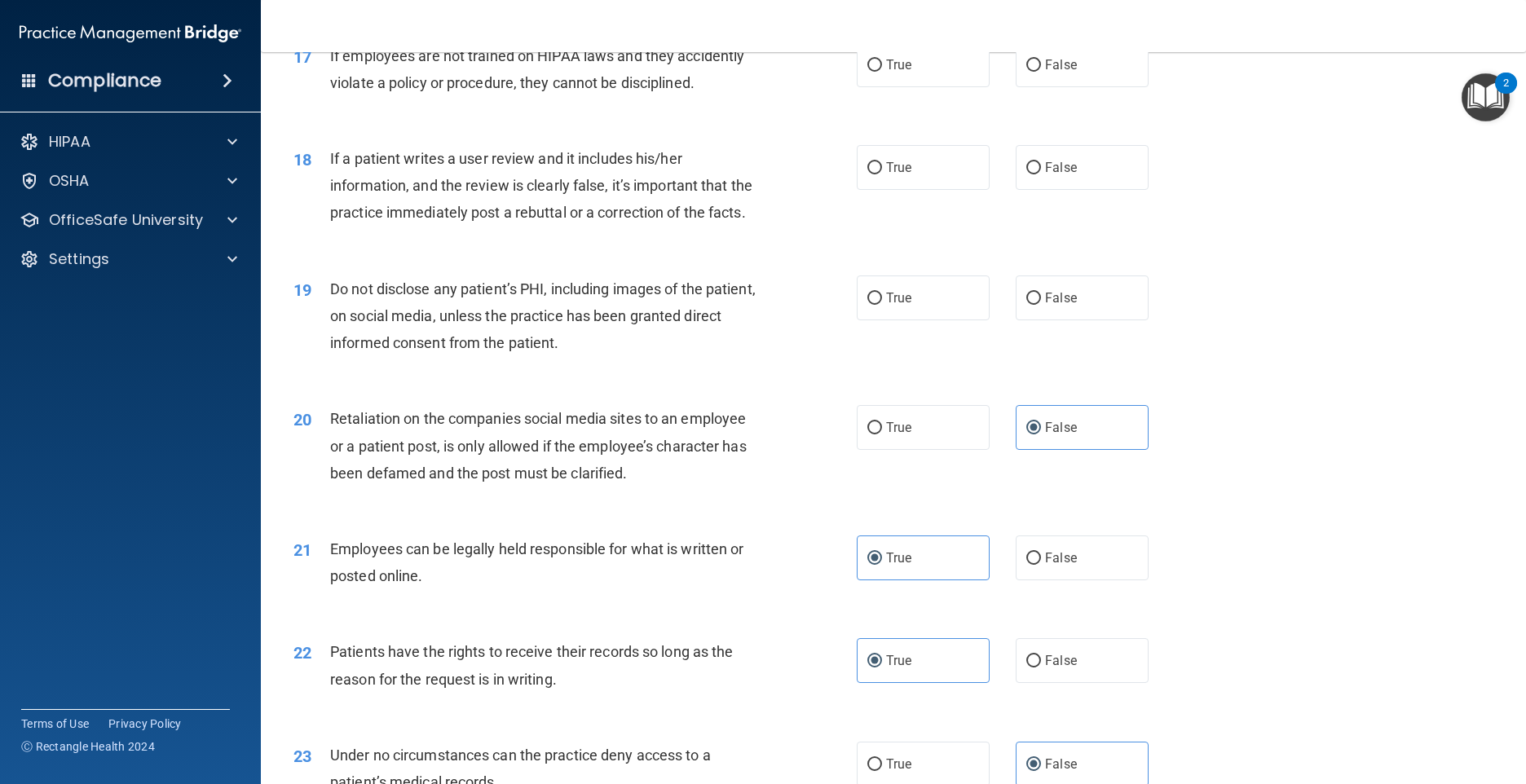
scroll to position [2247, 0]
click at [886, 308] on span "True" at bounding box center [899, 300] width 25 height 15
click at [882, 307] on input "True" at bounding box center [874, 300] width 15 height 12
radio input "true"
click at [1047, 177] on span "False" at bounding box center [1061, 169] width 32 height 15
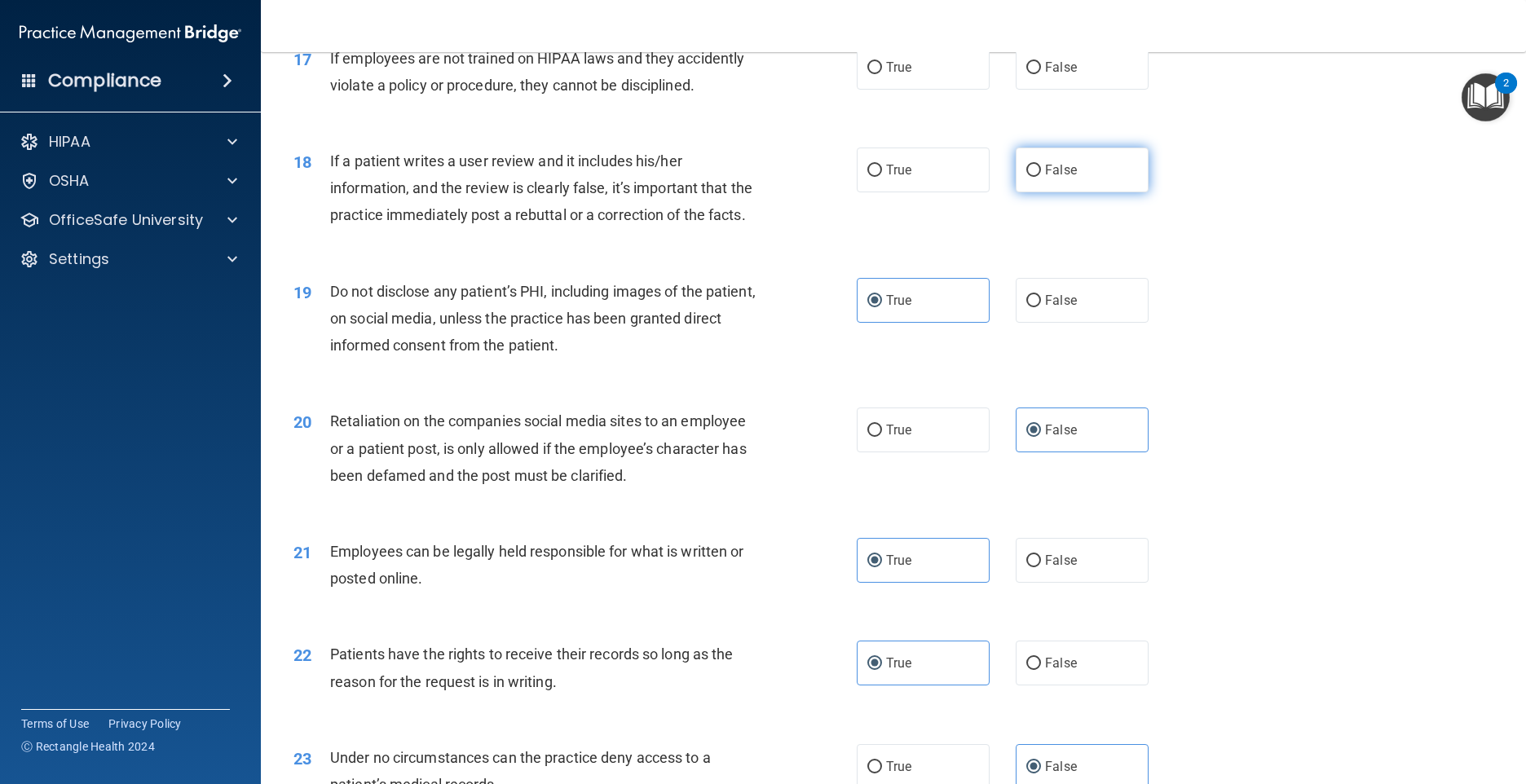
click at [1041, 176] on input "False" at bounding box center [1034, 170] width 15 height 12
radio input "true"
click at [1026, 90] on label "False" at bounding box center [1082, 66] width 133 height 45
click at [1026, 75] on input "False" at bounding box center [1034, 67] width 15 height 12
radio input "true"
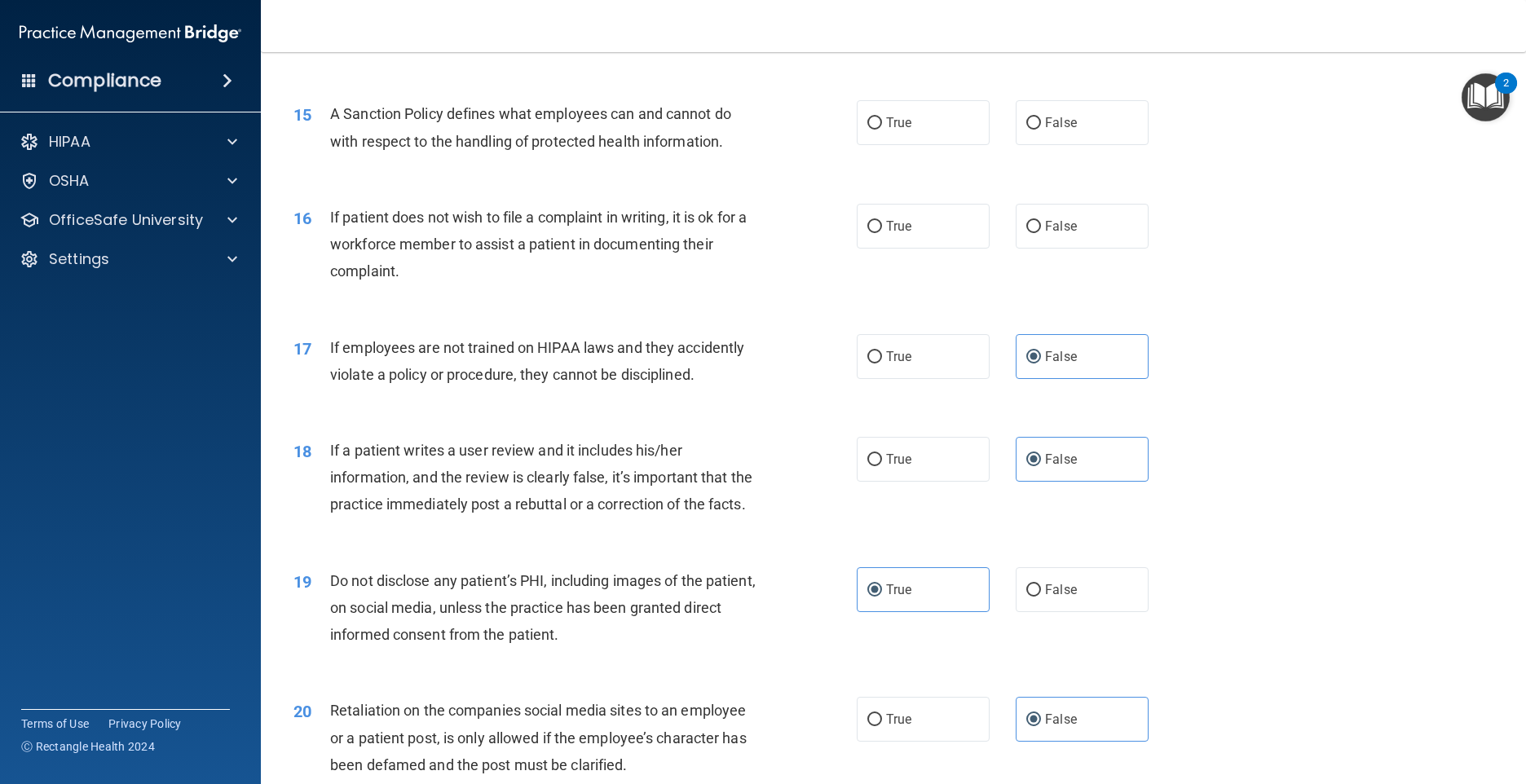
scroll to position [1921, 0]
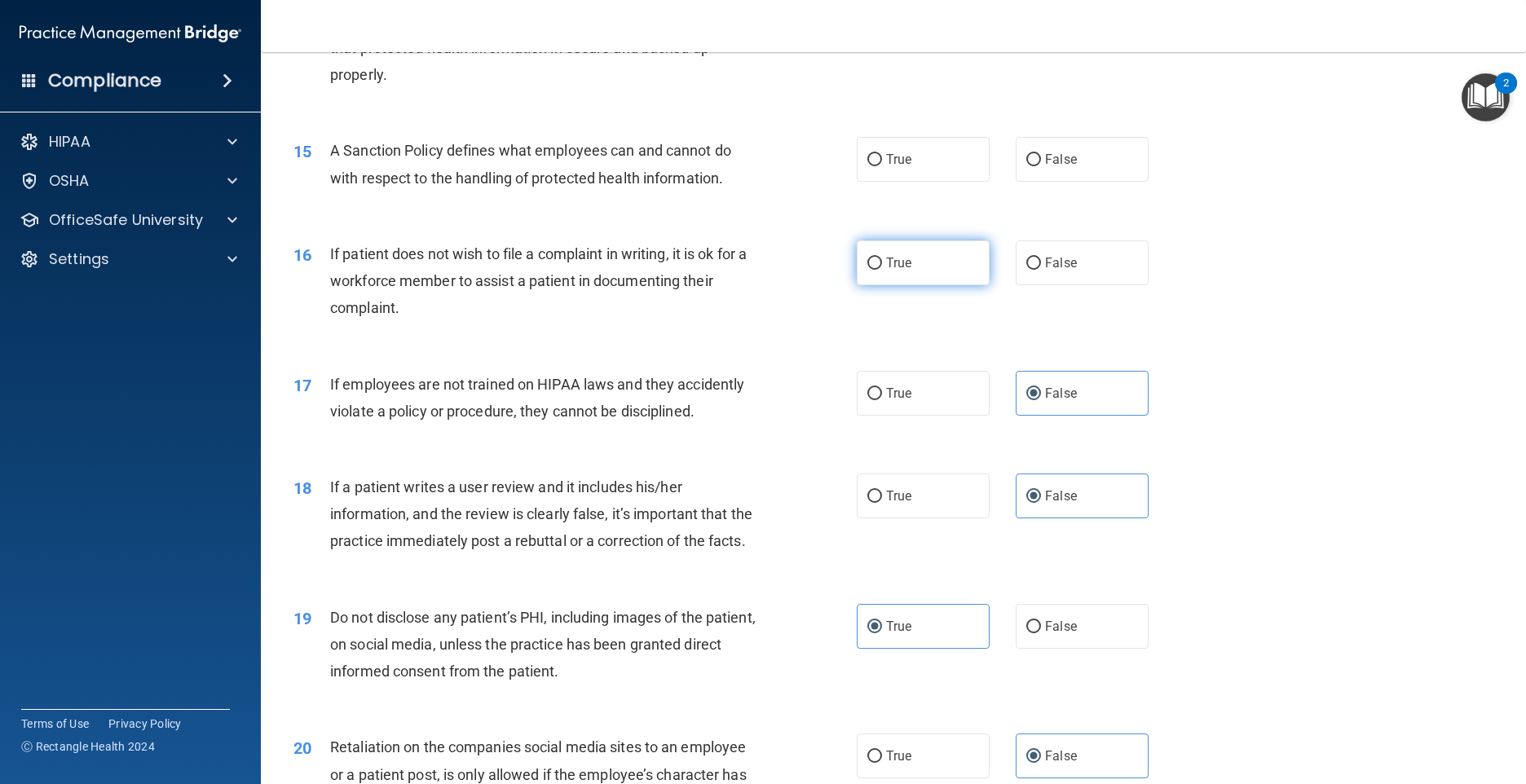
click at [920, 286] on label "True" at bounding box center [924, 262] width 133 height 45
click at [882, 270] on input "True" at bounding box center [874, 263] width 15 height 12
radio input "true"
click at [1040, 182] on label "False" at bounding box center [1082, 159] width 133 height 45
click at [1040, 166] on input "False" at bounding box center [1034, 159] width 15 height 12
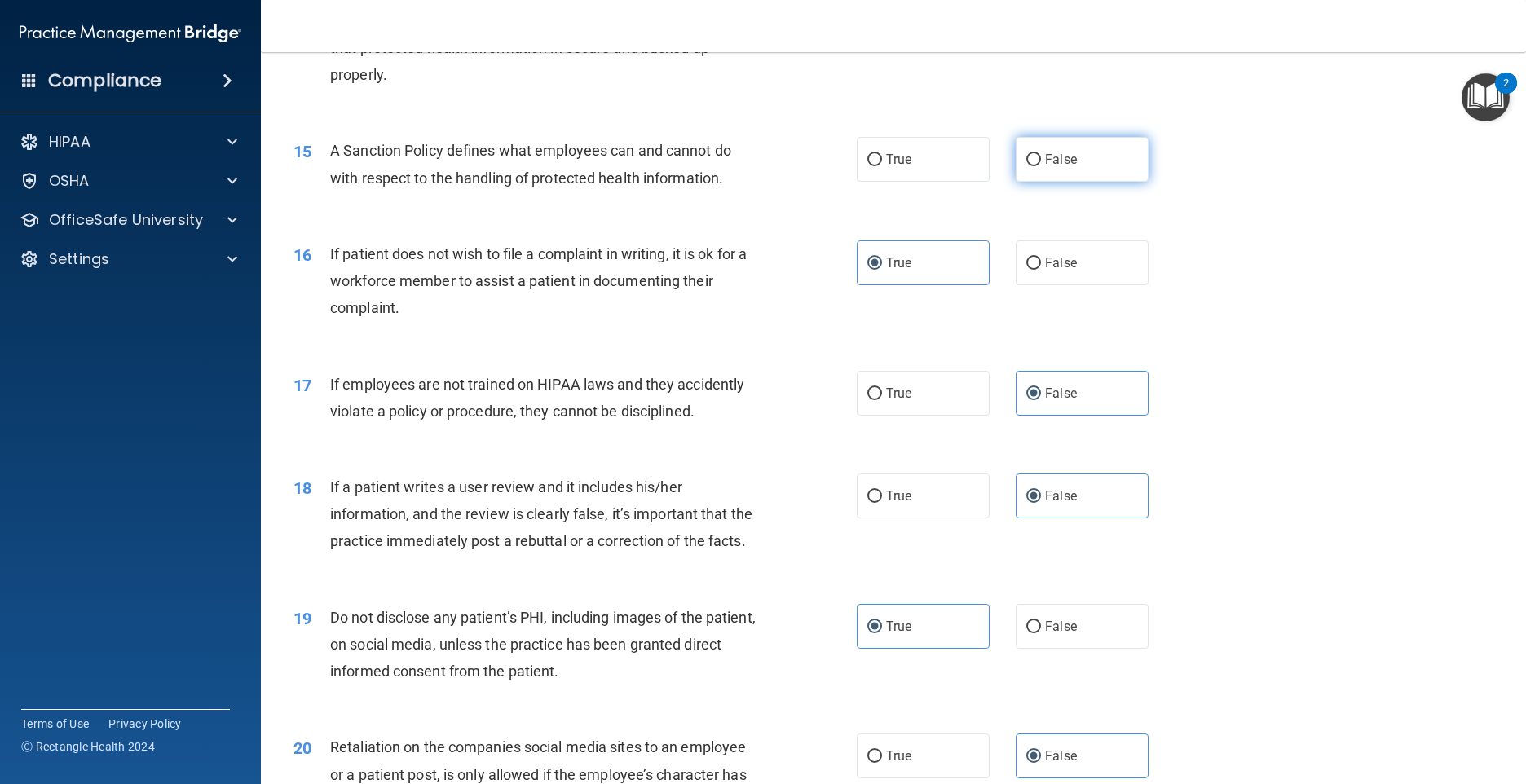
radio input "true"
click at [920, 52] on label "True" at bounding box center [924, 29] width 133 height 45
click at [882, 36] on input "True" at bounding box center [874, 30] width 15 height 12
radio input "true"
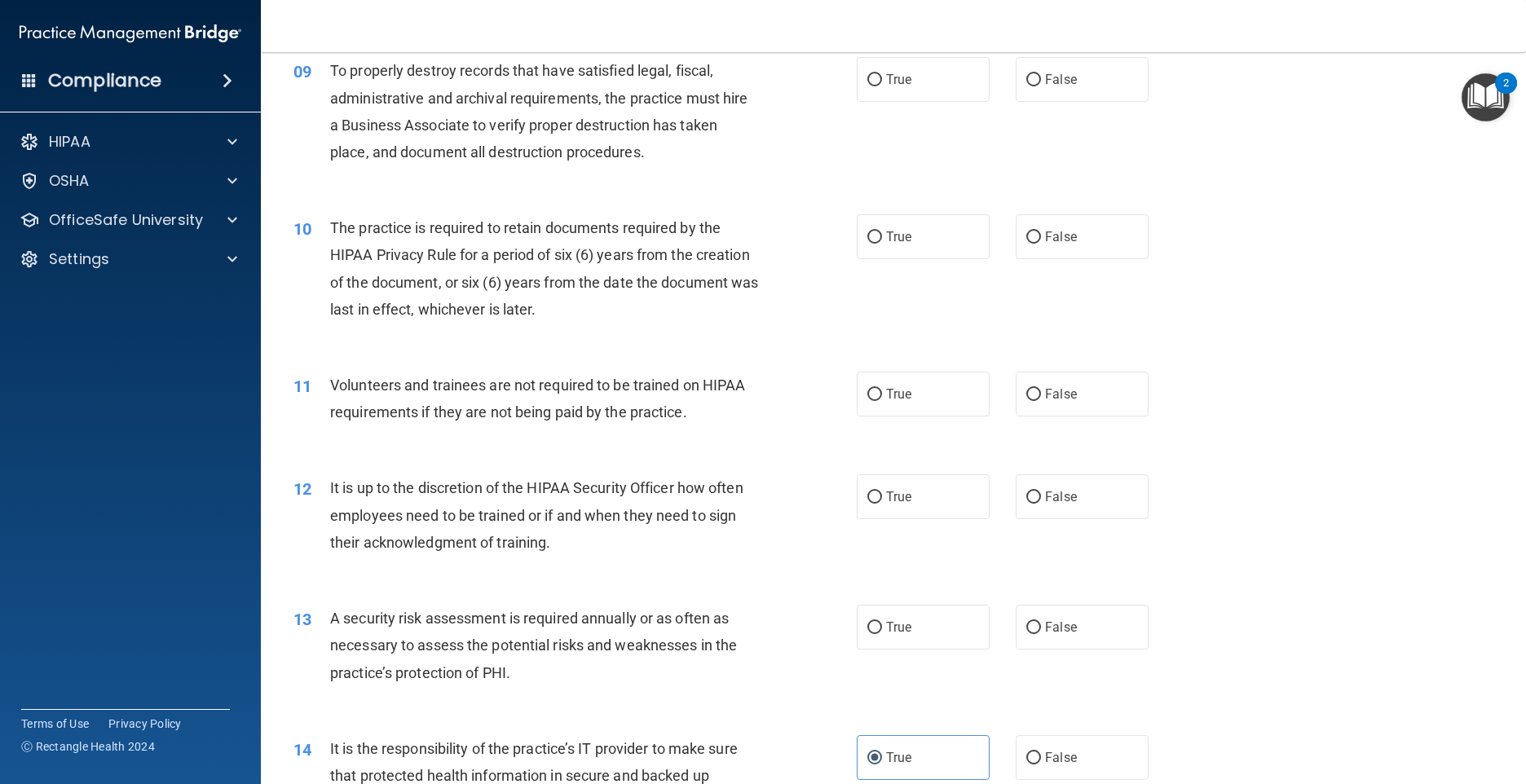
scroll to position [1188, 0]
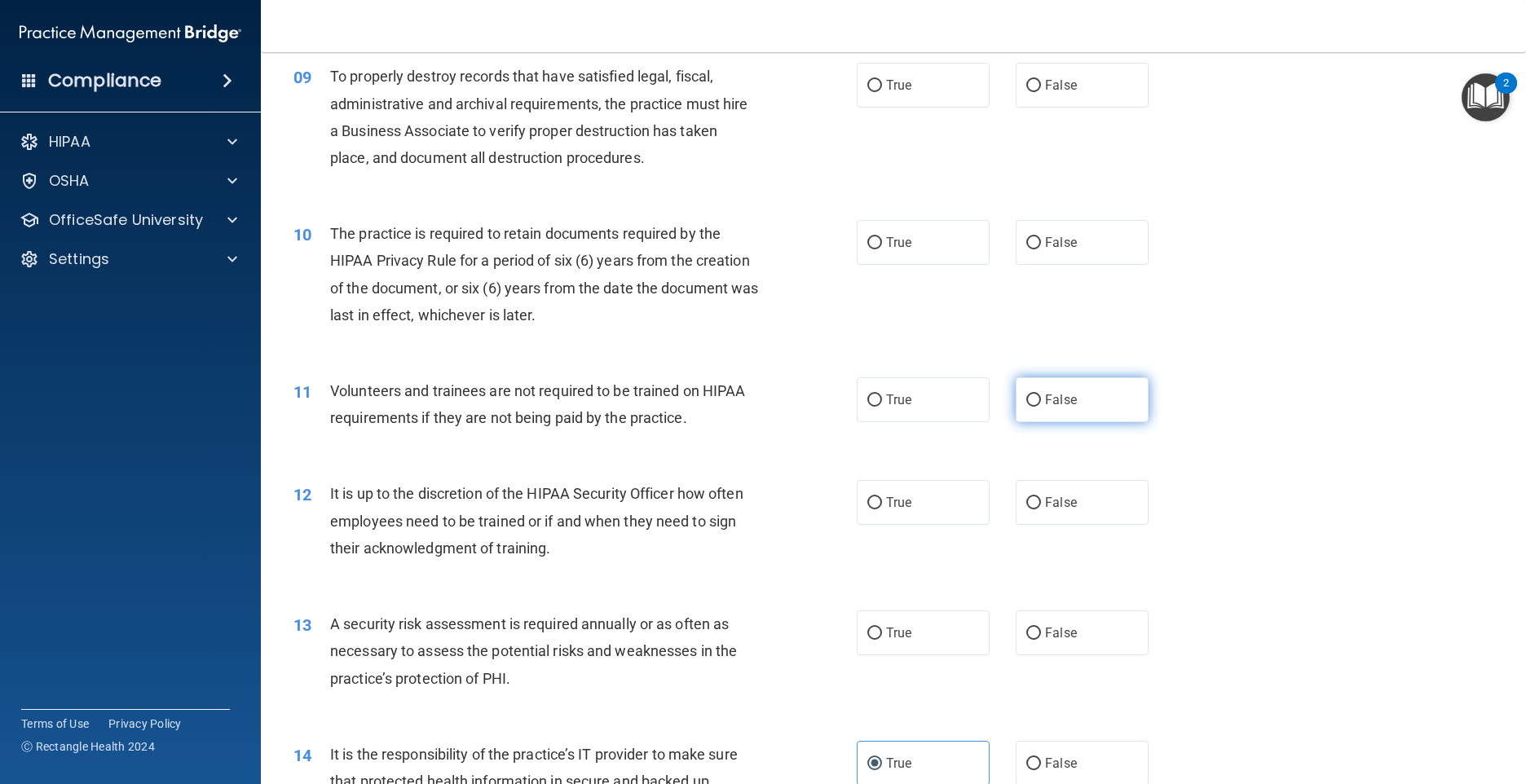
click at [1066, 422] on label "False" at bounding box center [1082, 399] width 133 height 45
click at [1041, 407] on input "False" at bounding box center [1034, 400] width 15 height 12
radio input "true"
click at [1063, 525] on label "False" at bounding box center [1082, 502] width 133 height 45
click at [1041, 509] on input "False" at bounding box center [1034, 502] width 15 height 12
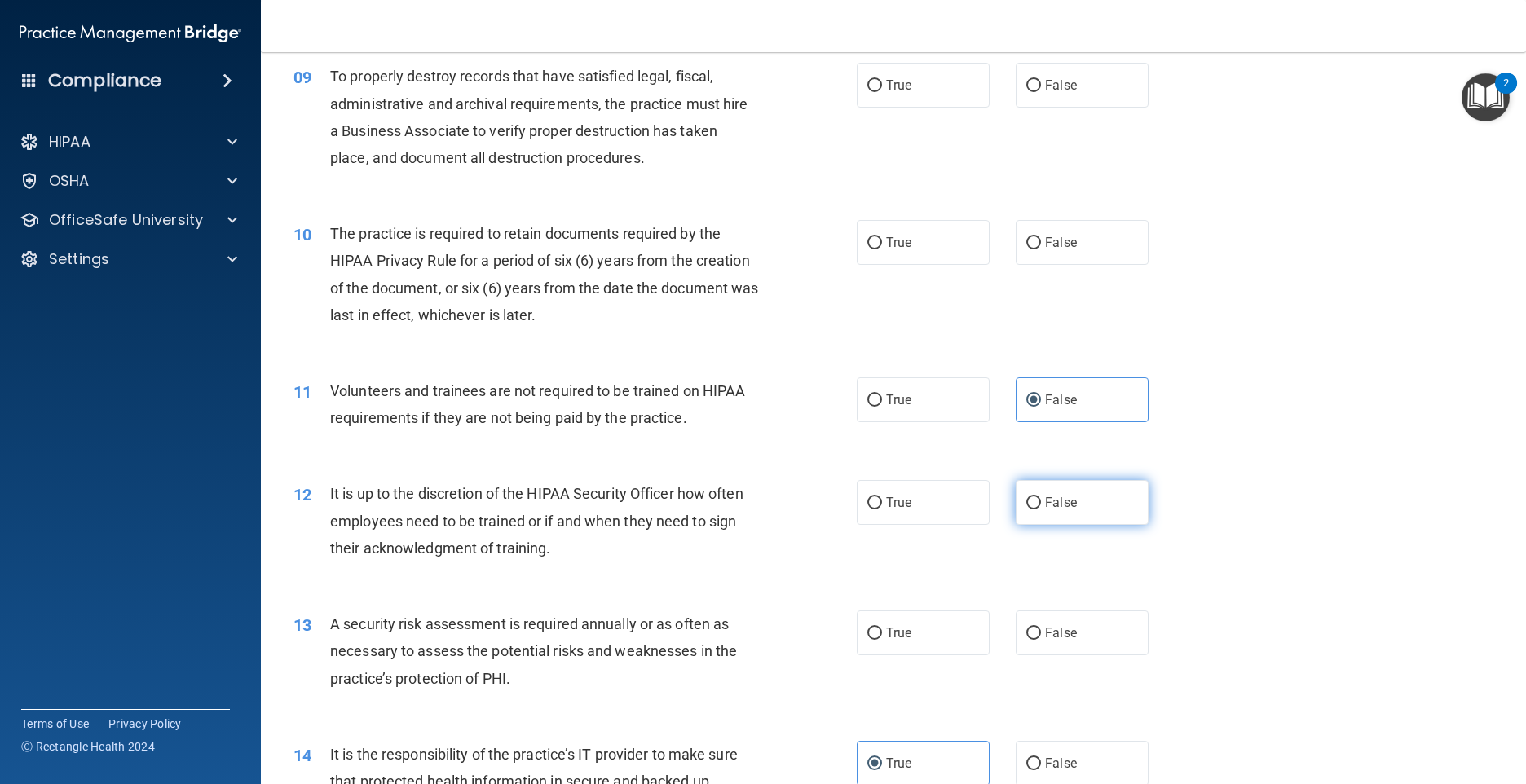
radio input "true"
click at [881, 655] on label "True" at bounding box center [924, 632] width 133 height 45
click at [881, 639] on input "True" at bounding box center [874, 633] width 15 height 12
radio input "true"
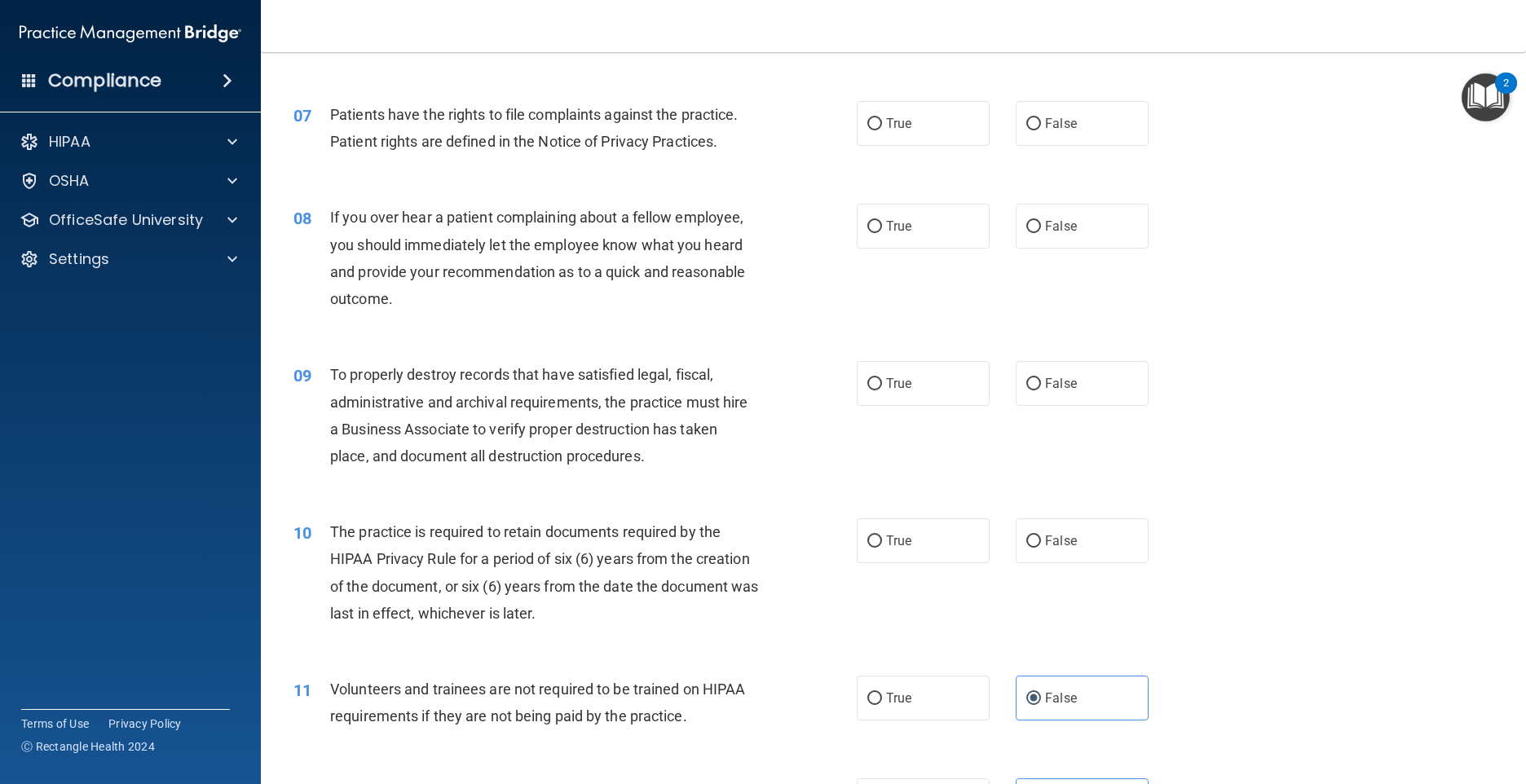
scroll to position [862, 0]
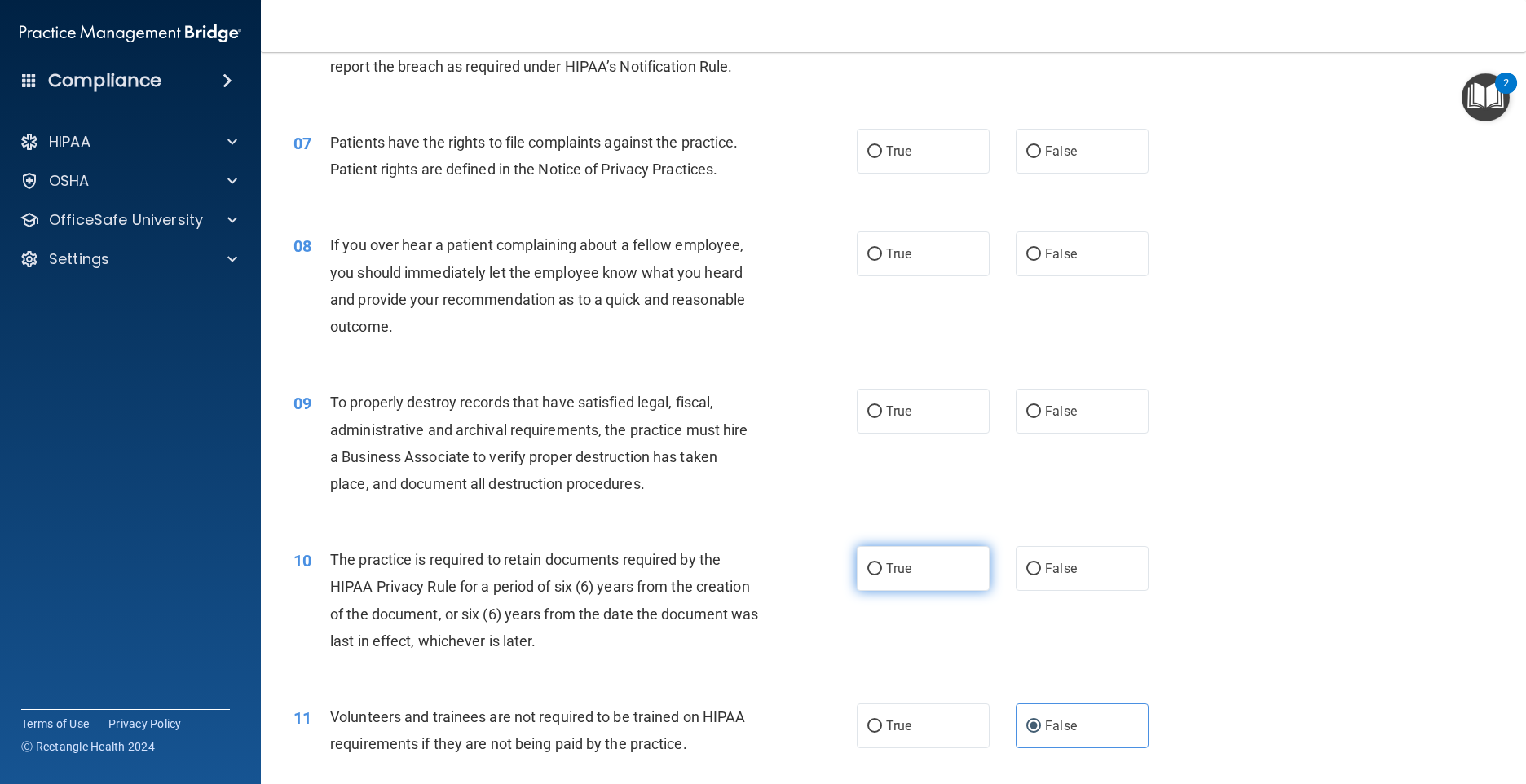
click at [884, 591] on label "True" at bounding box center [924, 568] width 133 height 45
click at [882, 575] on input "True" at bounding box center [874, 568] width 15 height 12
radio input "true"
click at [1037, 434] on label "False" at bounding box center [1082, 410] width 133 height 45
click at [1037, 418] on input "False" at bounding box center [1034, 411] width 15 height 12
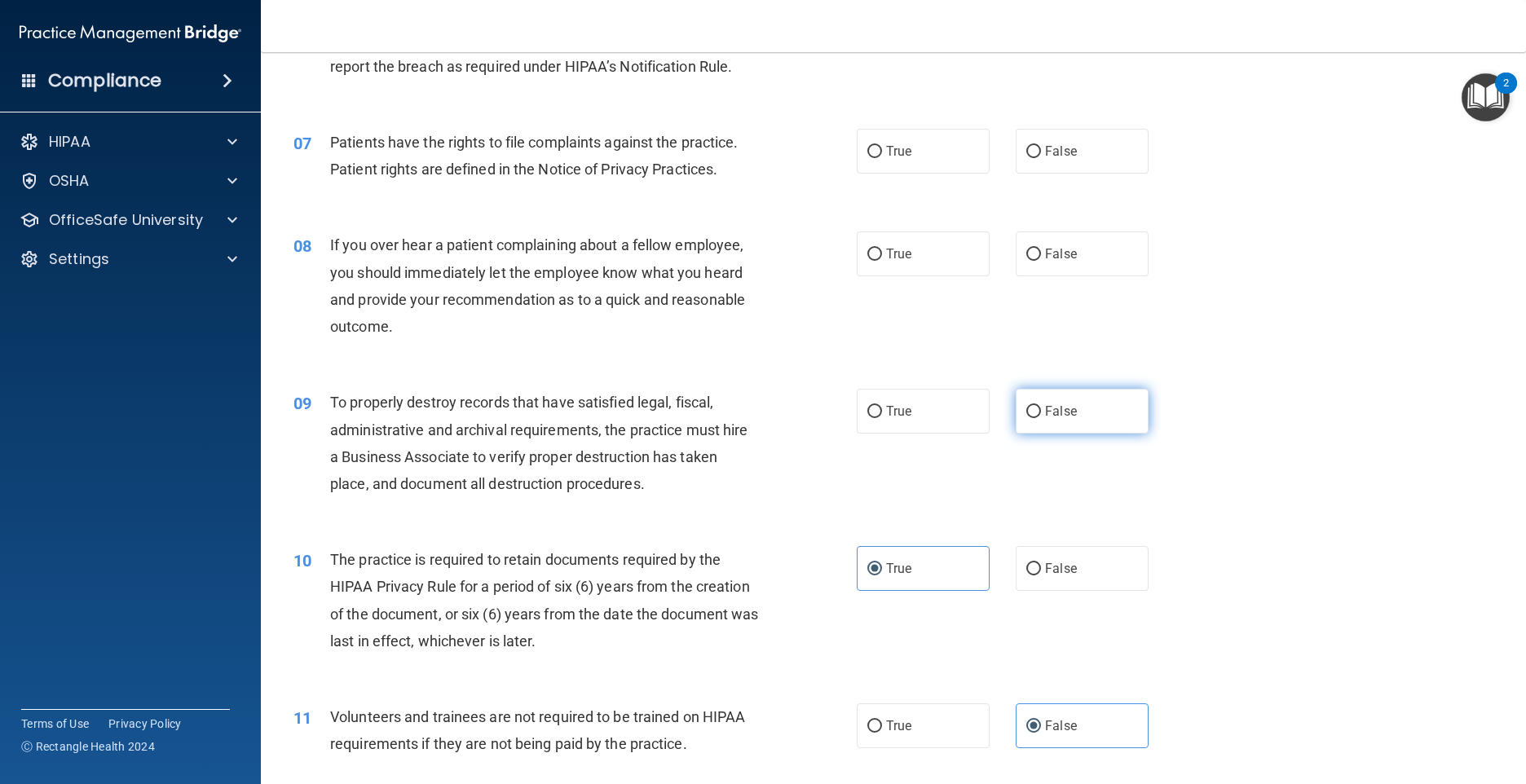
radio input "true"
click at [894, 434] on label "True" at bounding box center [924, 410] width 133 height 45
click at [882, 418] on input "True" at bounding box center [874, 411] width 15 height 12
radio input "true"
radio input "false"
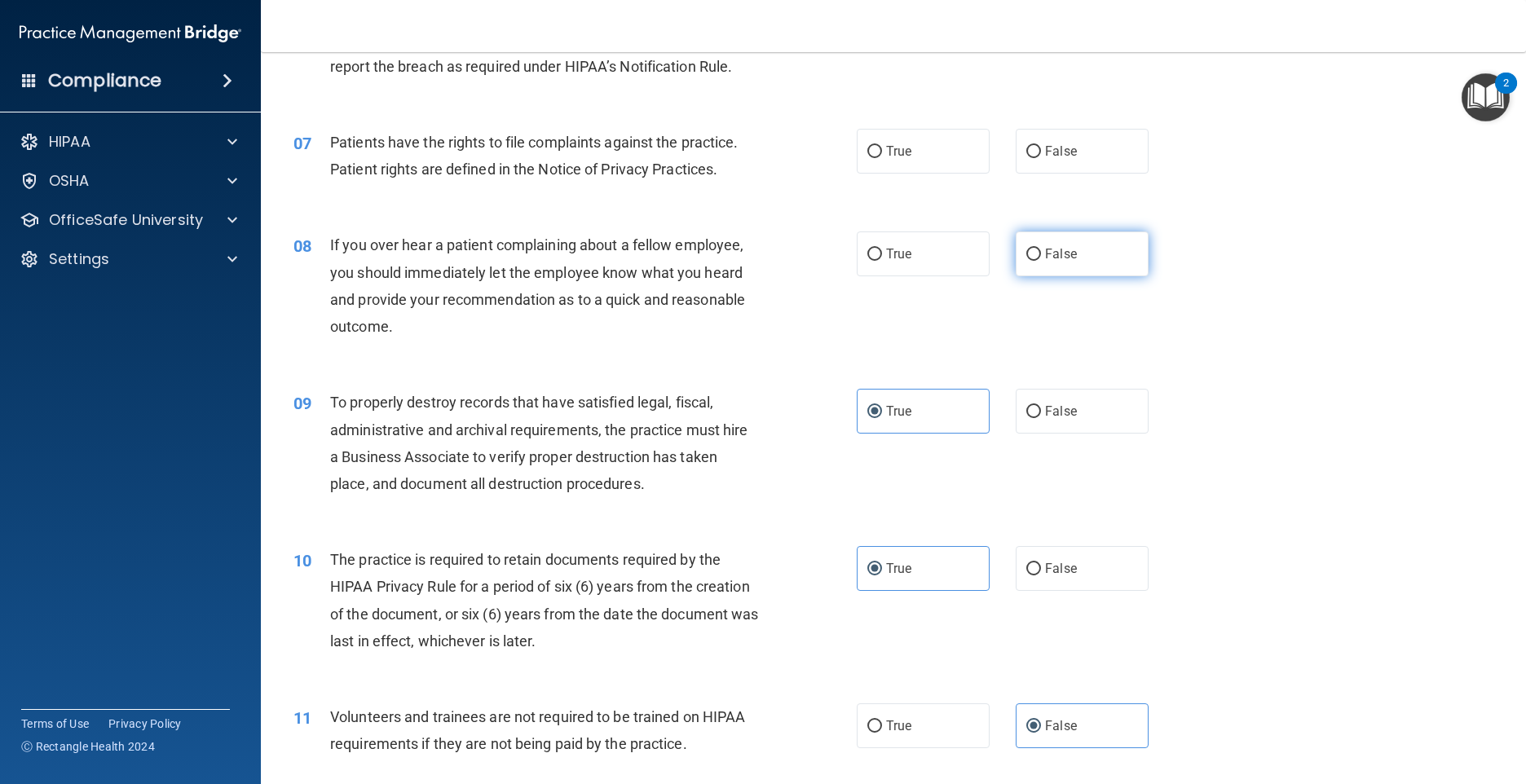
click at [1057, 276] on label "False" at bounding box center [1082, 253] width 133 height 45
click at [1041, 261] on input "False" at bounding box center [1034, 254] width 15 height 12
radio input "true"
click at [543, 80] on div "If you become aware that a Business Associate has breached the confidentiality …" at bounding box center [551, 25] width 441 height 108
click at [879, 174] on label "True" at bounding box center [924, 151] width 133 height 45
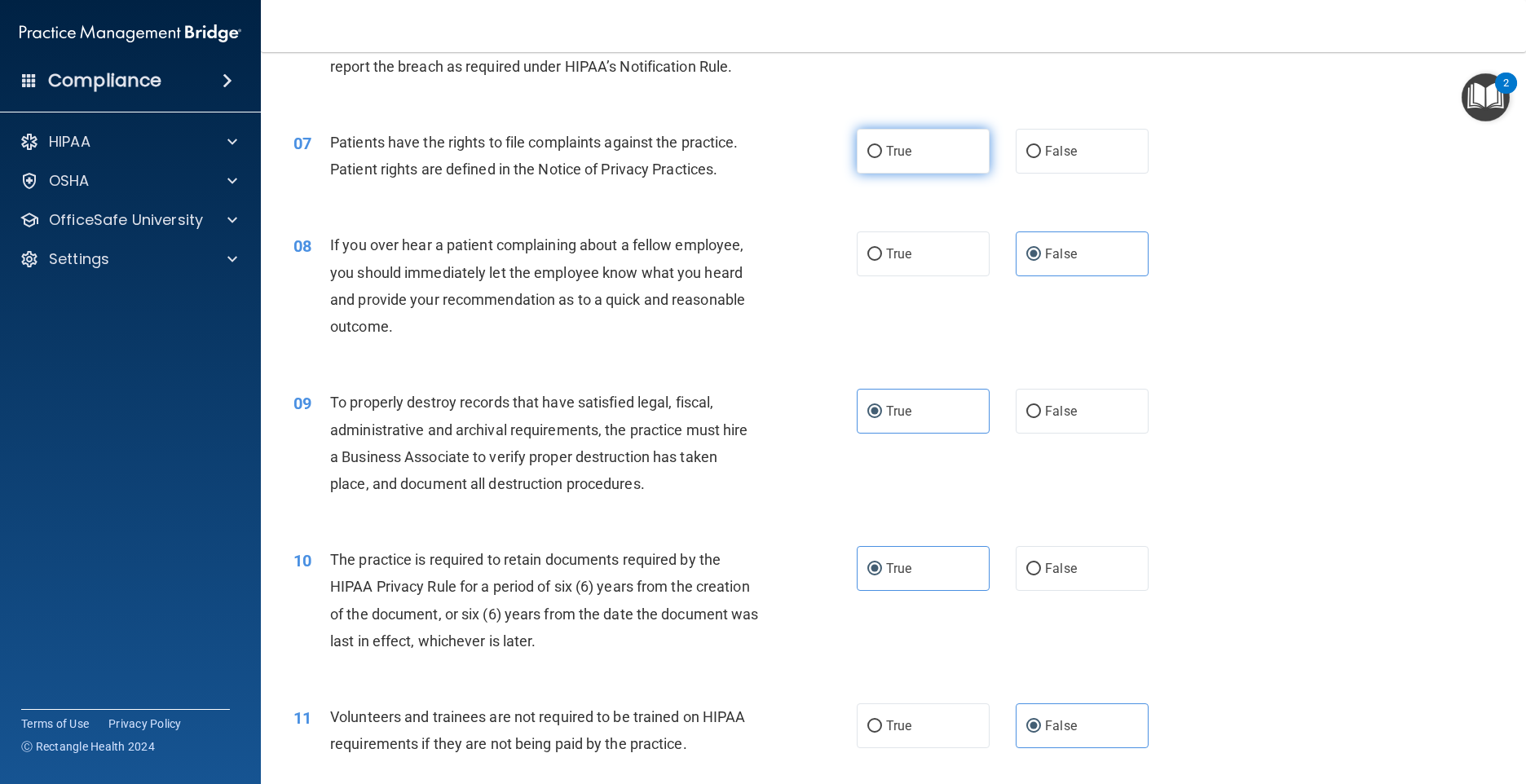
click at [879, 158] on input "True" at bounding box center [874, 151] width 15 height 12
radio input "true"
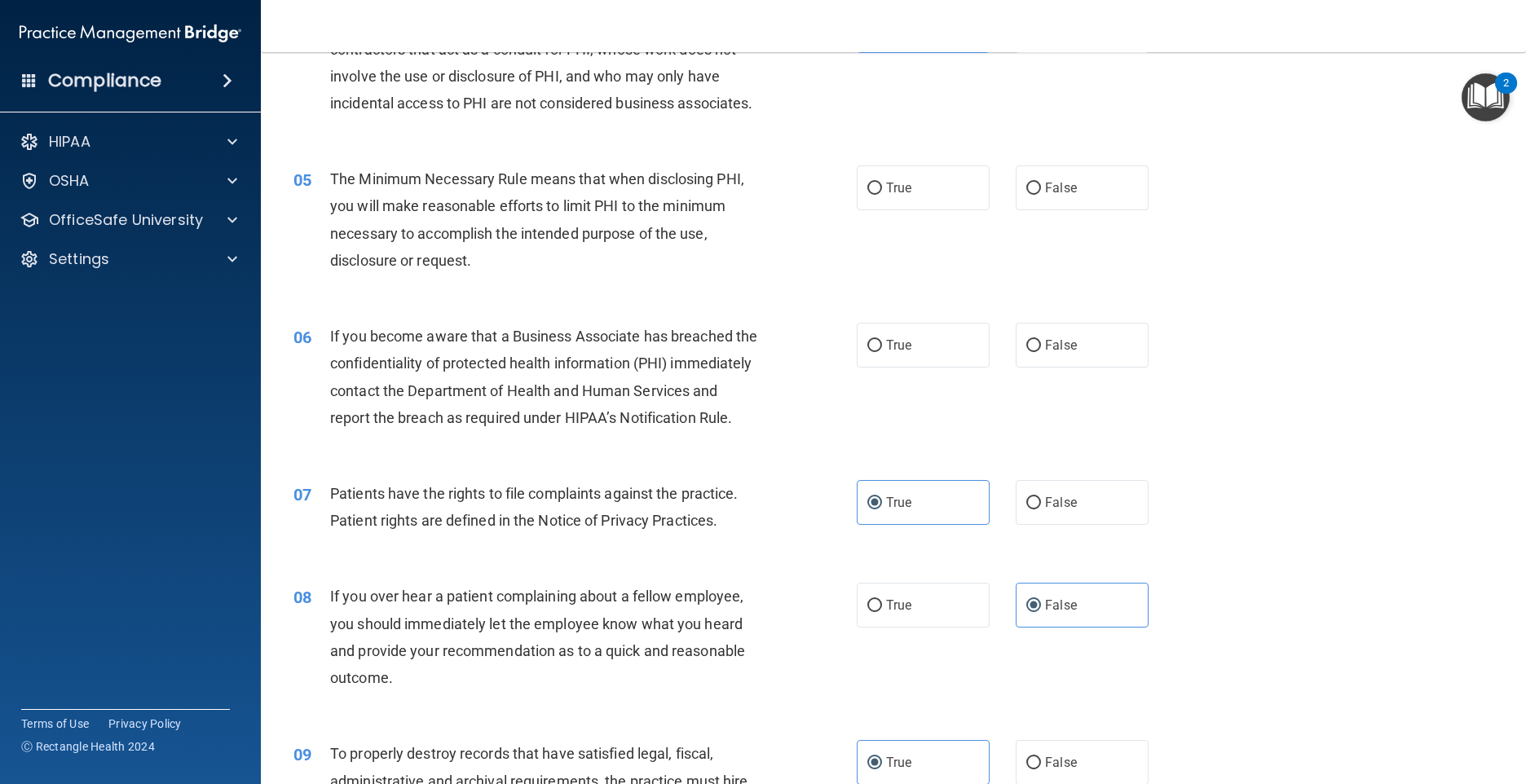
scroll to position [372, 0]
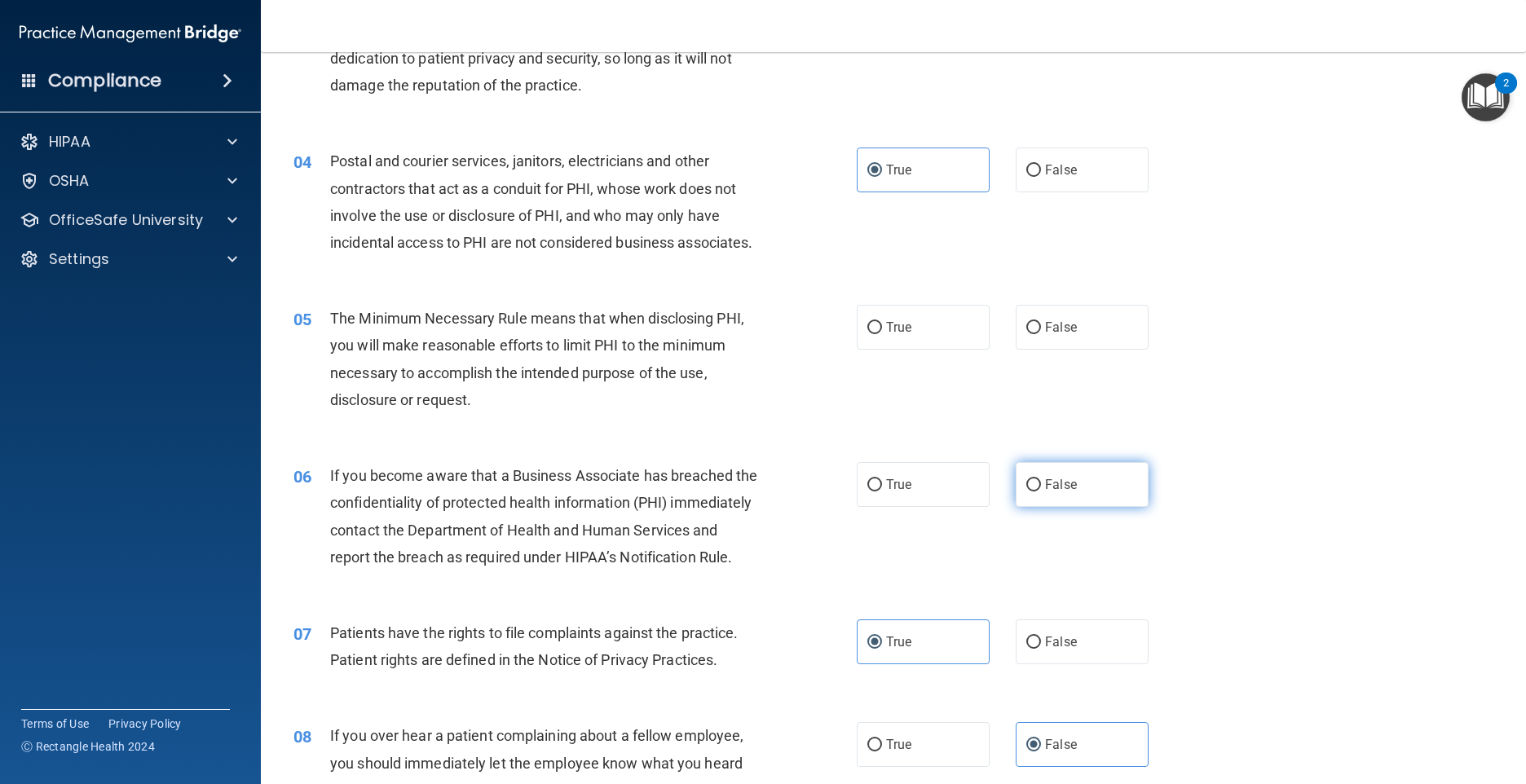
click at [1046, 492] on span "False" at bounding box center [1061, 484] width 32 height 15
click at [1040, 491] on input "False" at bounding box center [1034, 485] width 15 height 12
radio input "true"
click at [928, 504] on label "True" at bounding box center [924, 484] width 133 height 45
click at [882, 491] on input "True" at bounding box center [874, 485] width 15 height 12
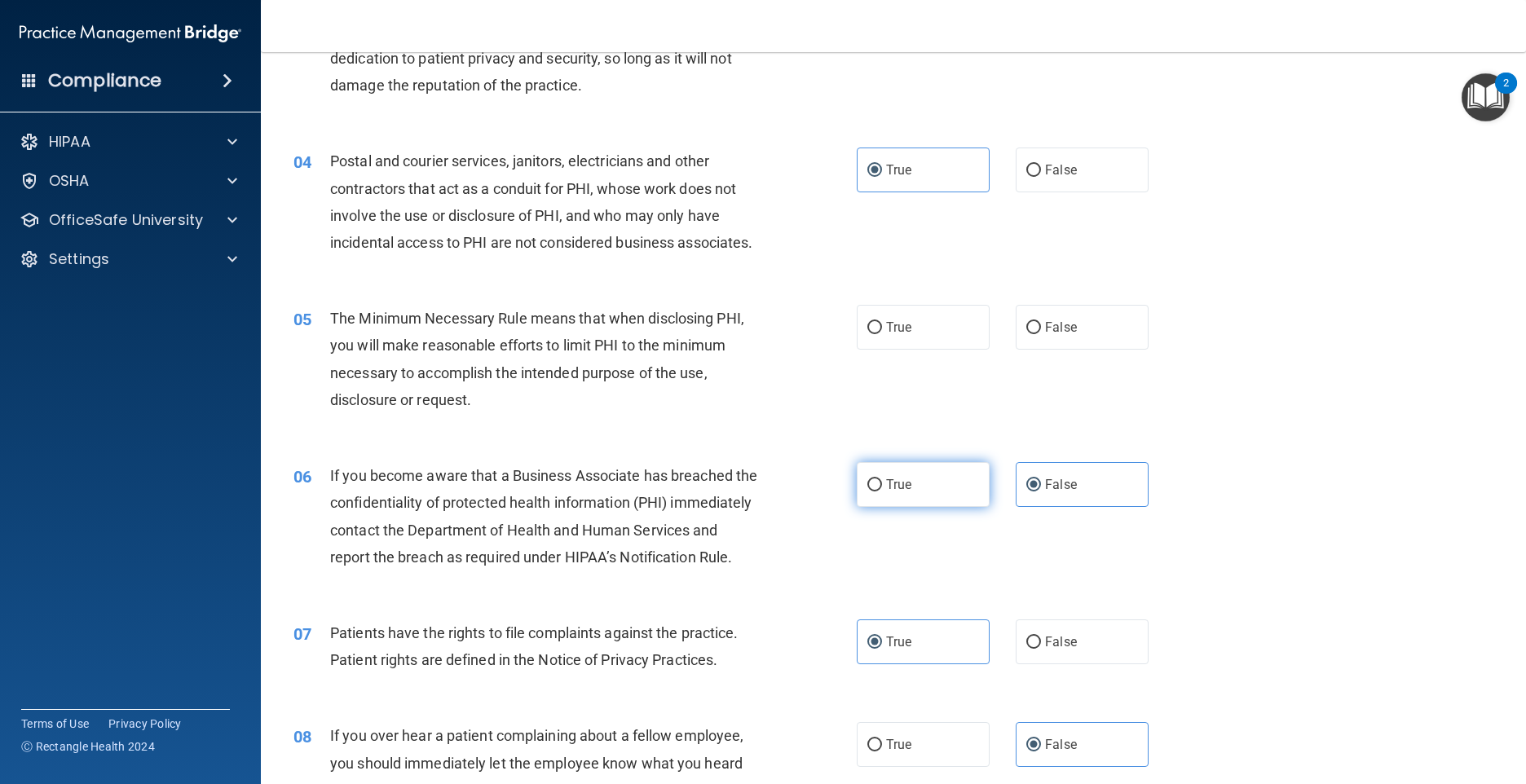
radio input "true"
click at [1098, 507] on label "False" at bounding box center [1082, 484] width 133 height 45
click at [1041, 491] on input "False" at bounding box center [1034, 485] width 15 height 12
radio input "true"
radio input "false"
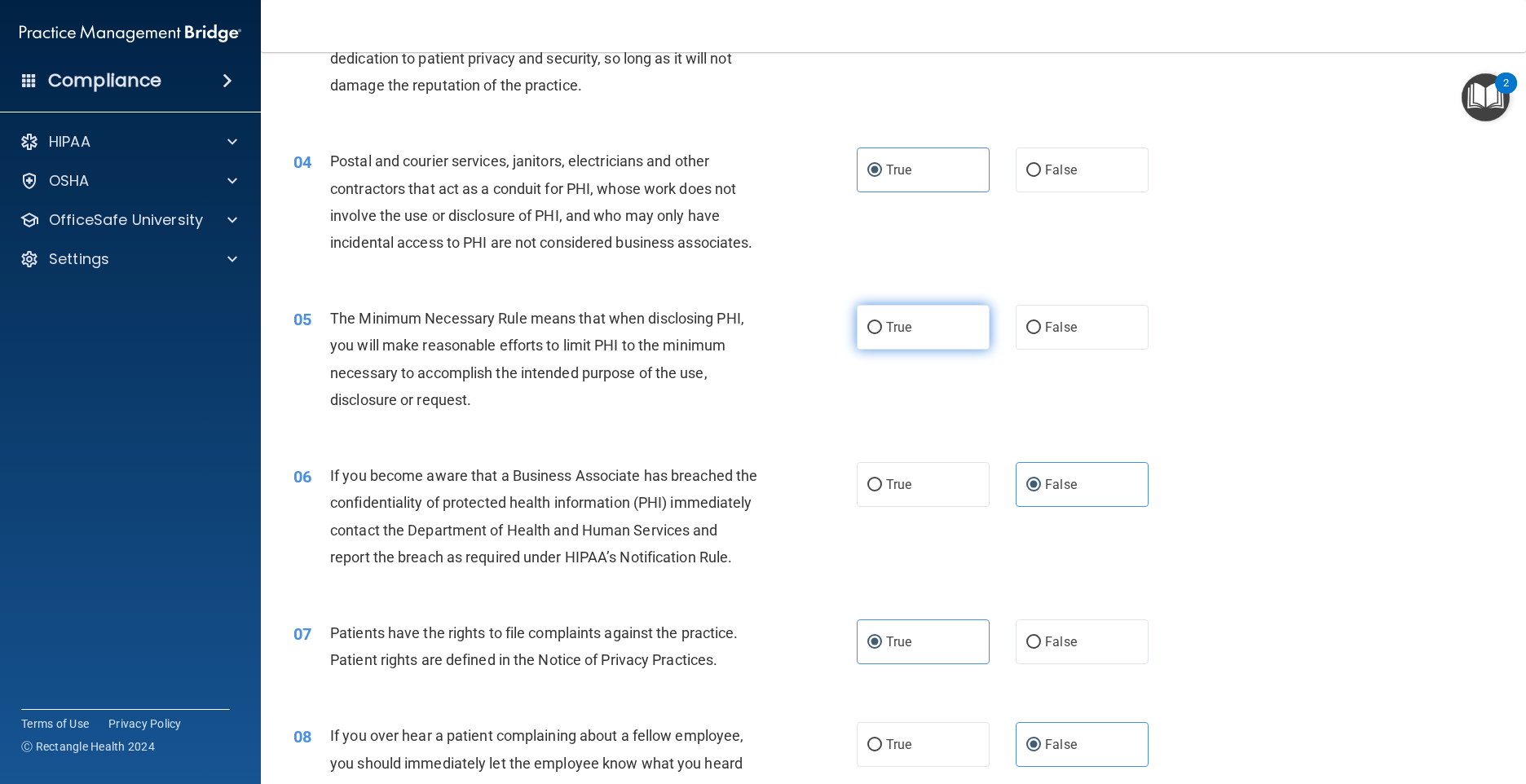
click at [874, 346] on label "True" at bounding box center [924, 327] width 133 height 45
click at [874, 334] on input "True" at bounding box center [874, 327] width 15 height 12
radio input "true"
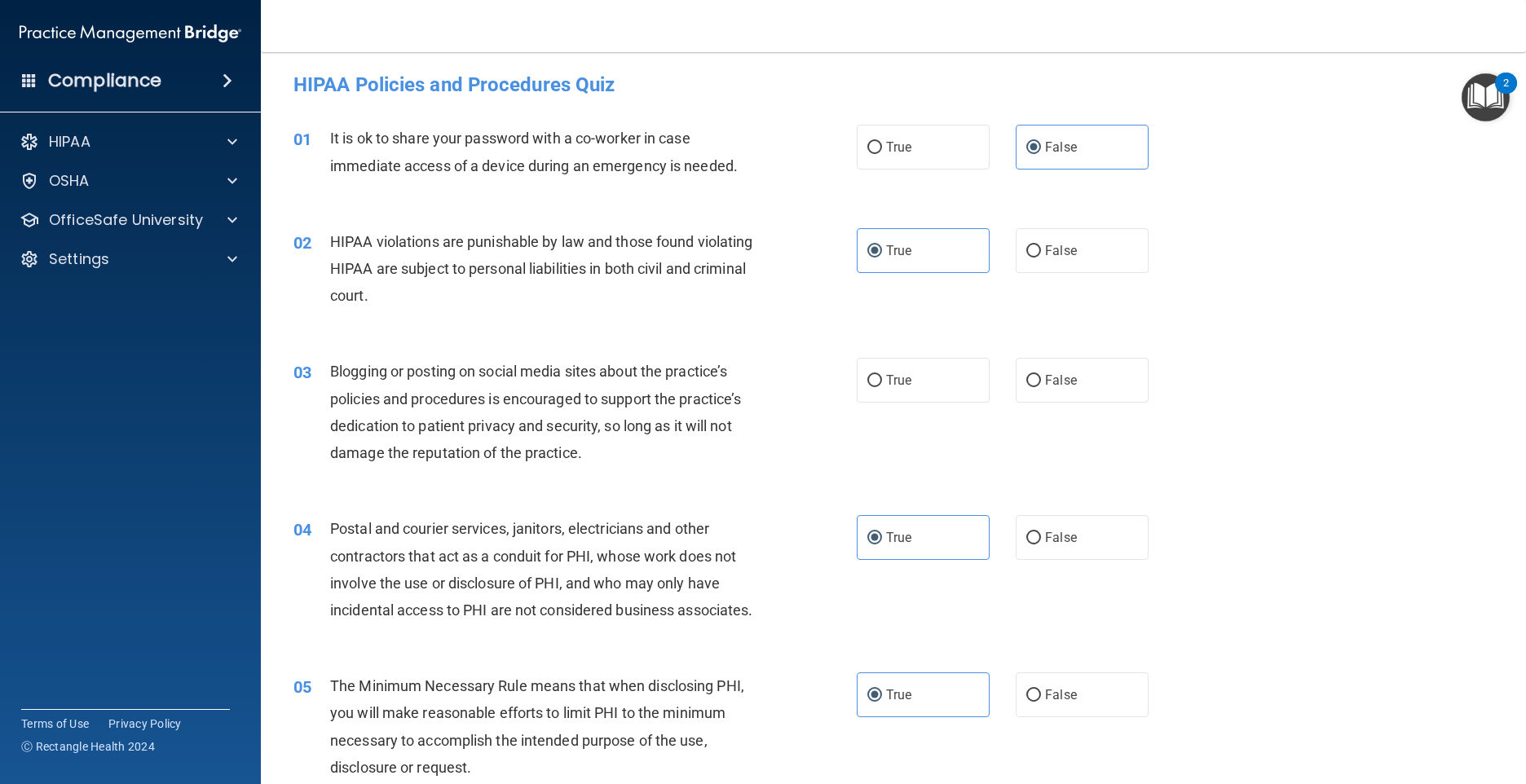
scroll to position [0, 0]
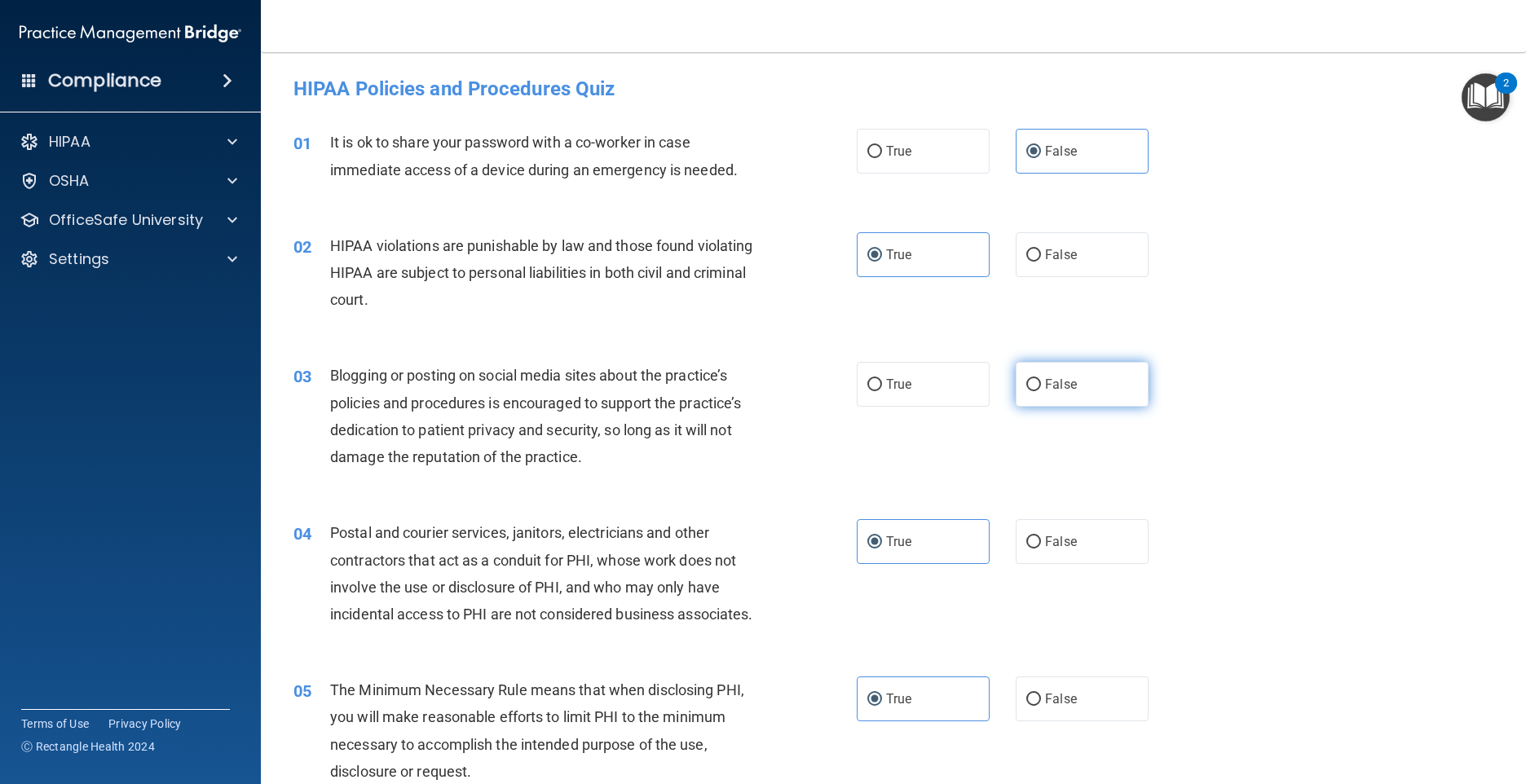
click at [1026, 386] on input "False" at bounding box center [1034, 385] width 15 height 12
radio input "true"
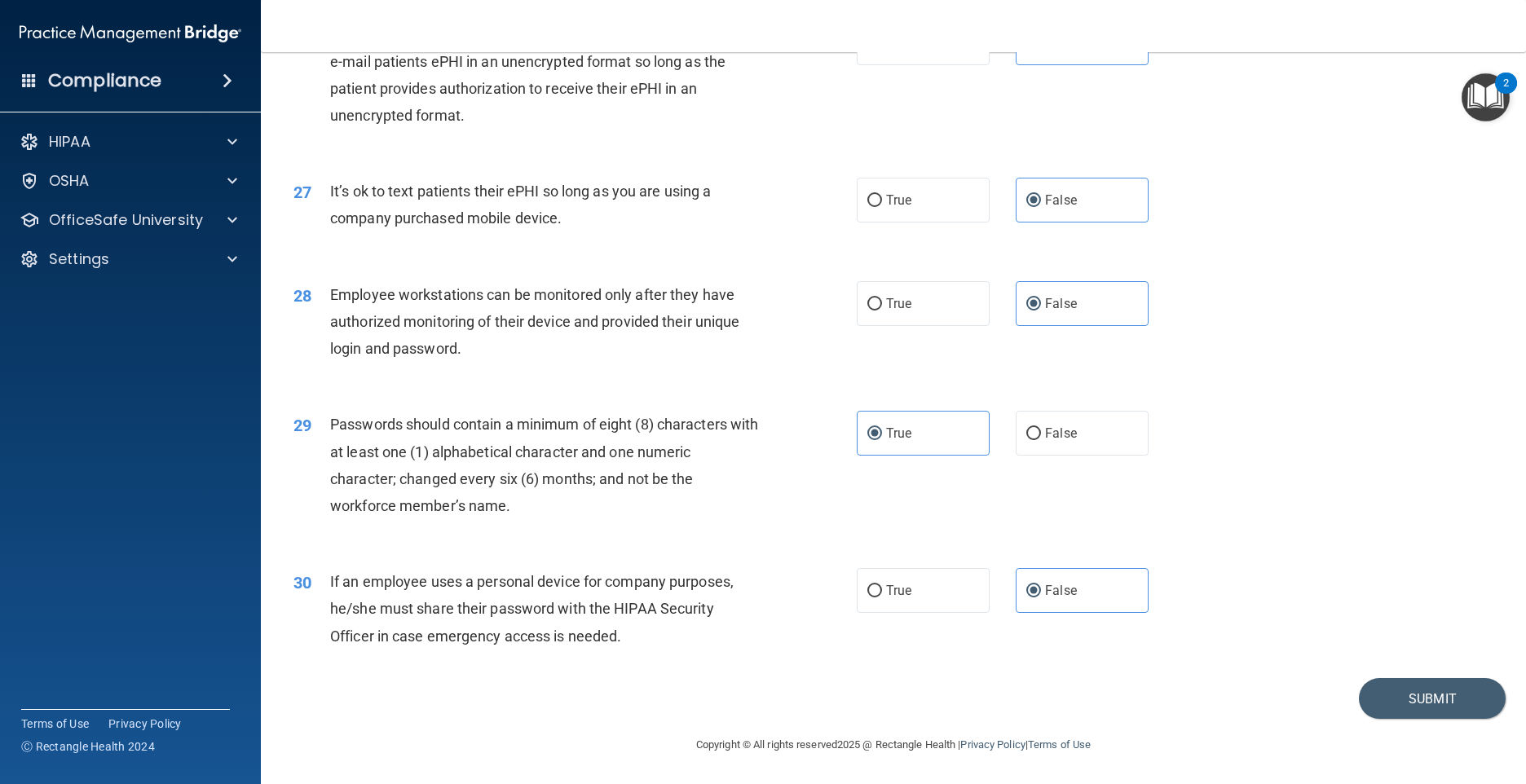
scroll to position [3388, 0]
click at [1391, 689] on button "Submit" at bounding box center [1431, 699] width 147 height 42
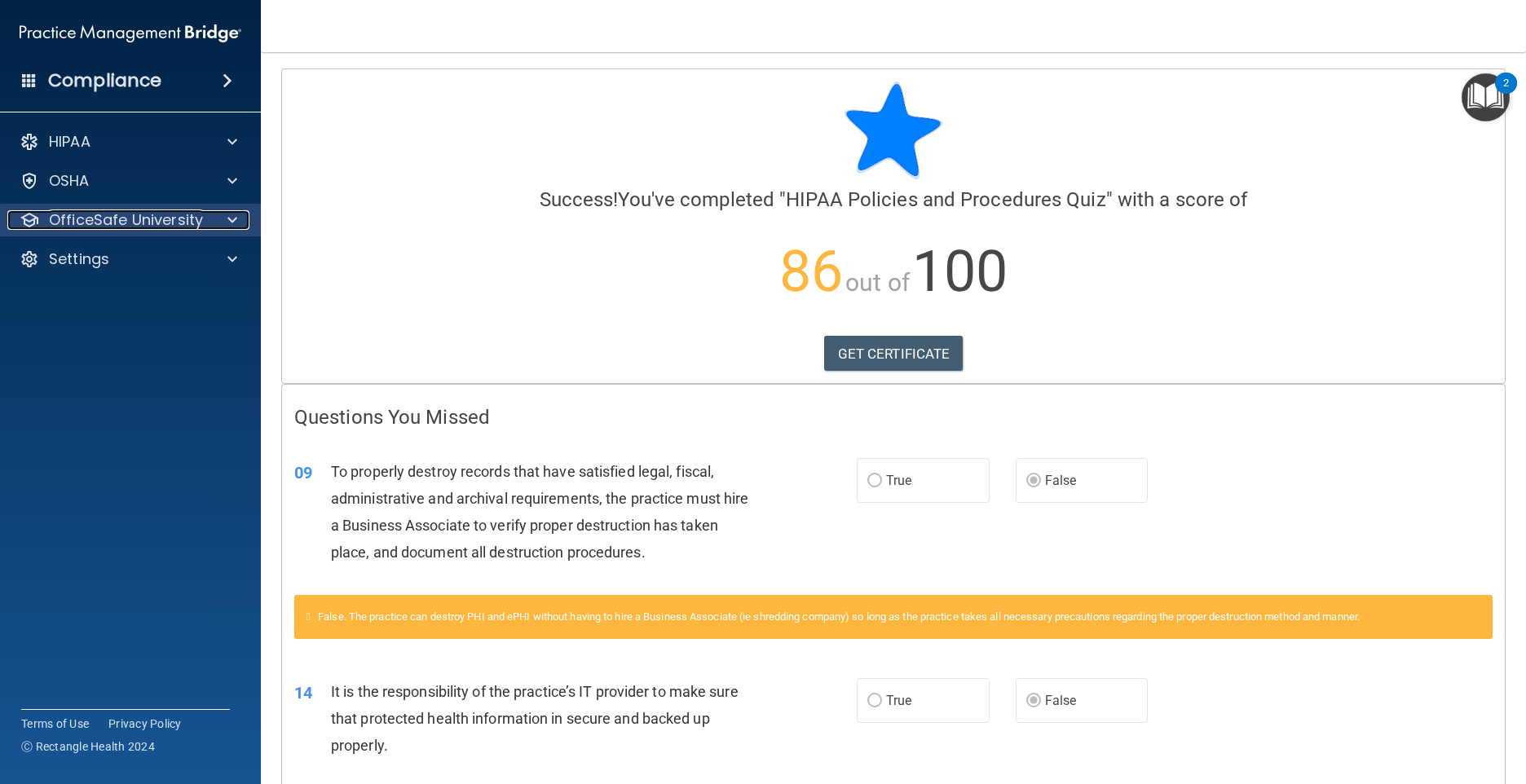
click at [214, 226] on div at bounding box center [229, 220] width 41 height 20
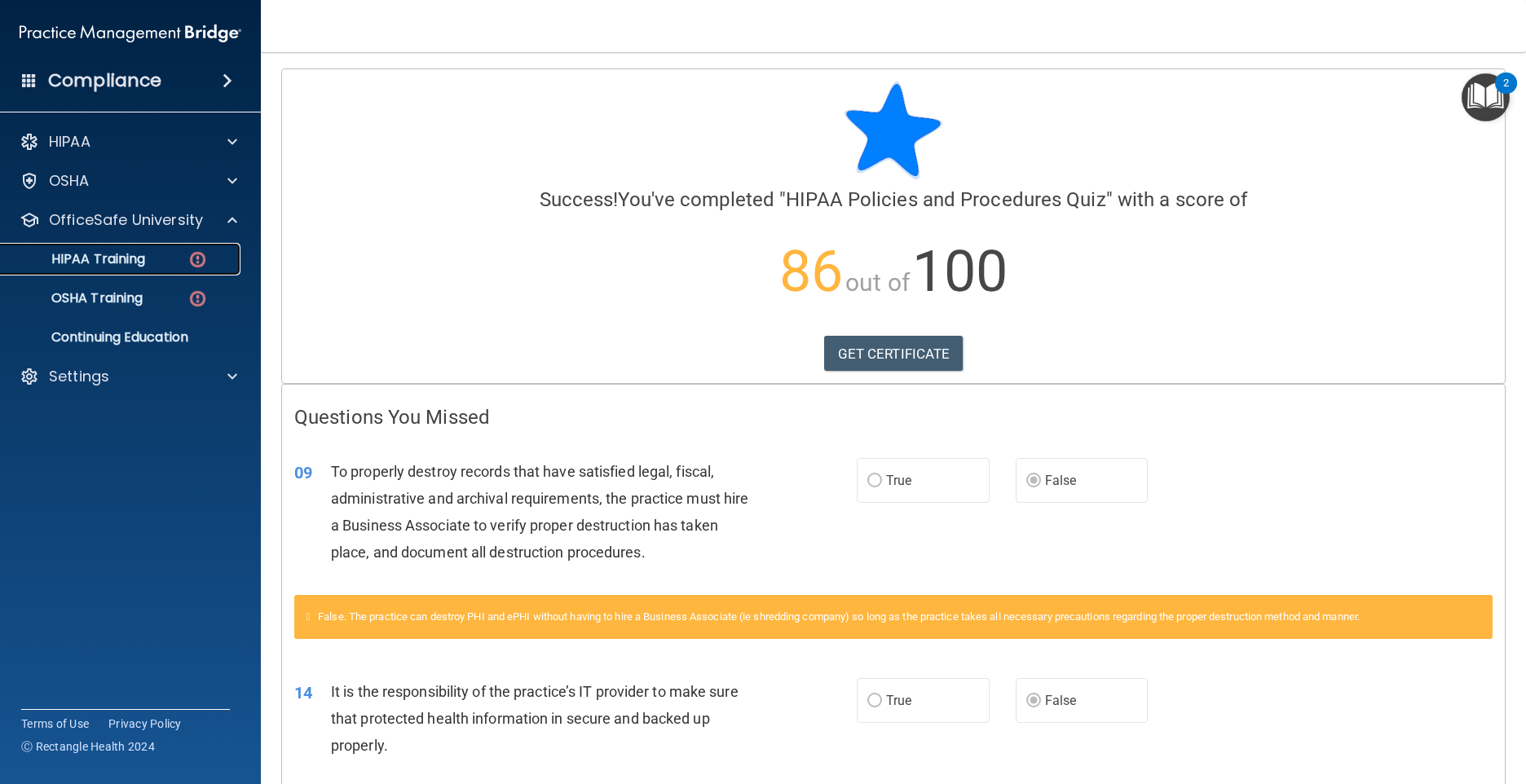
click at [184, 262] on div "HIPAA Training" at bounding box center [122, 259] width 223 height 16
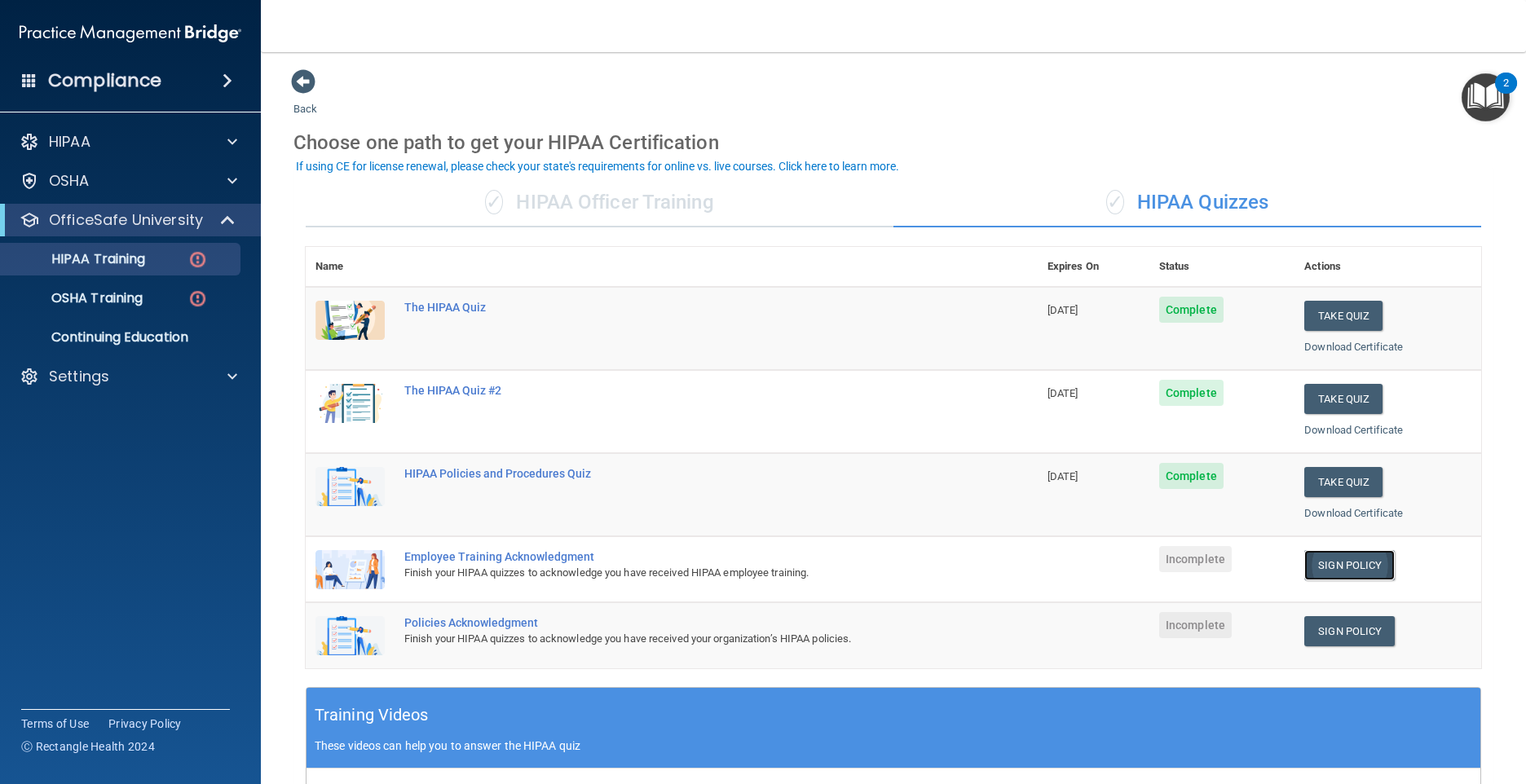
click at [1328, 566] on link "Sign Policy" at bounding box center [1349, 565] width 90 height 30
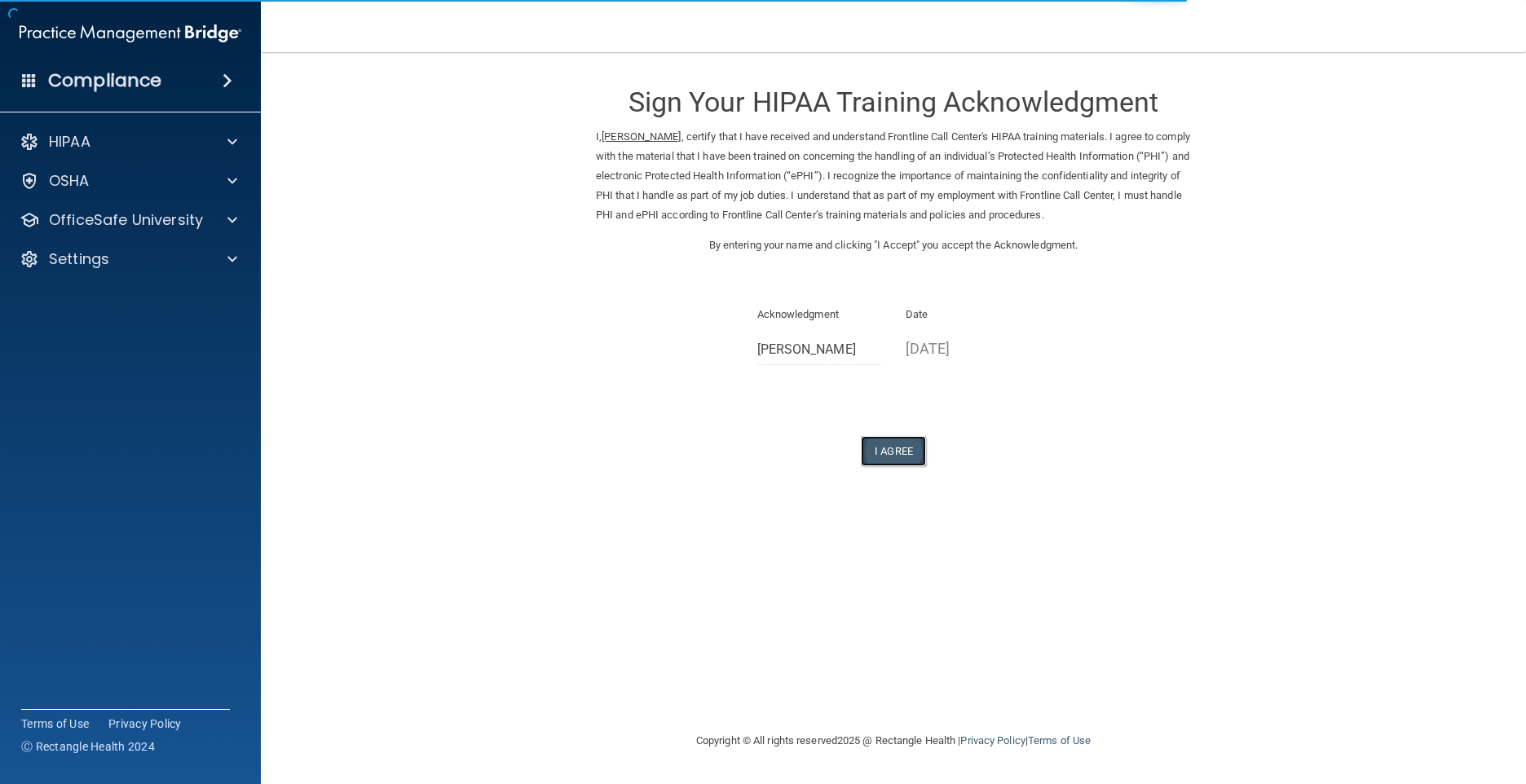
click at [904, 454] on button "I Agree" at bounding box center [894, 450] width 66 height 30
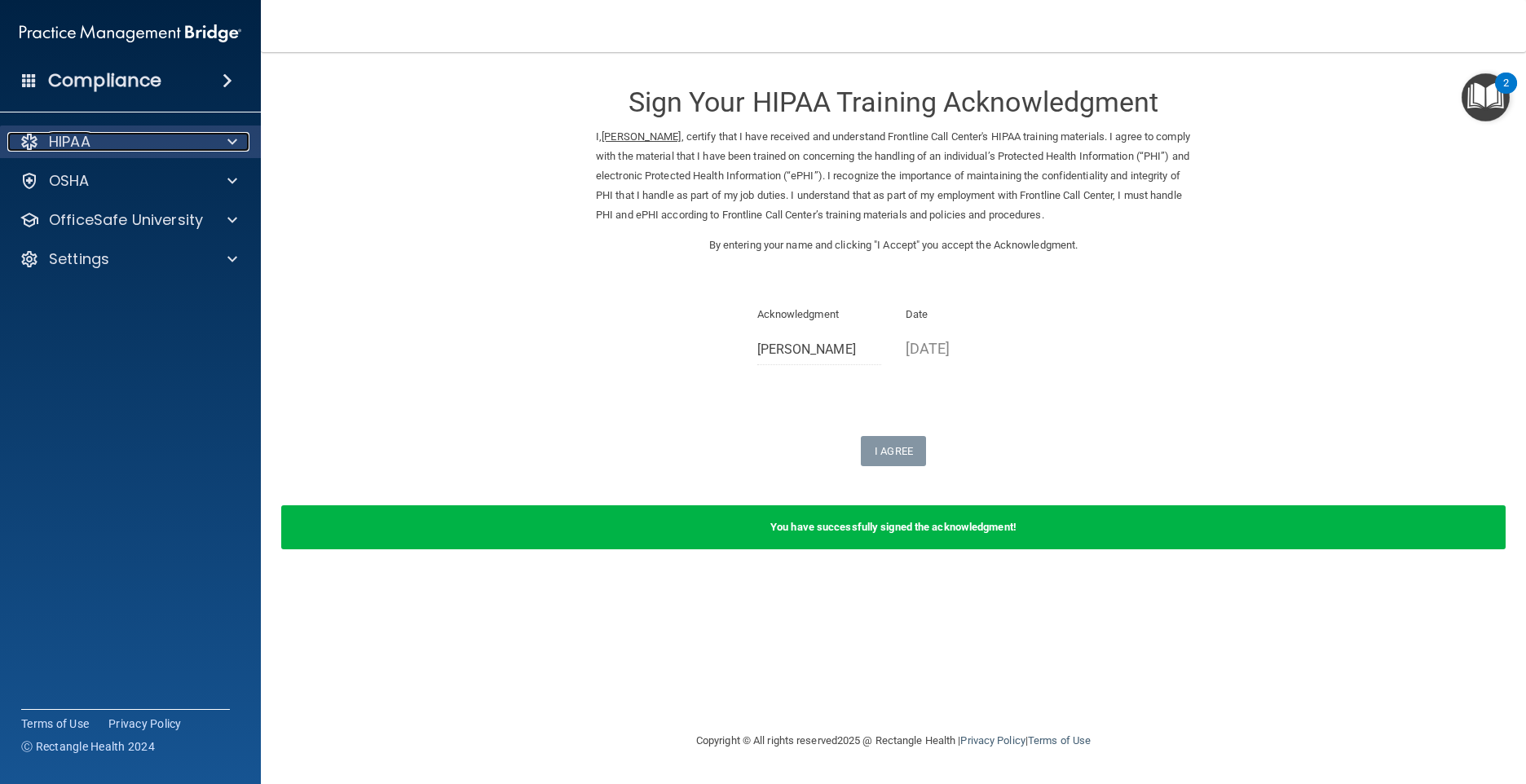
click at [167, 136] on div "HIPAA" at bounding box center [108, 142] width 202 height 20
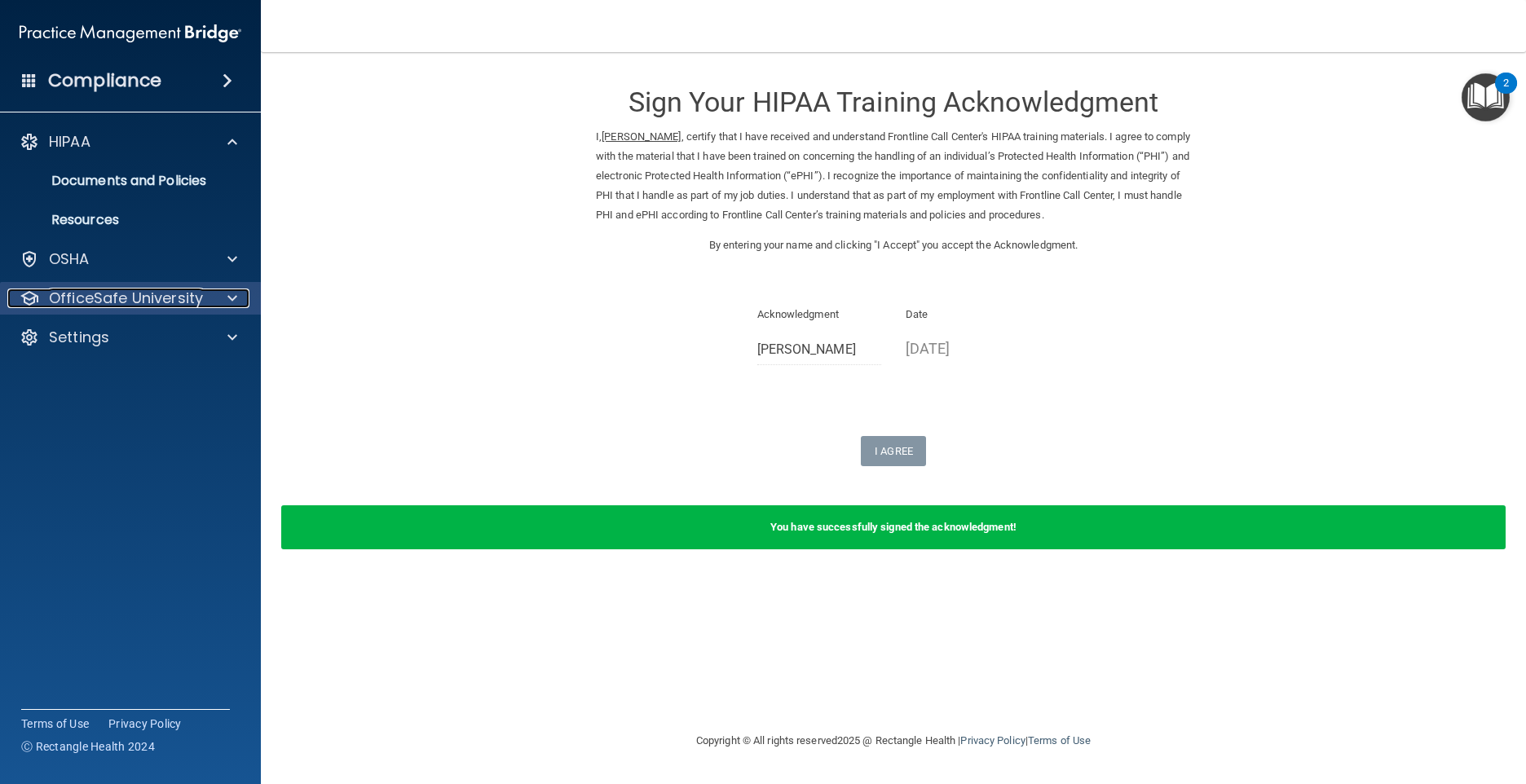
click at [157, 294] on p "OfficeSafe University" at bounding box center [126, 298] width 154 height 20
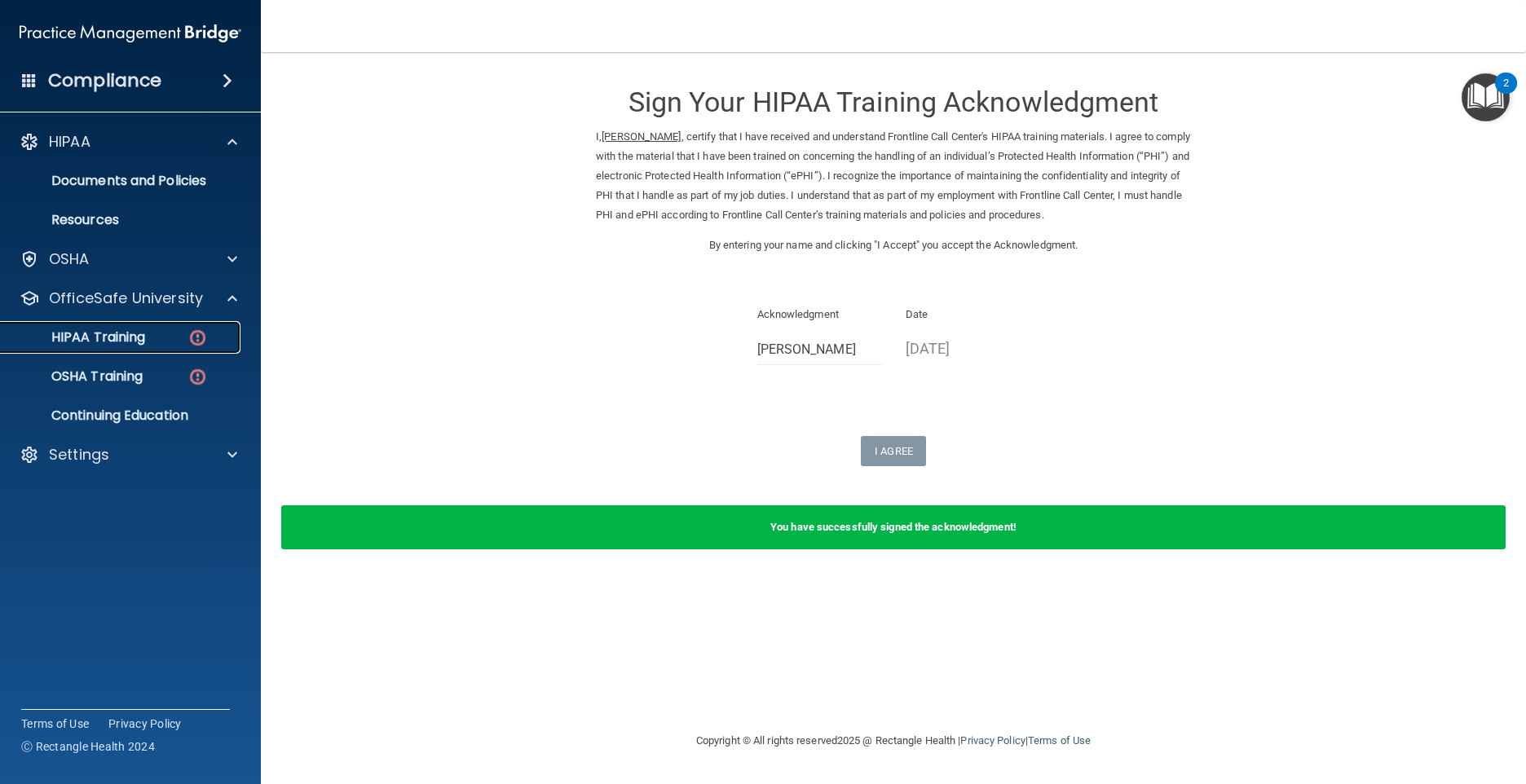
click at [161, 337] on div "HIPAA Training" at bounding box center [122, 337] width 223 height 16
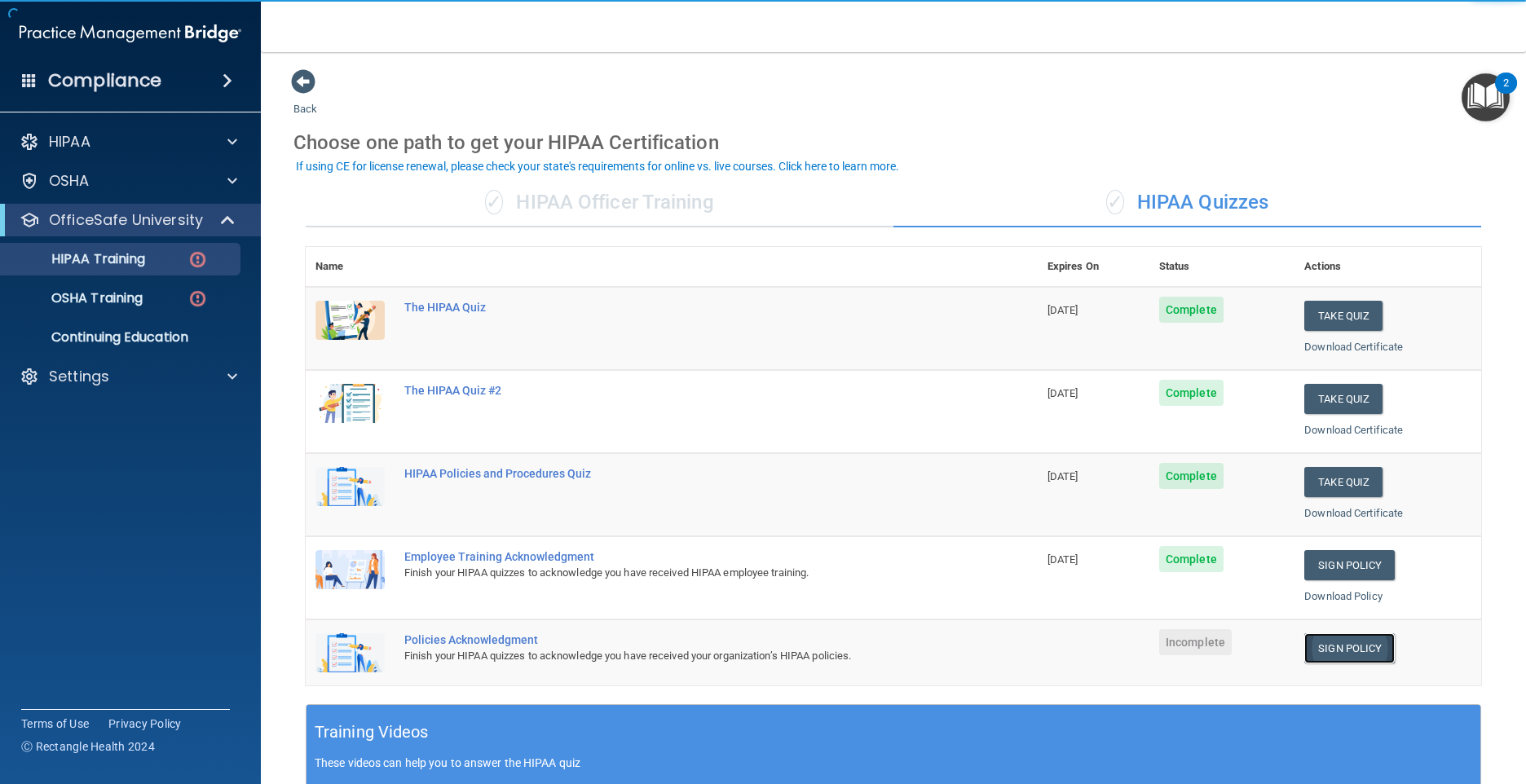
click at [1319, 636] on link "Sign Policy" at bounding box center [1349, 648] width 90 height 30
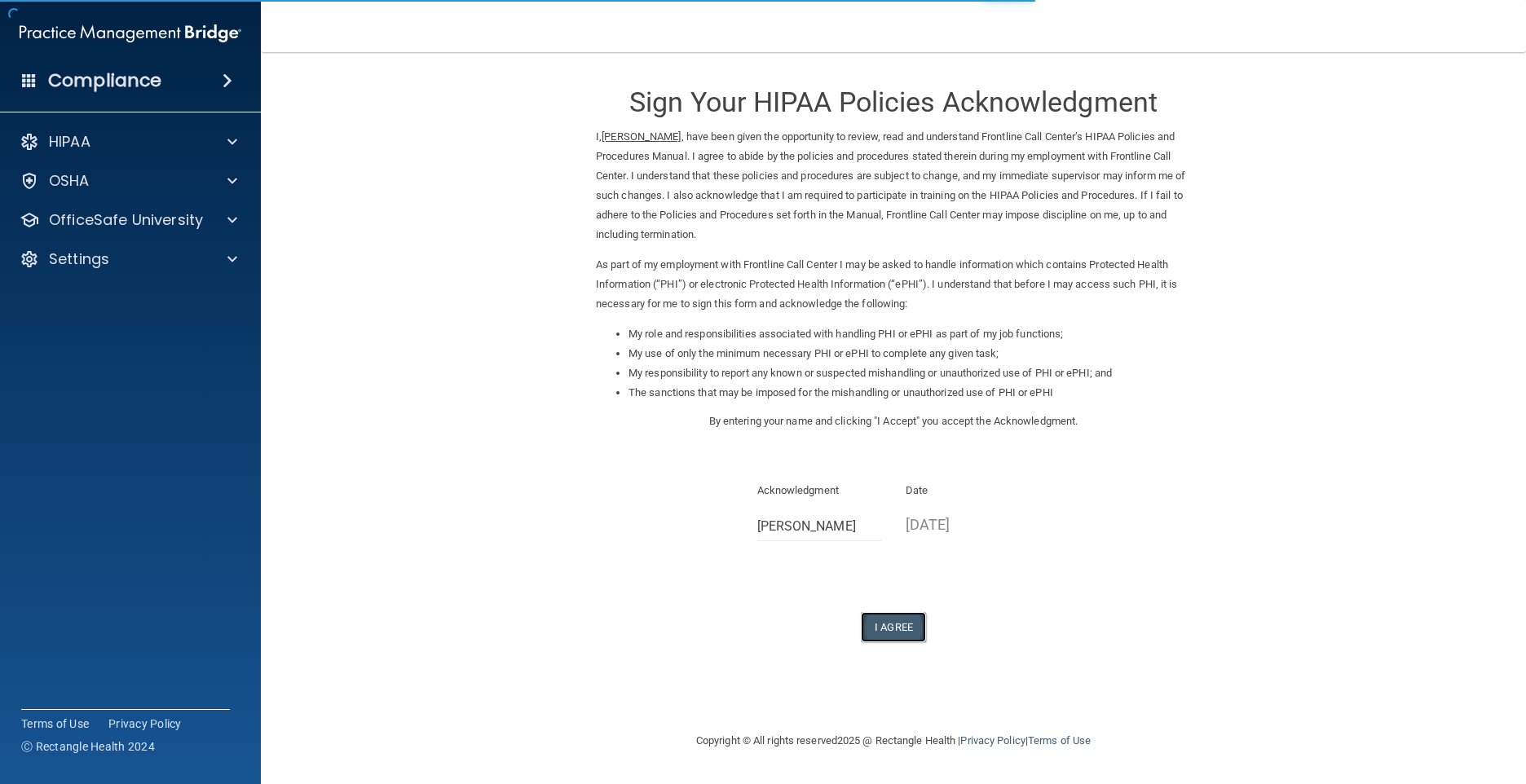
click at [908, 618] on button "I Agree" at bounding box center [894, 627] width 66 height 30
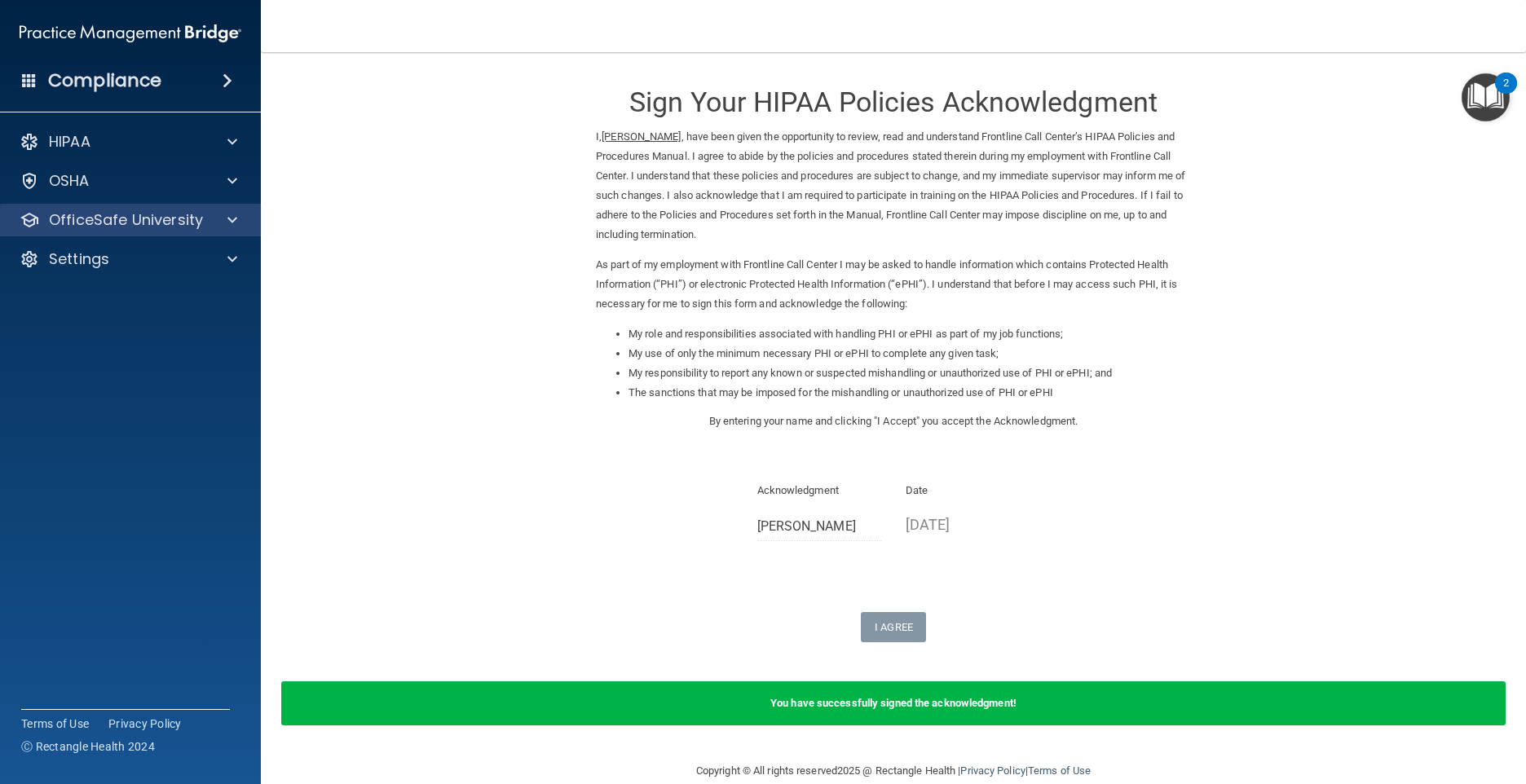
click at [106, 233] on div "OfficeSafe University" at bounding box center [131, 220] width 262 height 33
click at [128, 222] on p "OfficeSafe University" at bounding box center [126, 220] width 154 height 20
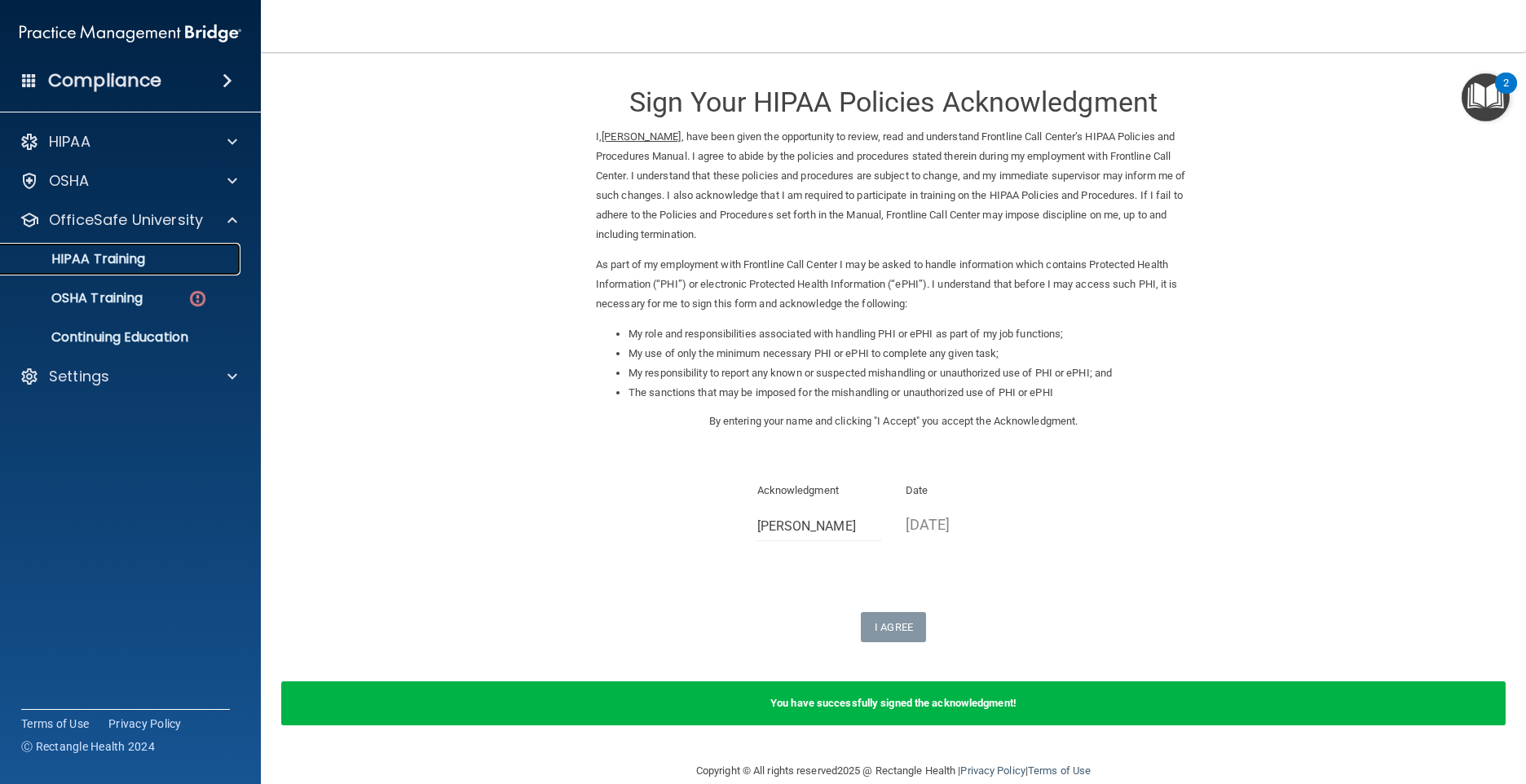
click at [136, 267] on p "HIPAA Training" at bounding box center [78, 259] width 135 height 16
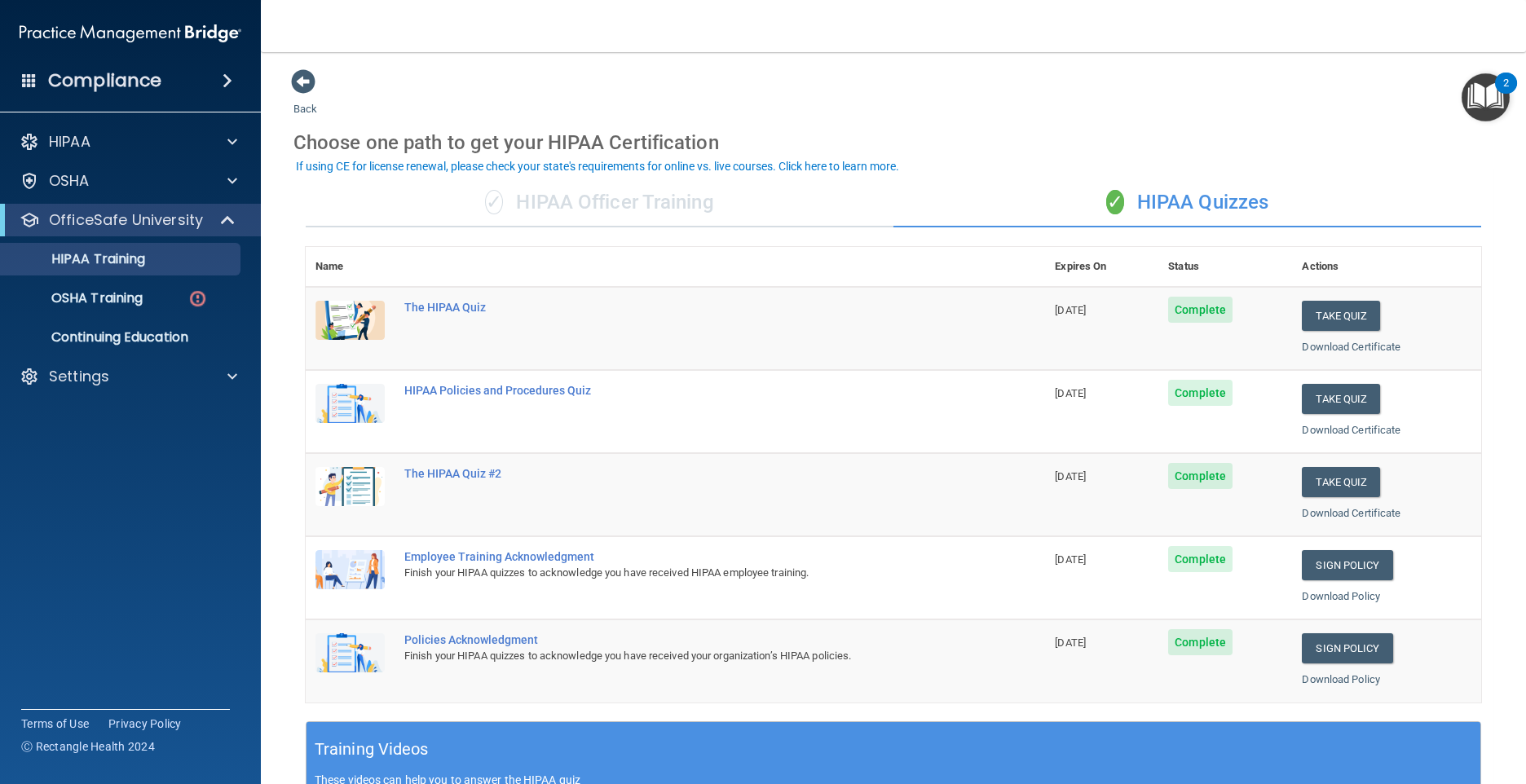
click at [782, 11] on nav "Toggle navigation [PERSON_NAME] [PERSON_NAME][EMAIL_ADDRESS][DOMAIN_NAME] Manag…" at bounding box center [894, 25] width 1265 height 52
click at [1006, 53] on main "Back Choose one path to get your HIPAA Certification ✓ HIPAA Officer Training ✓…" at bounding box center [894, 417] width 1265 height 732
click at [964, 26] on nav "Toggle navigation [PERSON_NAME] [PERSON_NAME][EMAIL_ADDRESS][DOMAIN_NAME] Manag…" at bounding box center [894, 25] width 1265 height 52
